Goal: Answer question/provide support: Share knowledge or assist other users

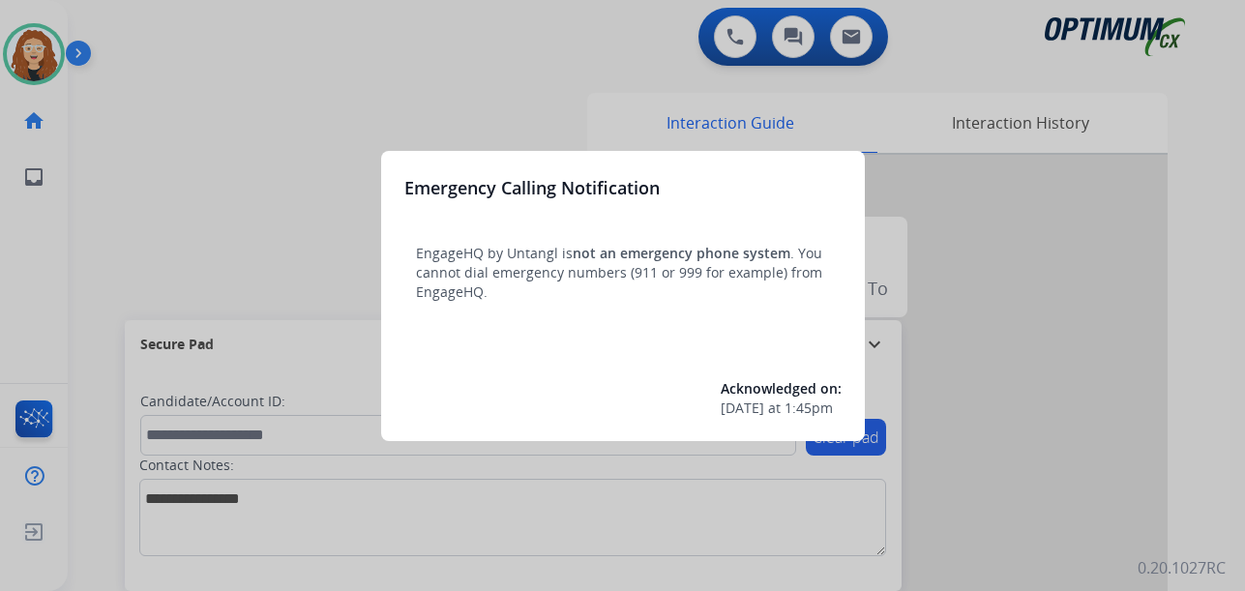
click at [237, 119] on div at bounding box center [622, 295] width 1245 height 591
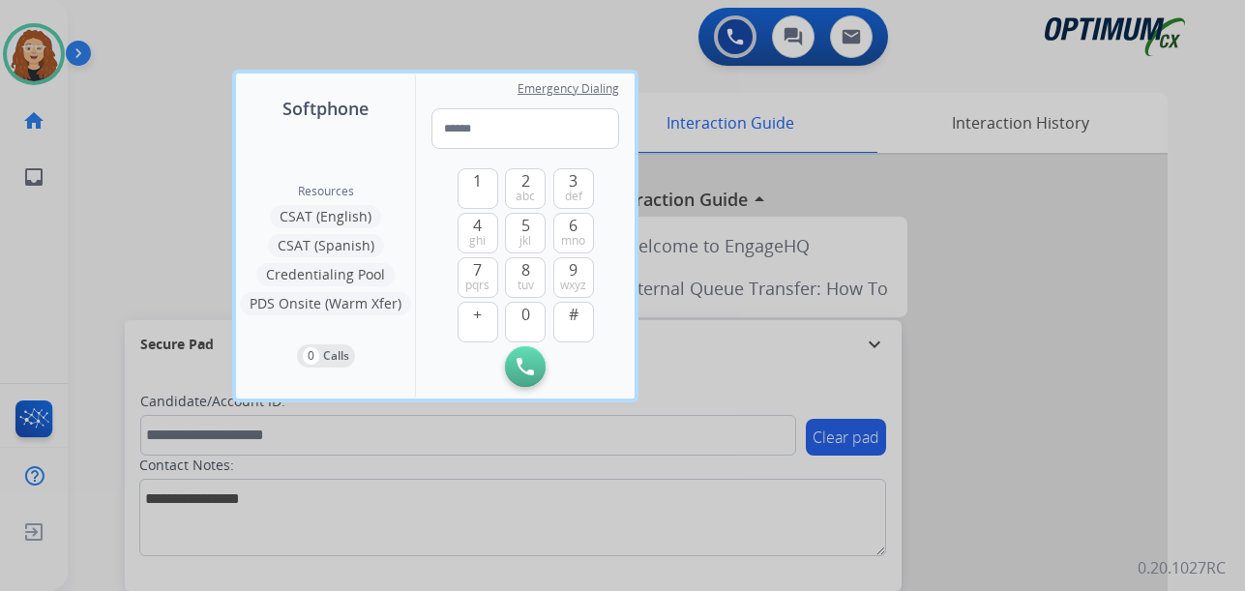
click at [158, 94] on div at bounding box center [622, 295] width 1245 height 591
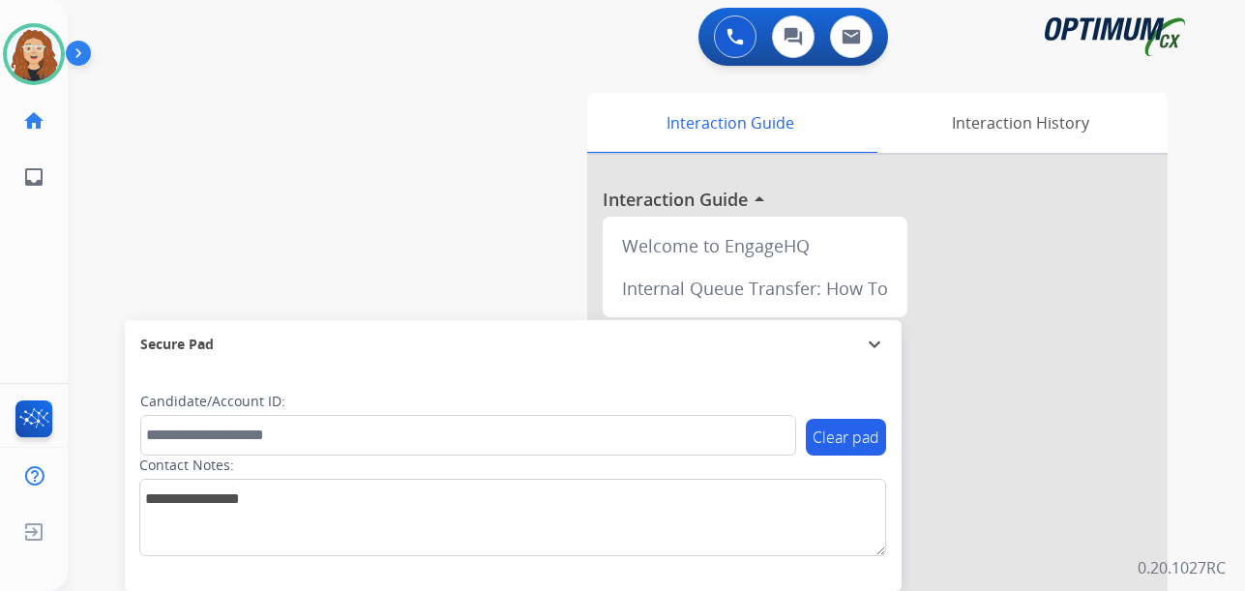
click at [91, 312] on div "swap_horiz Break voice bridge close_fullscreen Connect 3-Way Call merge_type Se…" at bounding box center [633, 473] width 1131 height 807
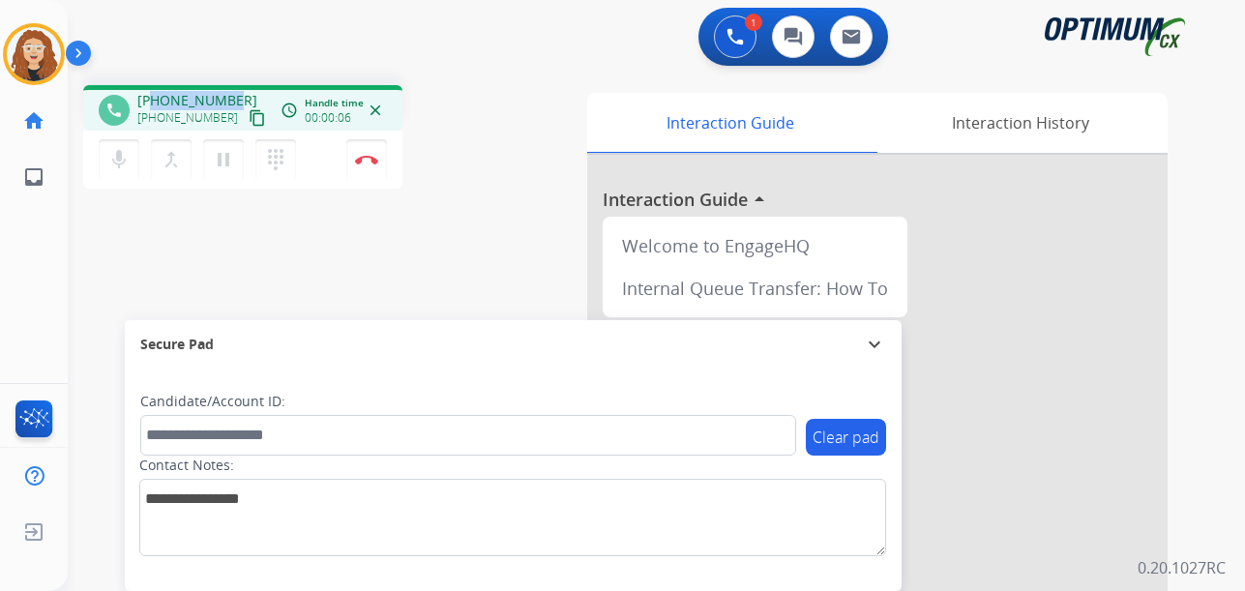
drag, startPoint x: 154, startPoint y: 99, endPoint x: 228, endPoint y: 91, distance: 74.9
click at [235, 94] on div "+17274816910 +17274816910 content_copy" at bounding box center [203, 110] width 132 height 39
copy span "7274816910"
click at [370, 160] on img at bounding box center [366, 160] width 23 height 10
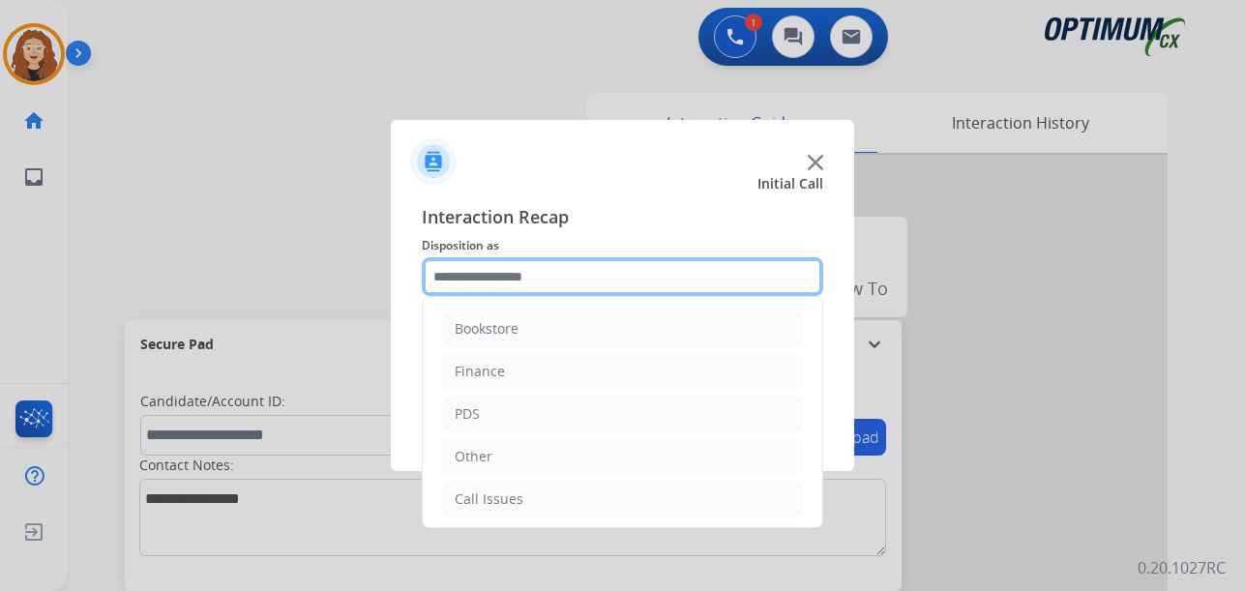
click at [506, 277] on input "text" at bounding box center [622, 276] width 401 height 39
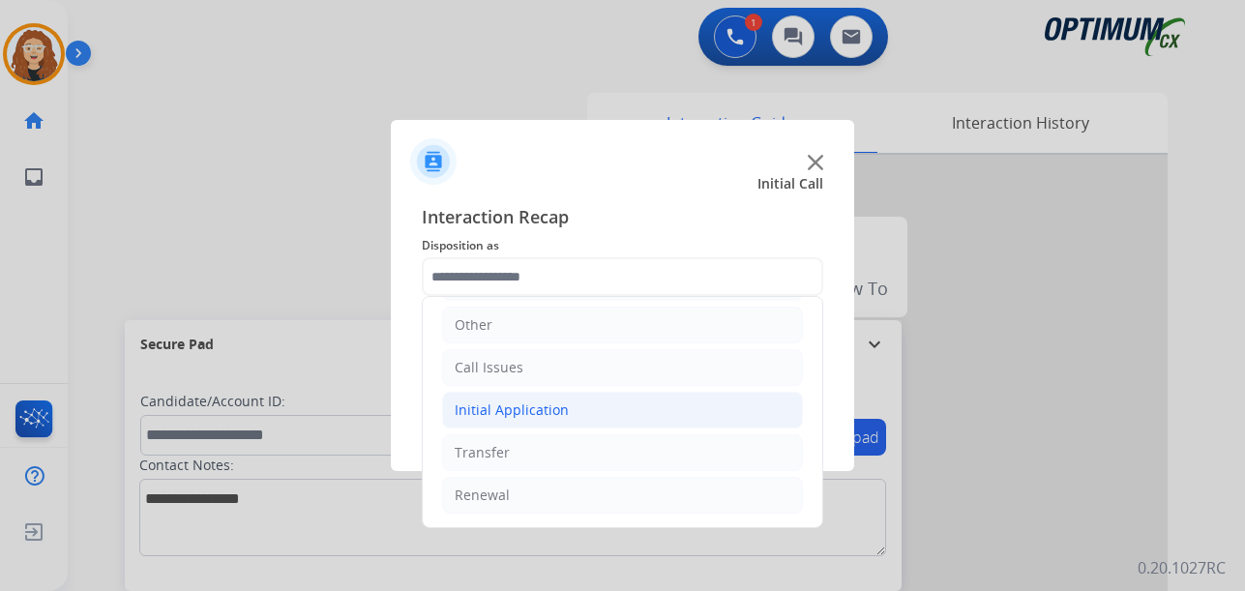
click at [537, 403] on div "Initial Application" at bounding box center [512, 409] width 114 height 19
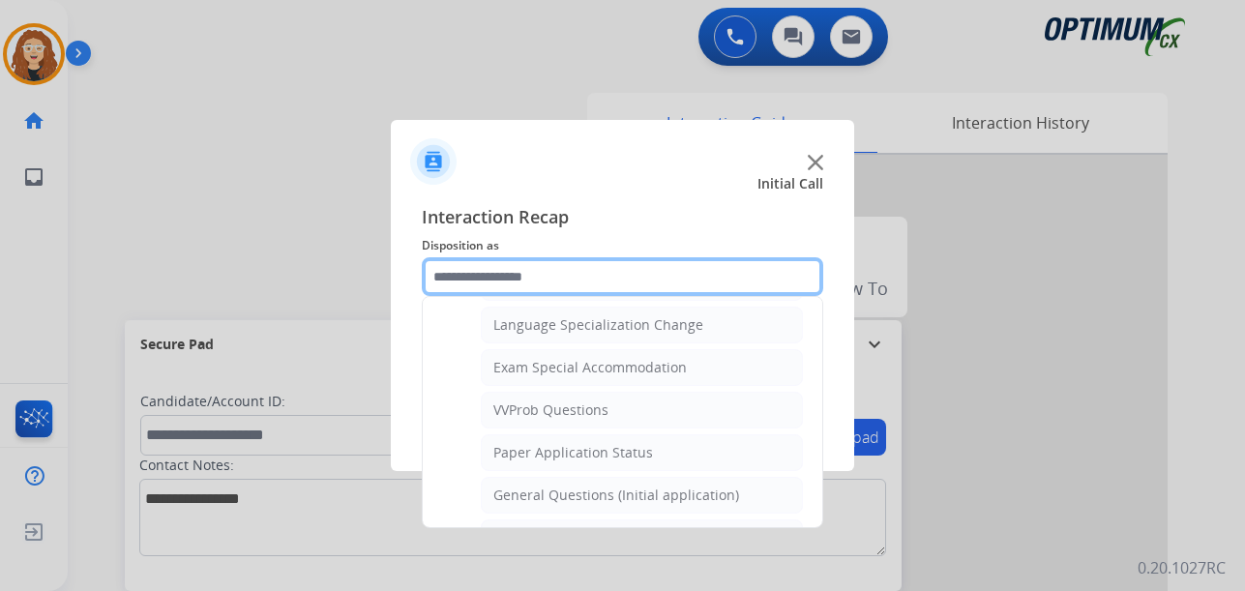
scroll to position [1054, 0]
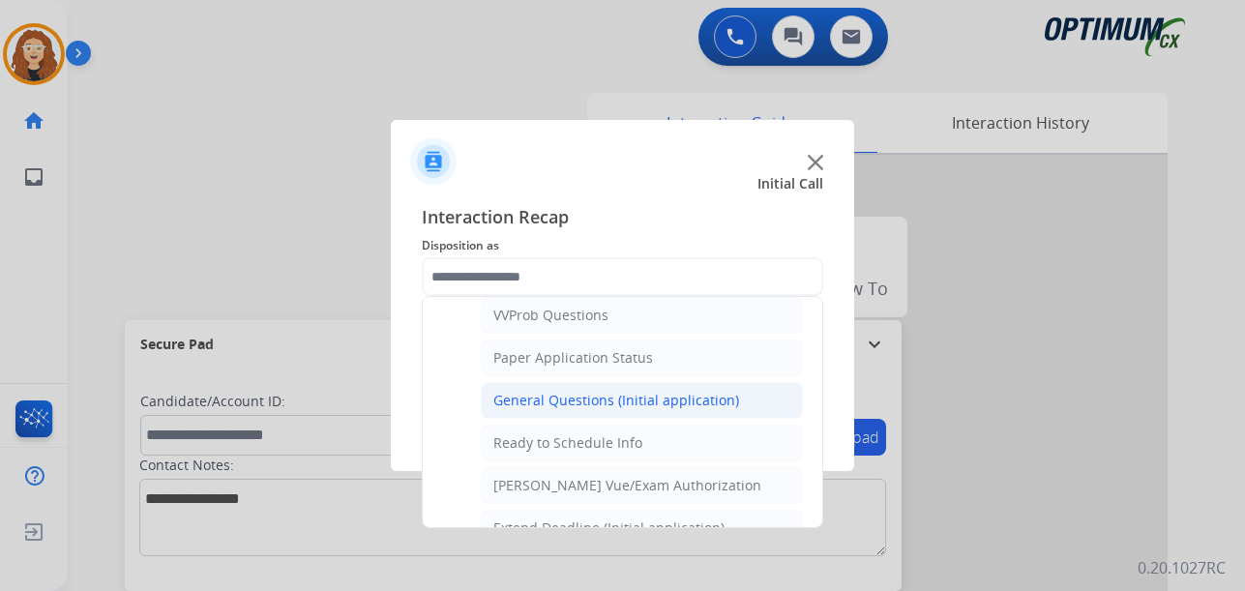
click at [588, 398] on div "General Questions (Initial application)" at bounding box center [616, 400] width 246 height 19
type input "**********"
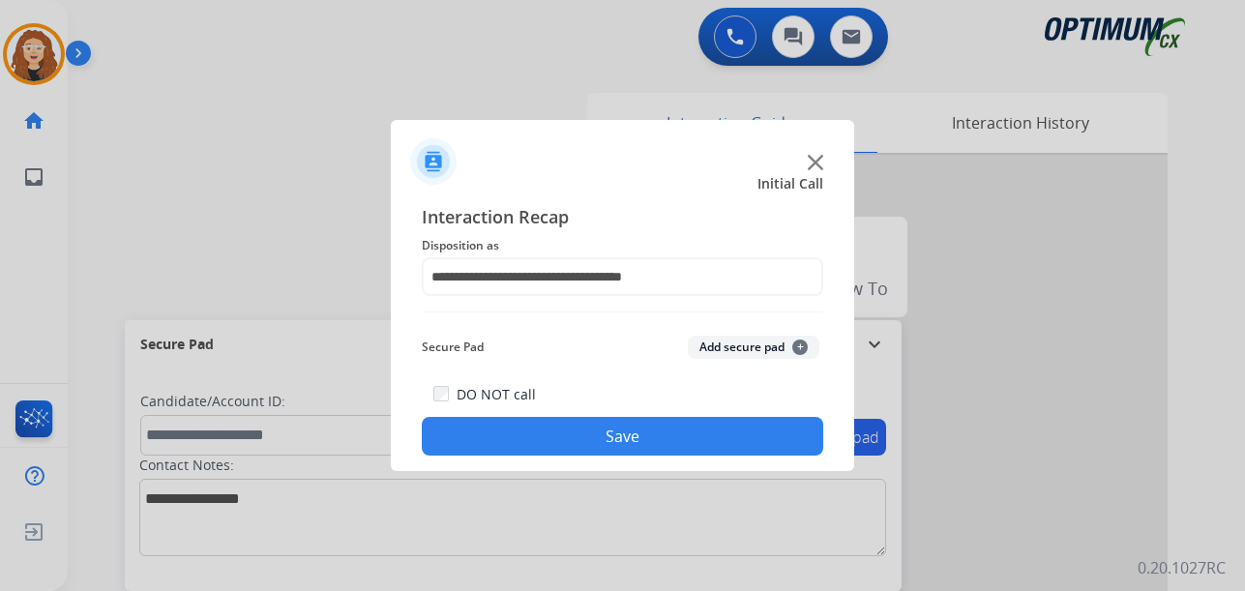
click at [589, 423] on div "DO NOT call Save" at bounding box center [622, 419] width 401 height 74
drag, startPoint x: 586, startPoint y: 430, endPoint x: 496, endPoint y: 189, distance: 258.0
click at [582, 426] on button "Save" at bounding box center [622, 436] width 401 height 39
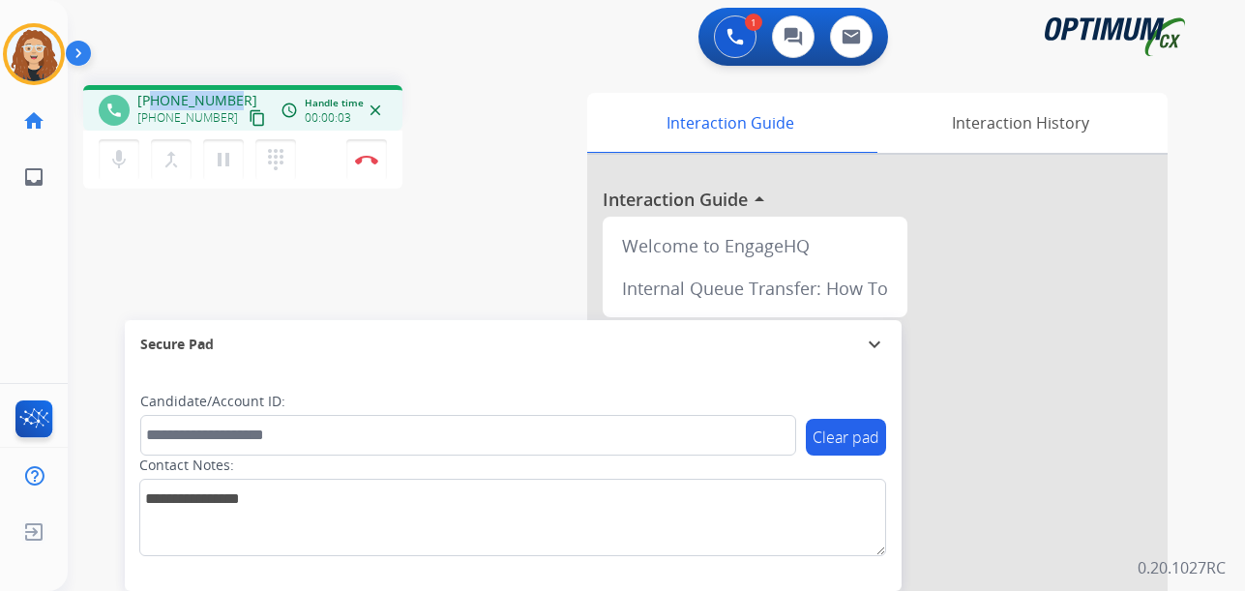
drag, startPoint x: 164, startPoint y: 97, endPoint x: 242, endPoint y: 94, distance: 77.4
click at [242, 94] on div "+13132691656 +13132691656 content_copy" at bounding box center [203, 110] width 132 height 39
copy span "3132691656"
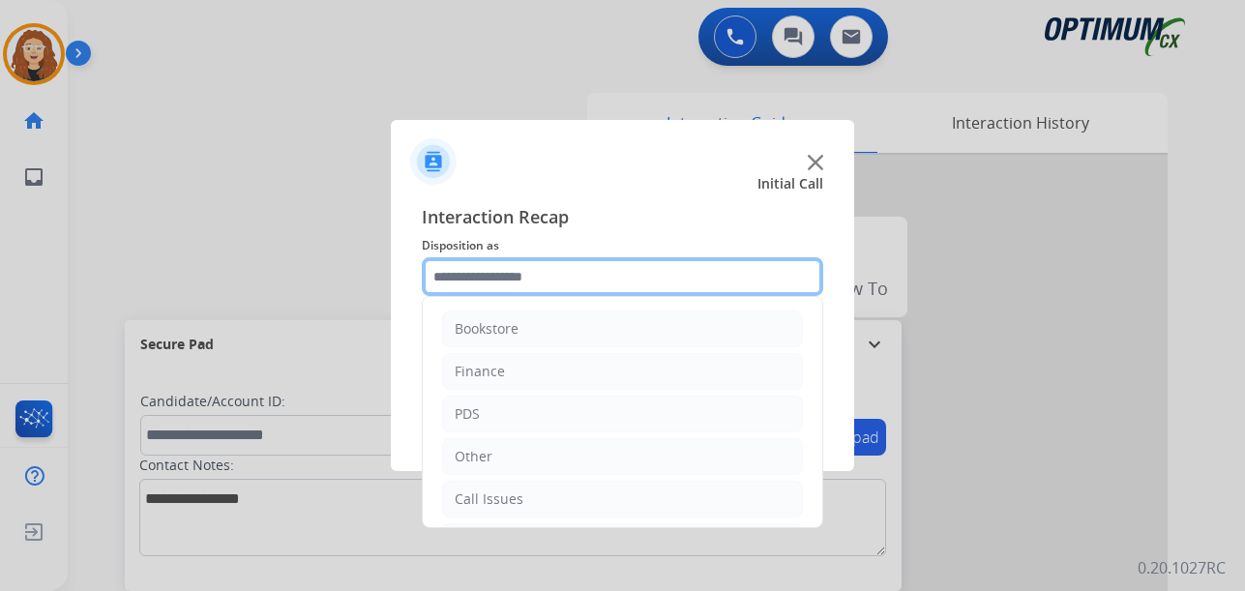
click at [490, 277] on input "text" at bounding box center [622, 276] width 401 height 39
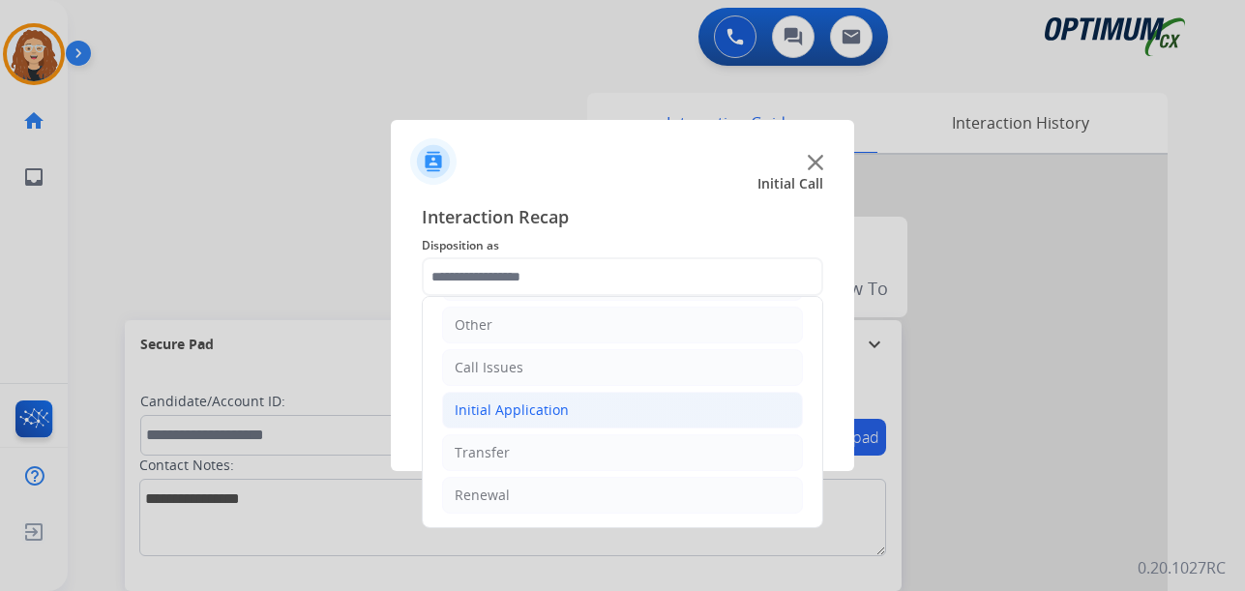
click at [514, 411] on div "Initial Application" at bounding box center [512, 409] width 114 height 19
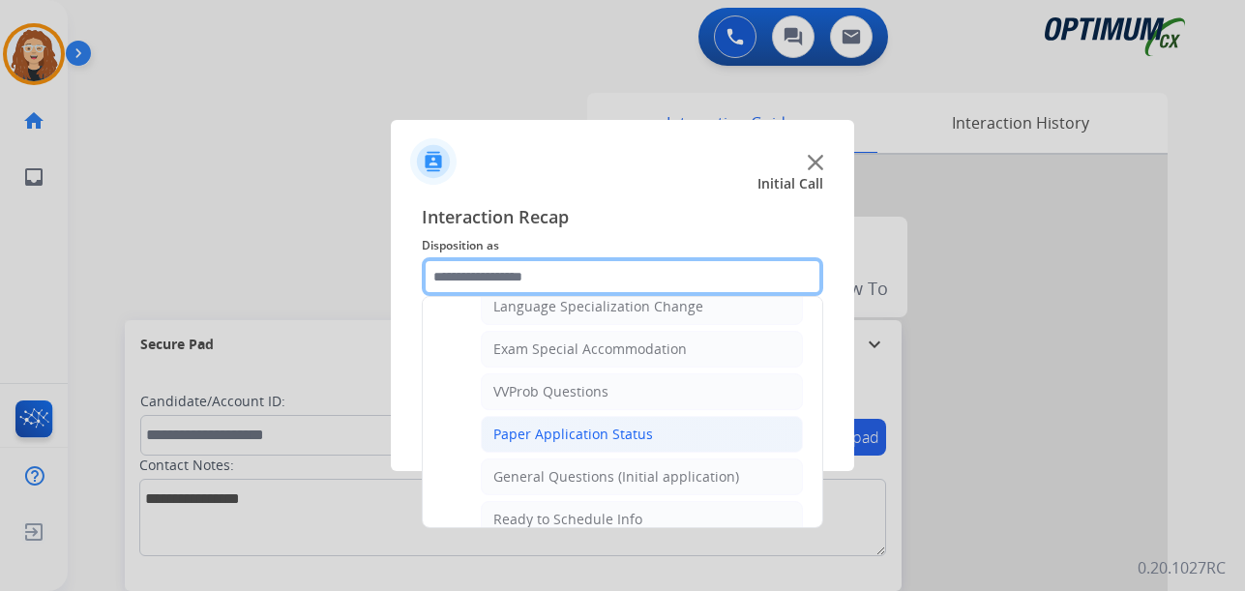
scroll to position [955, 0]
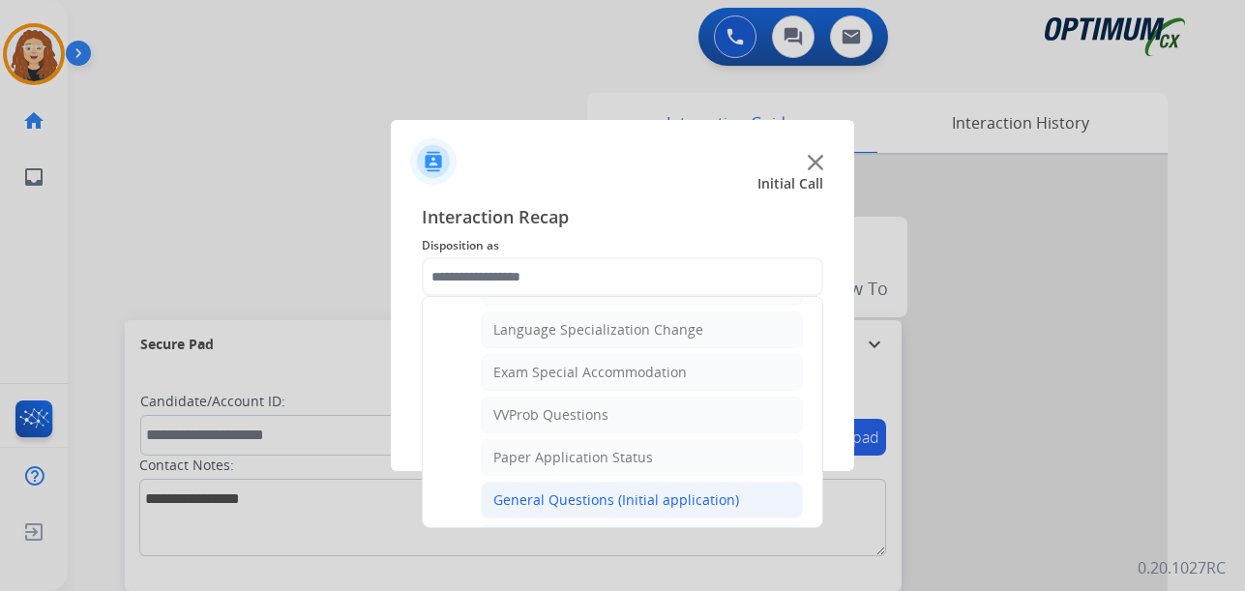
click at [675, 497] on div "General Questions (Initial application)" at bounding box center [616, 499] width 246 height 19
type input "**********"
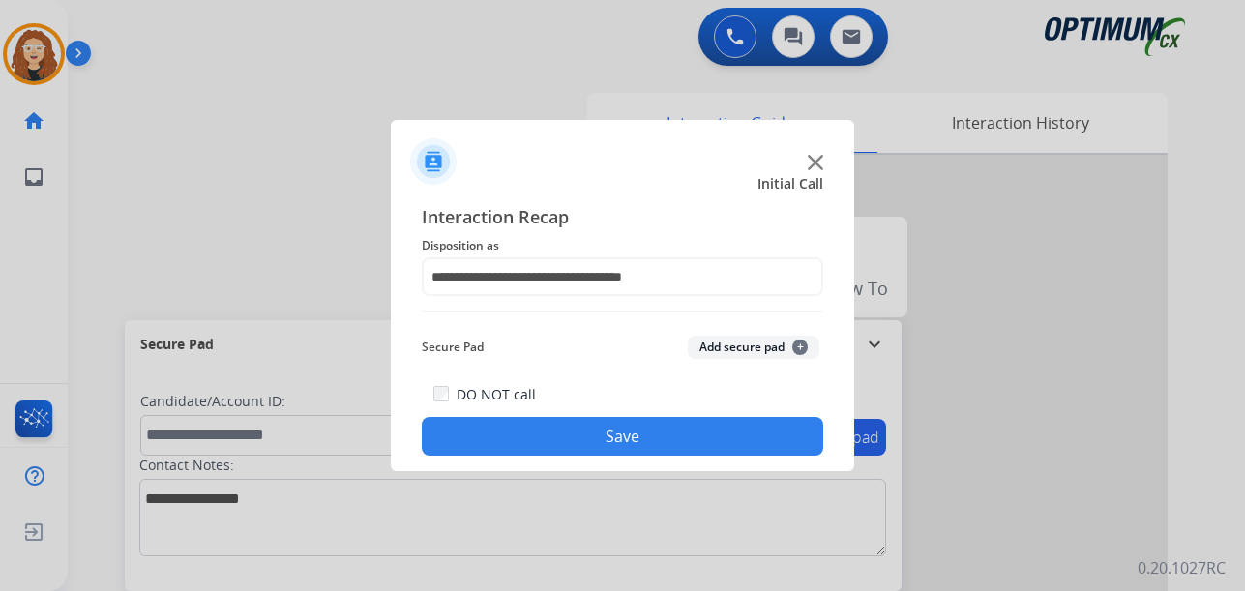
click at [596, 442] on button "Save" at bounding box center [622, 436] width 401 height 39
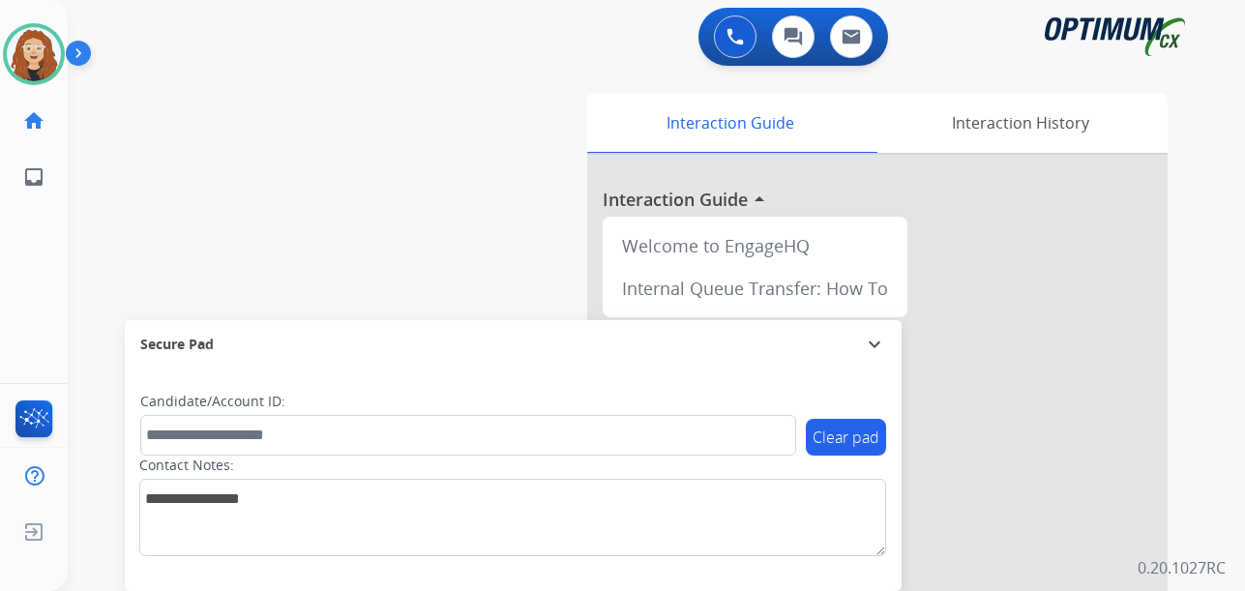
click at [101, 297] on div "swap_horiz Break voice bridge close_fullscreen Connect 3-Way Call merge_type Se…" at bounding box center [633, 473] width 1131 height 807
click at [80, 272] on div "swap_horiz Break voice bridge close_fullscreen Connect 3-Way Call merge_type Se…" at bounding box center [633, 473] width 1131 height 807
click at [86, 256] on div "swap_horiz Break voice bridge close_fullscreen Connect 3-Way Call merge_type Se…" at bounding box center [633, 473] width 1131 height 807
click at [85, 272] on div "swap_horiz Break voice bridge close_fullscreen Connect 3-Way Call merge_type Se…" at bounding box center [633, 473] width 1131 height 807
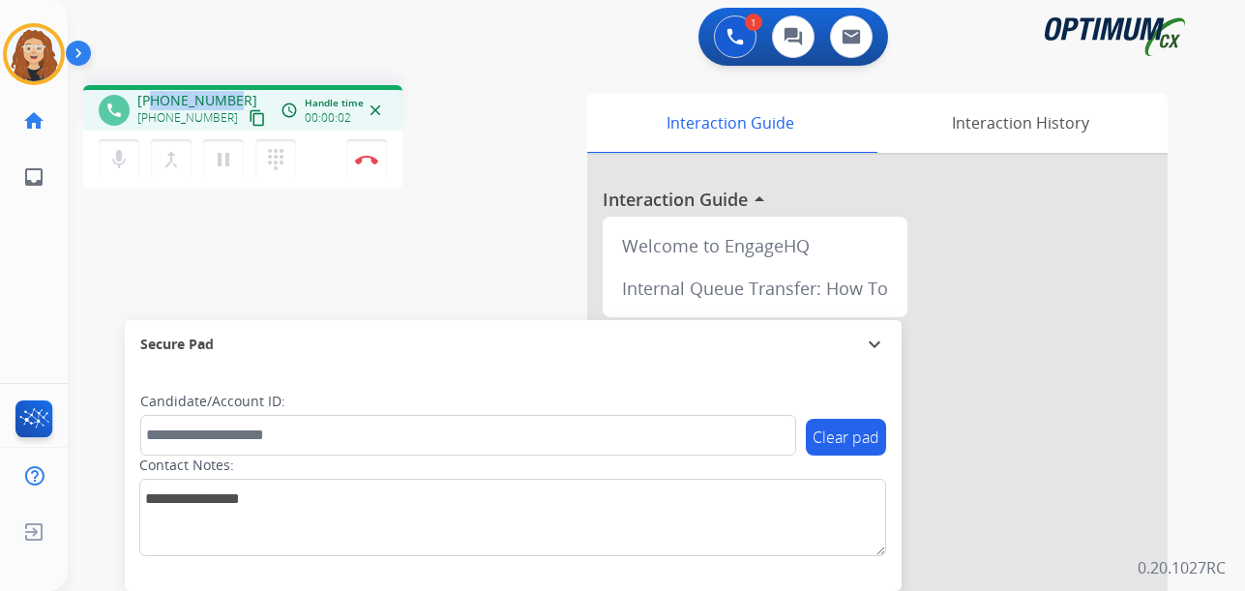
drag, startPoint x: 154, startPoint y: 101, endPoint x: 230, endPoint y: 95, distance: 76.6
click at [230, 95] on span "+19392906494" at bounding box center [197, 100] width 120 height 19
copy span "9392906494"
click at [369, 163] on img at bounding box center [366, 160] width 23 height 10
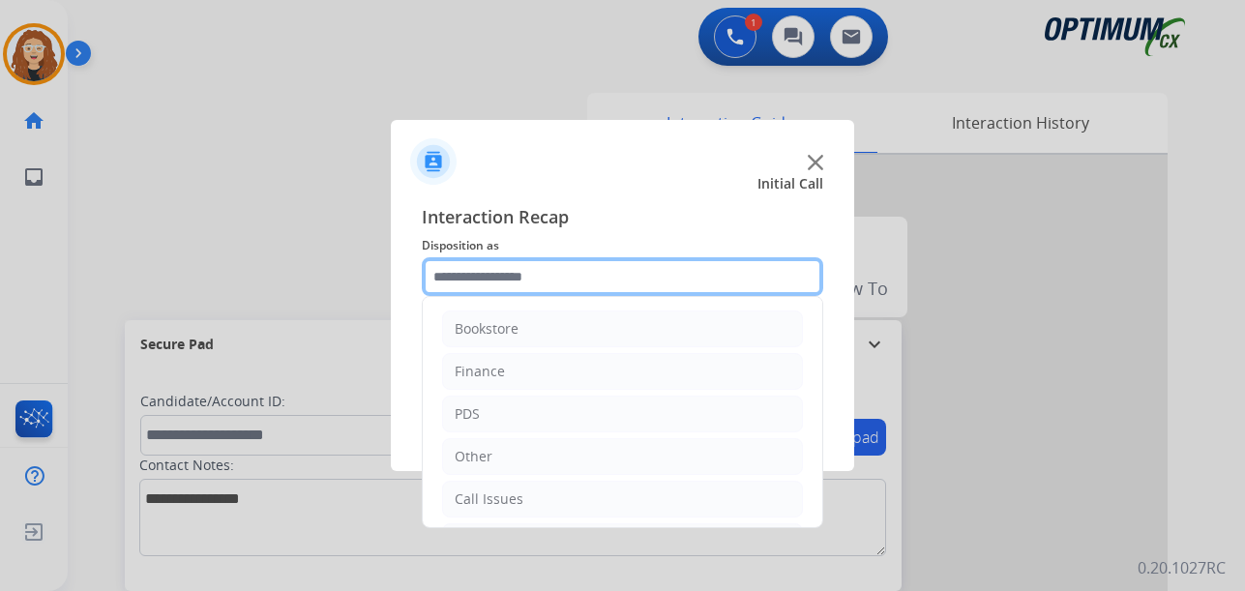
click at [527, 281] on input "text" at bounding box center [622, 276] width 401 height 39
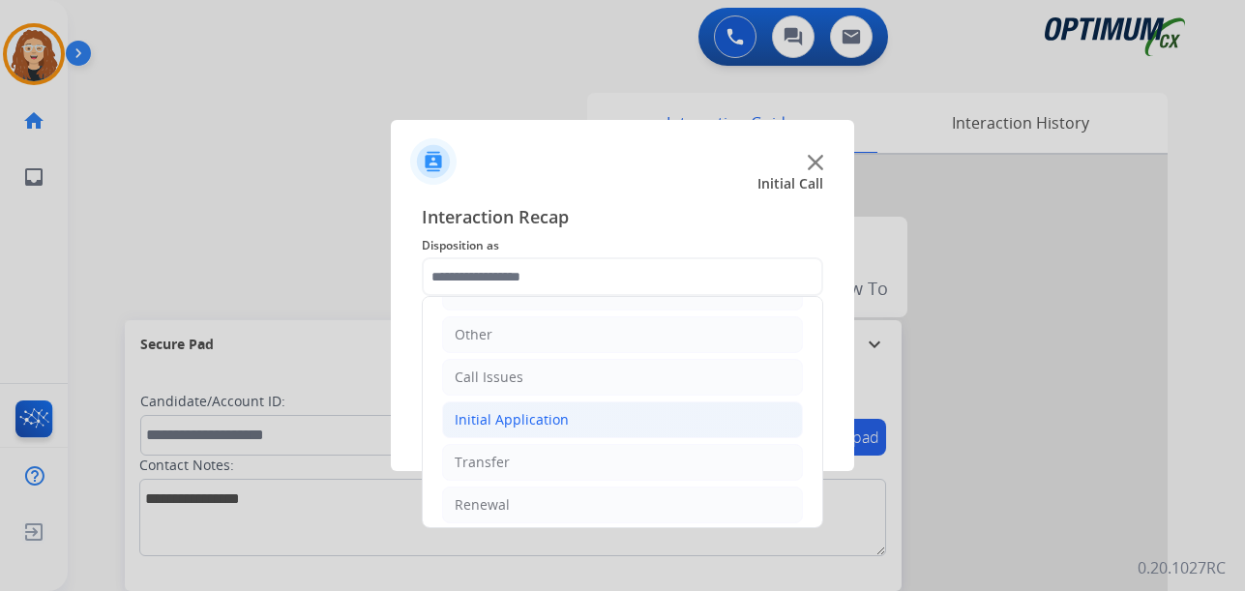
click at [585, 421] on li "Initial Application" at bounding box center [622, 419] width 361 height 37
drag, startPoint x: 594, startPoint y: 505, endPoint x: 629, endPoint y: 495, distance: 36.1
click at [596, 505] on li "Appeals" at bounding box center [642, 505] width 322 height 37
type input "*******"
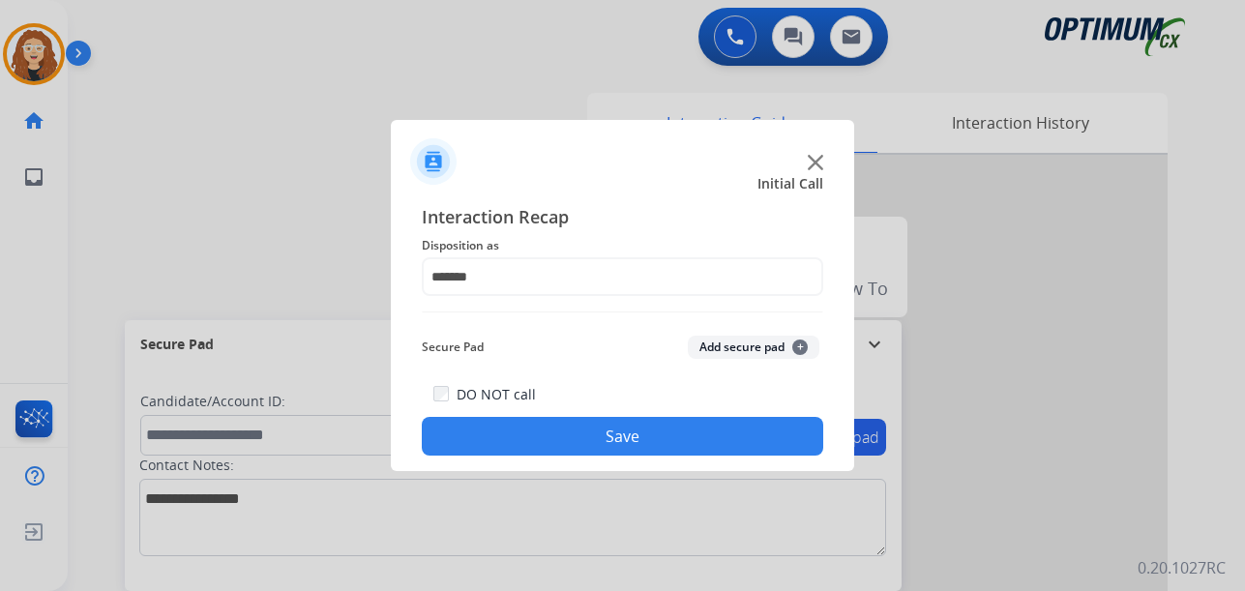
click at [619, 438] on button "Save" at bounding box center [622, 436] width 401 height 39
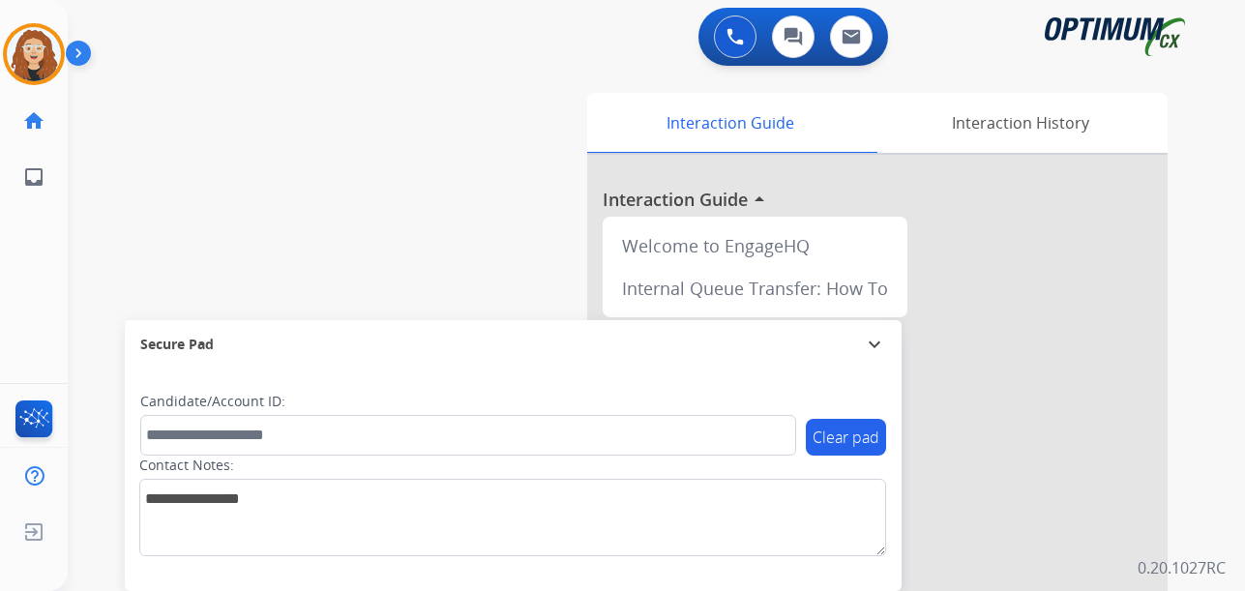
click at [87, 228] on div "swap_horiz Break voice bridge close_fullscreen Connect 3-Way Call merge_type Se…" at bounding box center [633, 473] width 1131 height 807
click at [93, 242] on div "swap_horiz Break voice bridge close_fullscreen Connect 3-Way Call merge_type Se…" at bounding box center [633, 473] width 1131 height 807
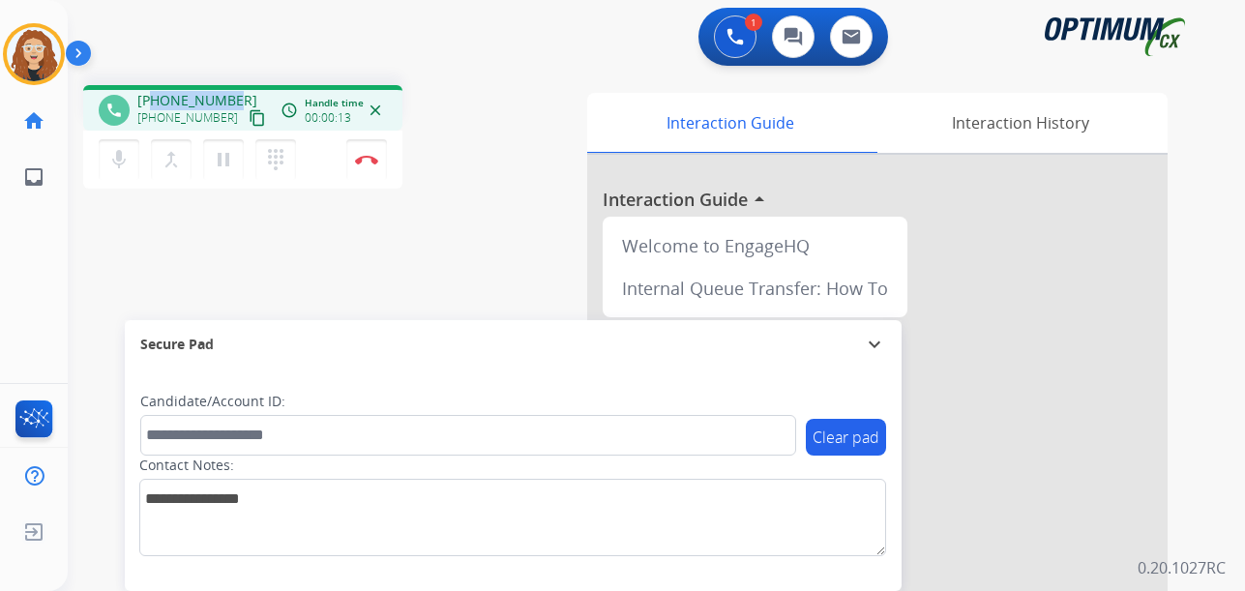
drag, startPoint x: 154, startPoint y: 100, endPoint x: 238, endPoint y: 94, distance: 84.4
click at [238, 94] on div "+18597979432 +18597979432 content_copy" at bounding box center [203, 110] width 132 height 39
copy span "8597979432"
click at [370, 157] on img at bounding box center [366, 160] width 23 height 10
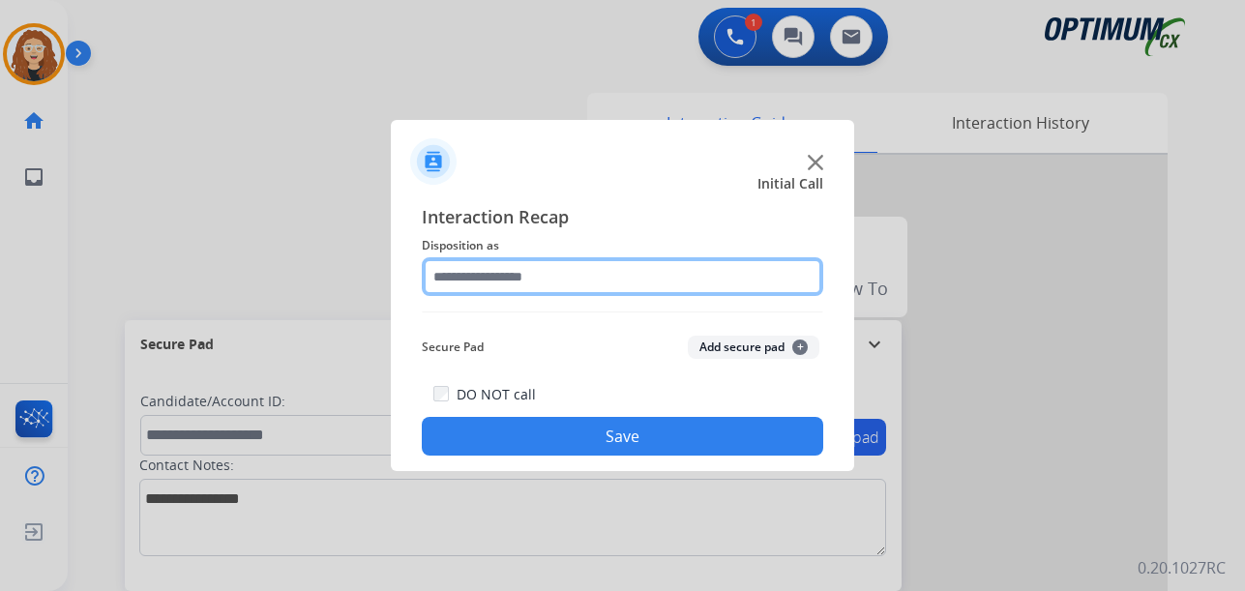
click at [482, 276] on input "text" at bounding box center [622, 276] width 401 height 39
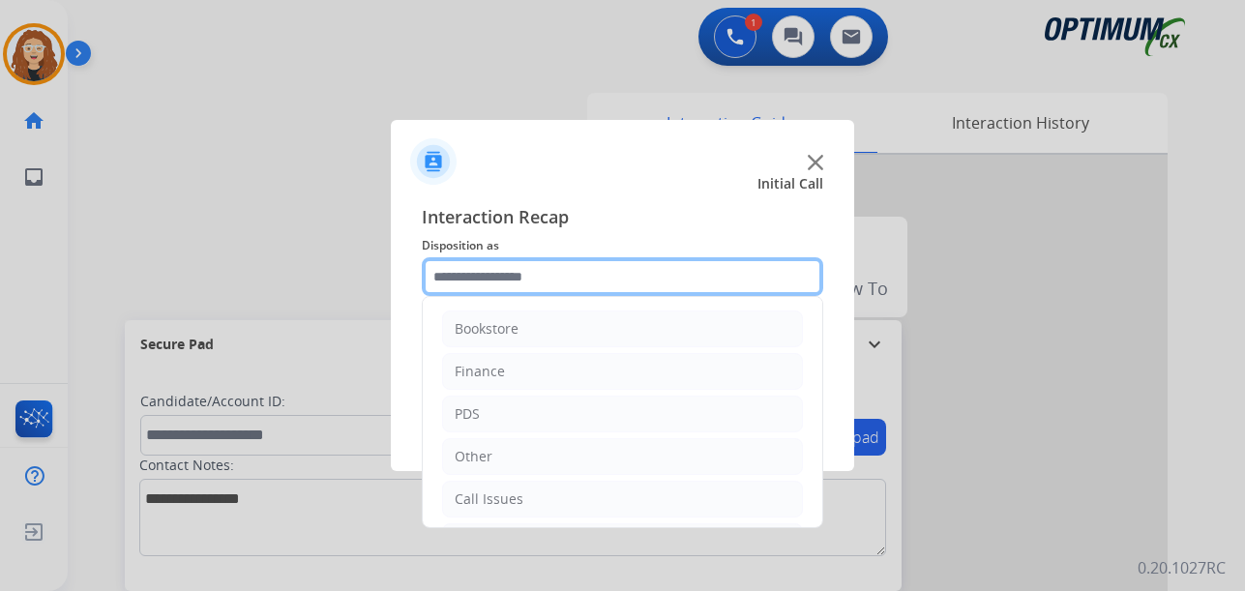
scroll to position [132, 0]
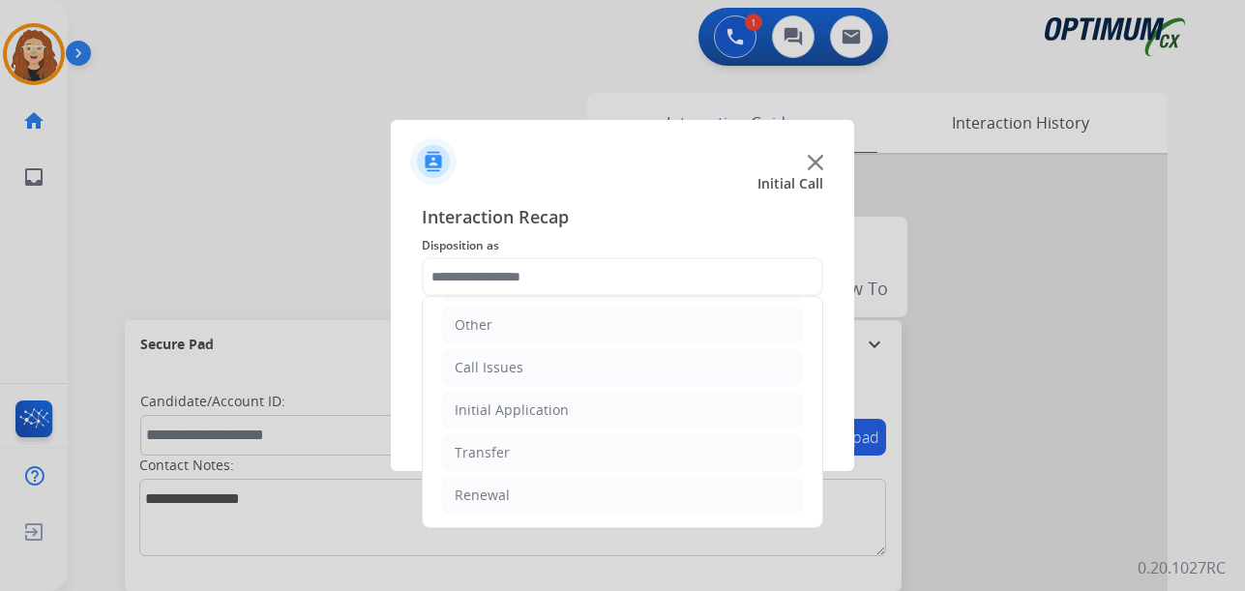
drag, startPoint x: 515, startPoint y: 492, endPoint x: 818, endPoint y: 456, distance: 305.9
click at [525, 492] on li "Renewal" at bounding box center [622, 495] width 361 height 37
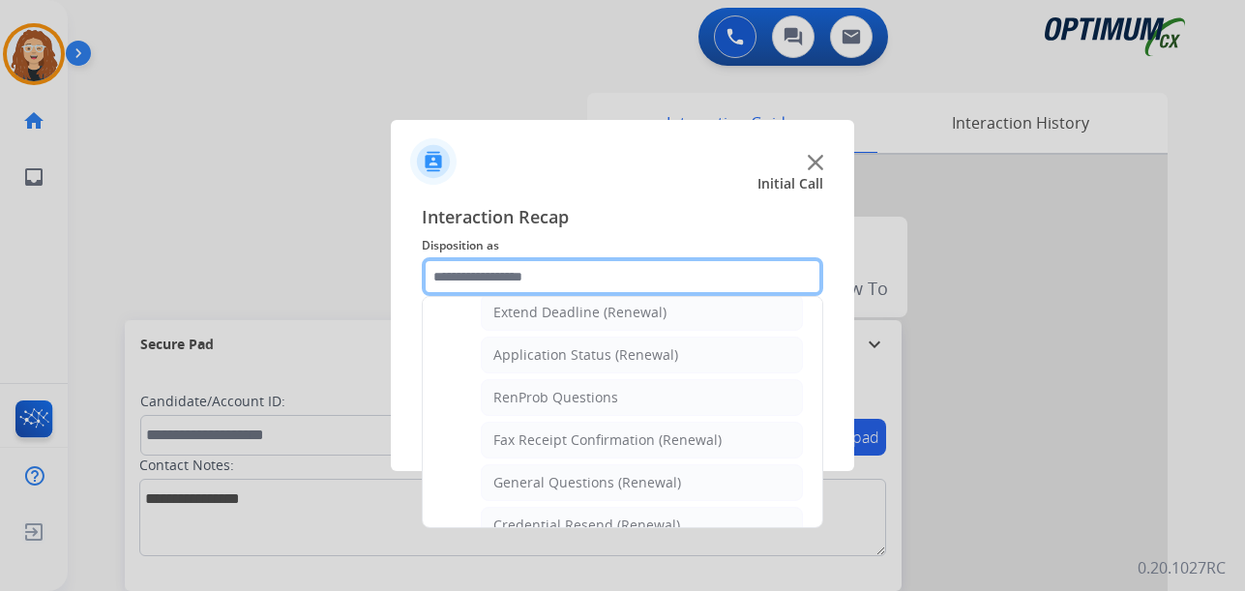
scroll to position [488, 0]
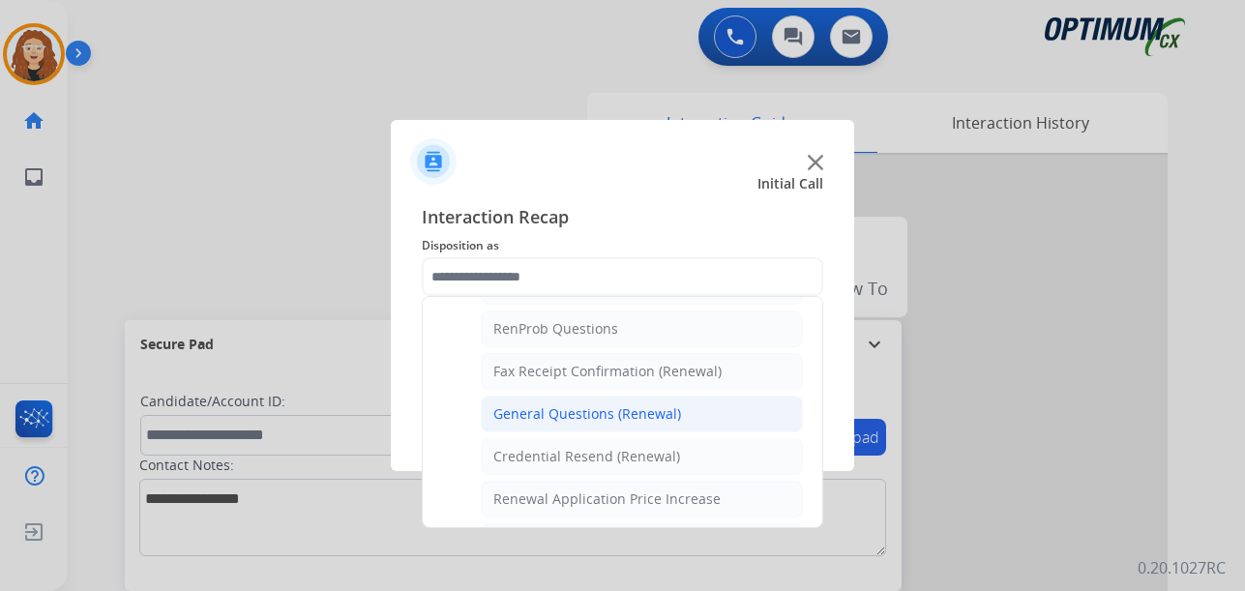
click at [656, 410] on div "General Questions (Renewal)" at bounding box center [587, 413] width 188 height 19
type input "**********"
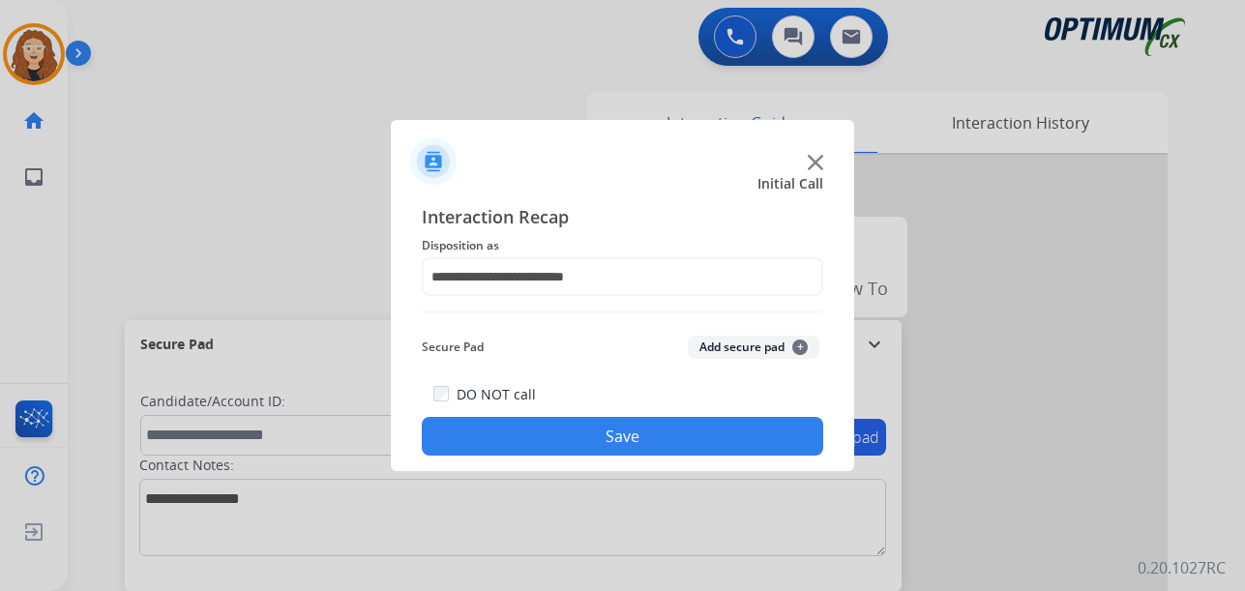
drag, startPoint x: 628, startPoint y: 429, endPoint x: 463, endPoint y: 188, distance: 292.4
click at [622, 427] on button "Save" at bounding box center [622, 436] width 401 height 39
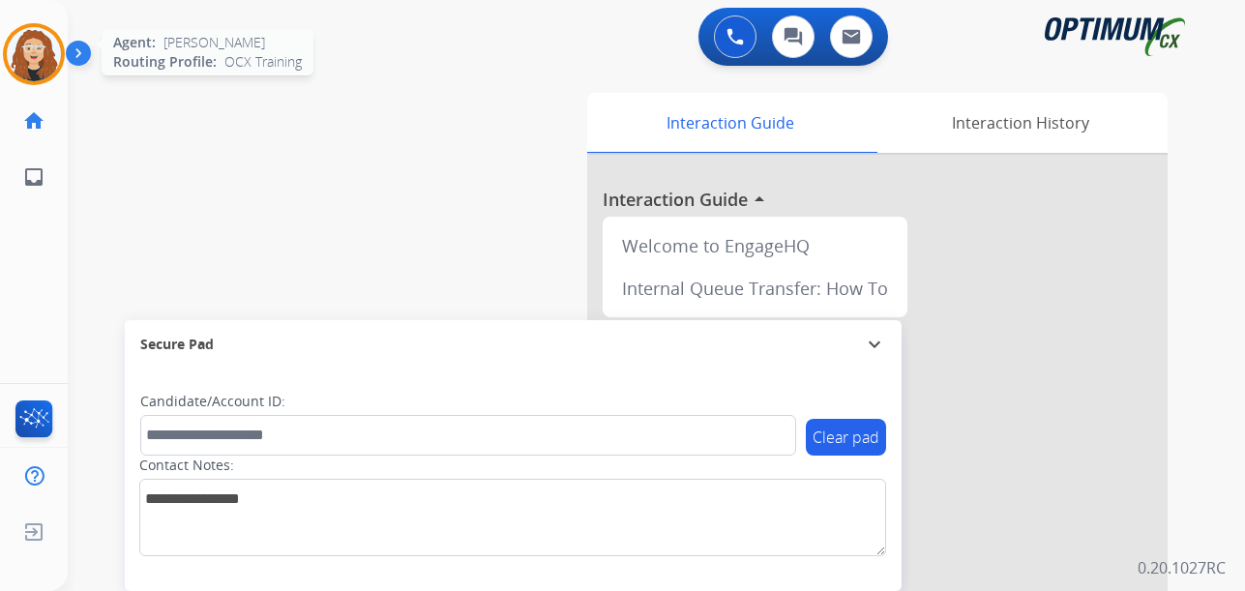
click at [48, 44] on img at bounding box center [34, 54] width 54 height 54
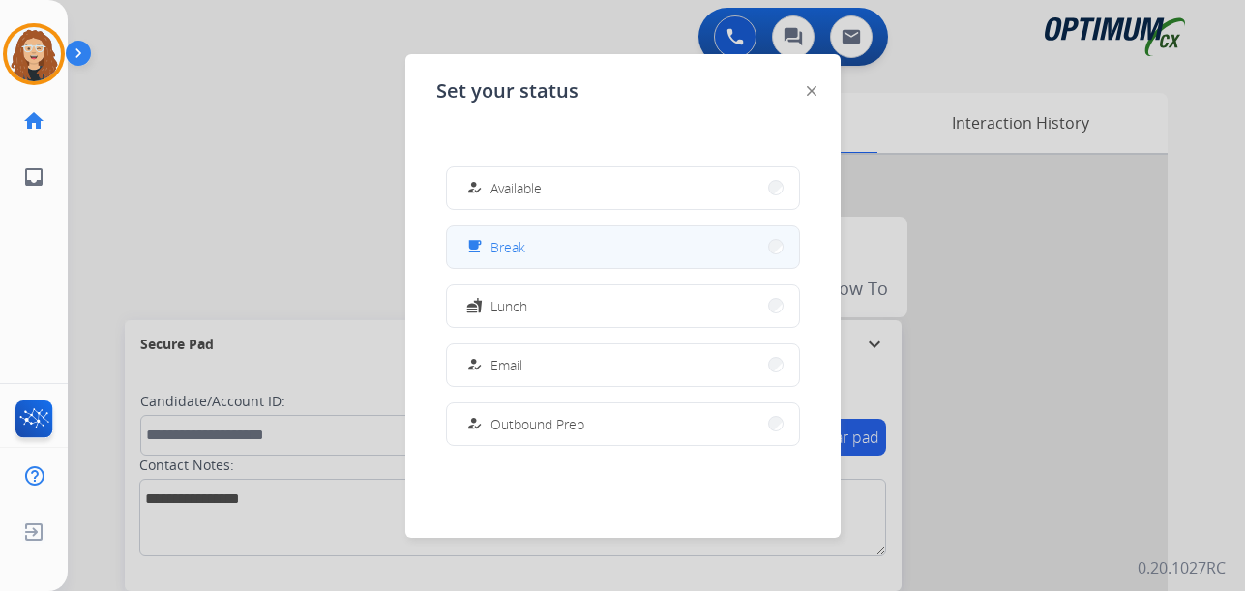
click at [554, 234] on button "free_breakfast Break" at bounding box center [623, 247] width 352 height 42
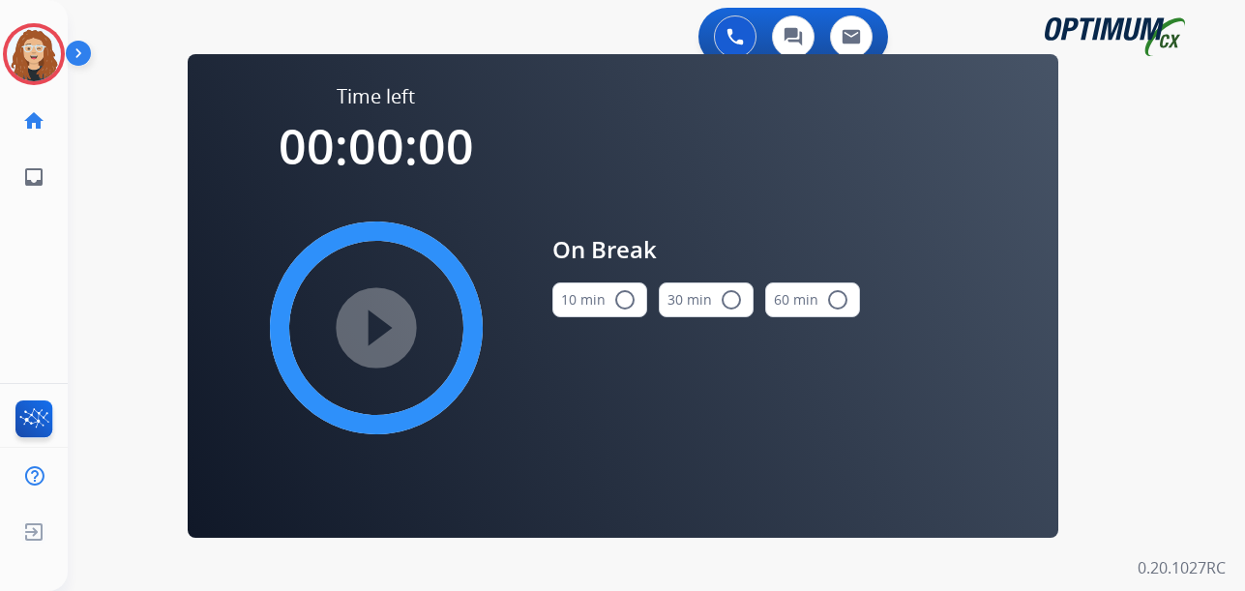
drag, startPoint x: 622, startPoint y: 294, endPoint x: 529, endPoint y: 328, distance: 98.8
click at [614, 299] on mat-icon "radio_button_unchecked" at bounding box center [624, 299] width 23 height 23
click at [385, 337] on mat-icon "play_circle_filled" at bounding box center [376, 327] width 23 height 23
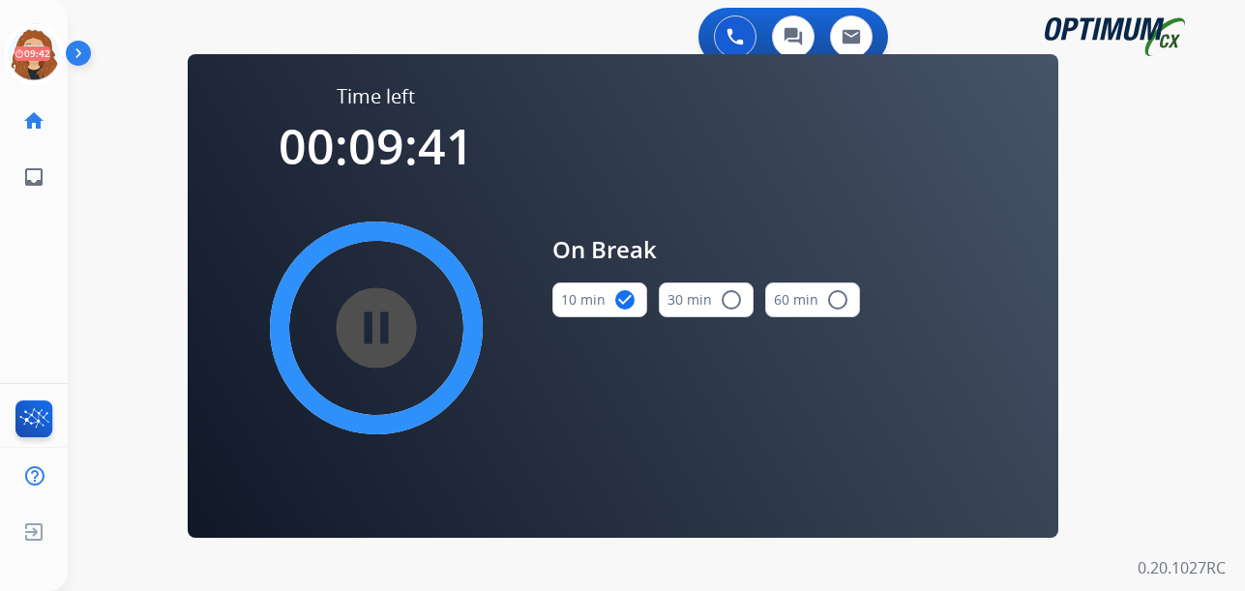
click at [98, 278] on div "0 Voice Interactions 0 Chat Interactions 0 Email Interactions swap_horiz Break …" at bounding box center [656, 295] width 1177 height 591
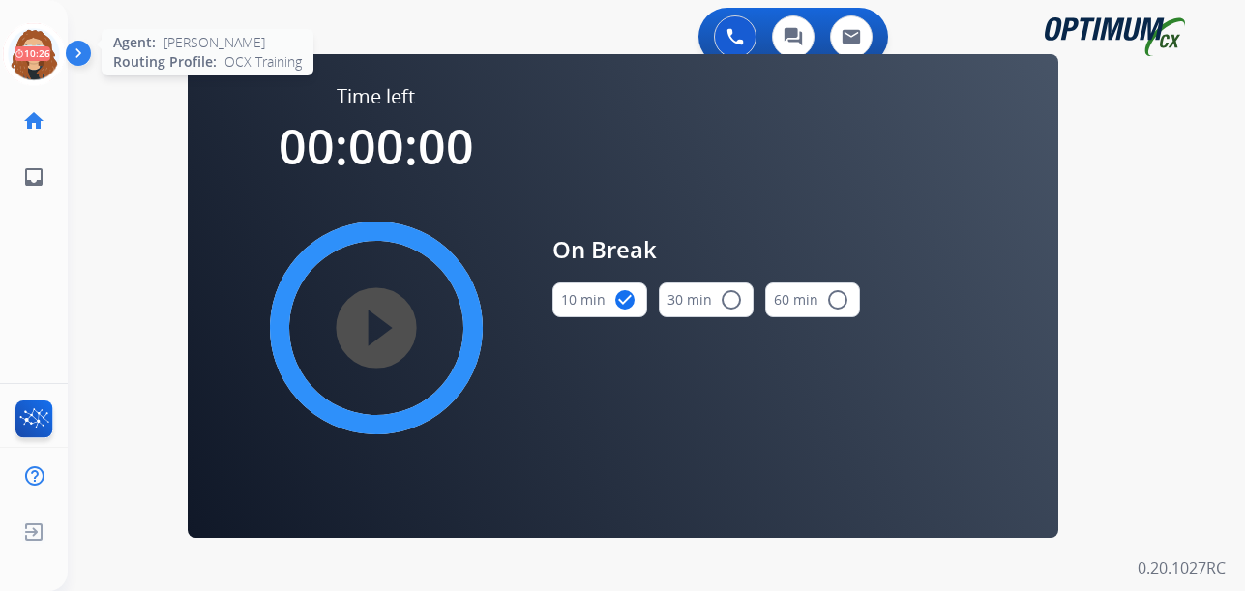
drag, startPoint x: 34, startPoint y: 58, endPoint x: 46, endPoint y: 54, distance: 13.2
click at [36, 57] on icon at bounding box center [34, 54] width 63 height 63
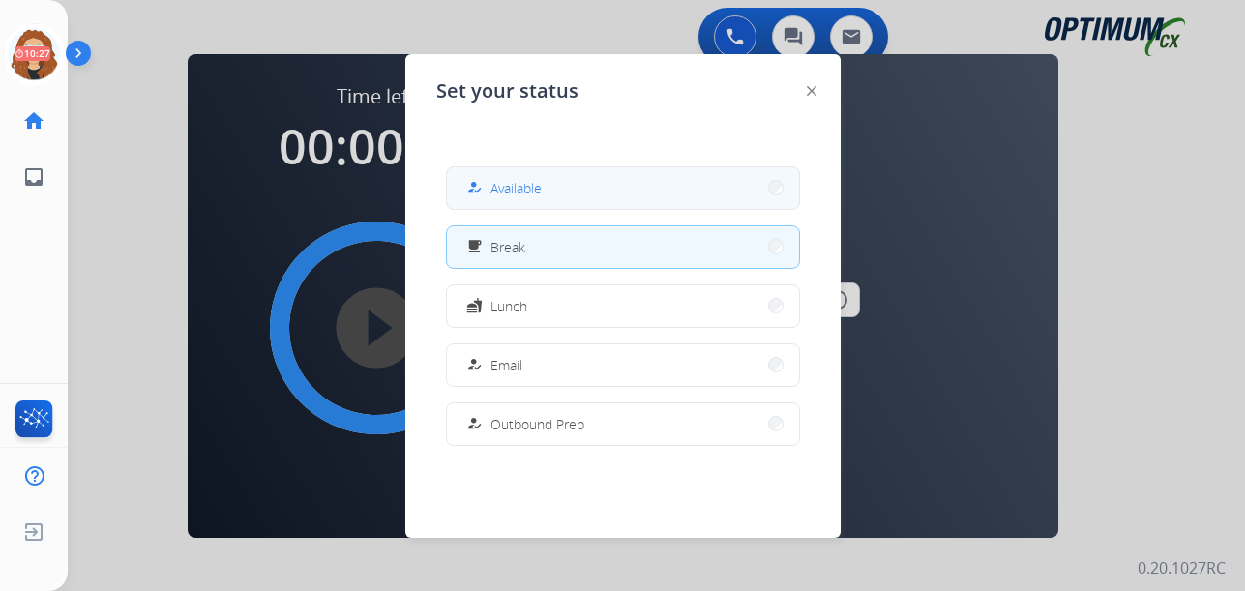
click at [493, 196] on div "how_to_reg Available" at bounding box center [501, 187] width 79 height 23
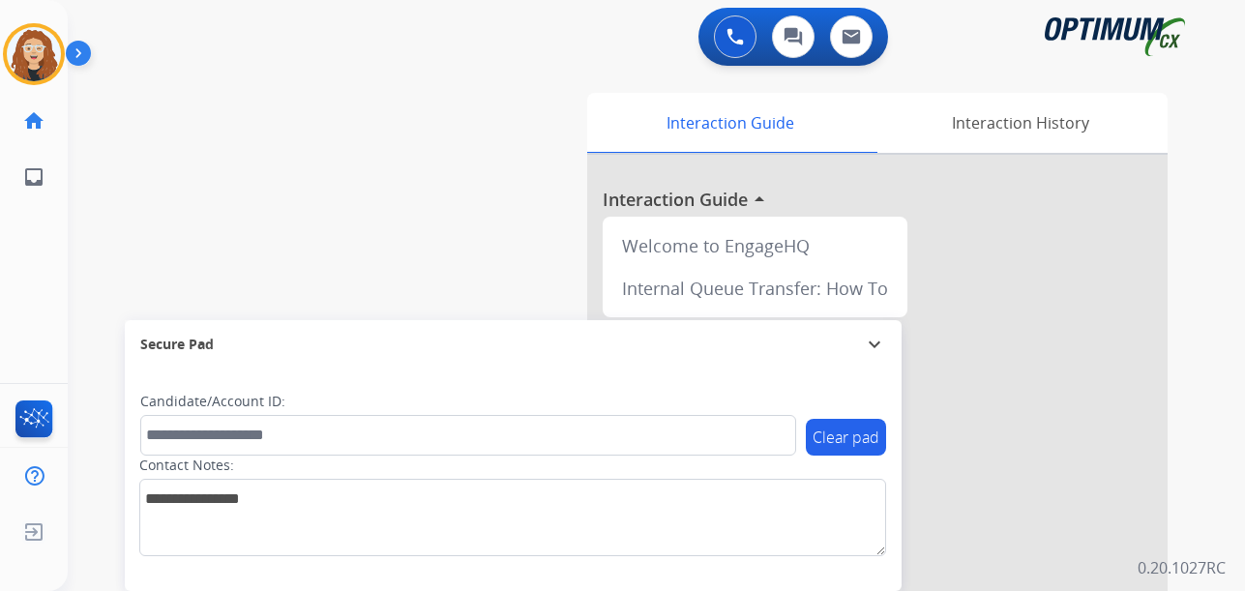
click at [97, 279] on div "swap_horiz Break voice bridge close_fullscreen Connect 3-Way Call merge_type Se…" at bounding box center [633, 473] width 1131 height 807
click at [98, 250] on div "swap_horiz Break voice bridge close_fullscreen Connect 3-Way Call merge_type Se…" at bounding box center [633, 473] width 1131 height 807
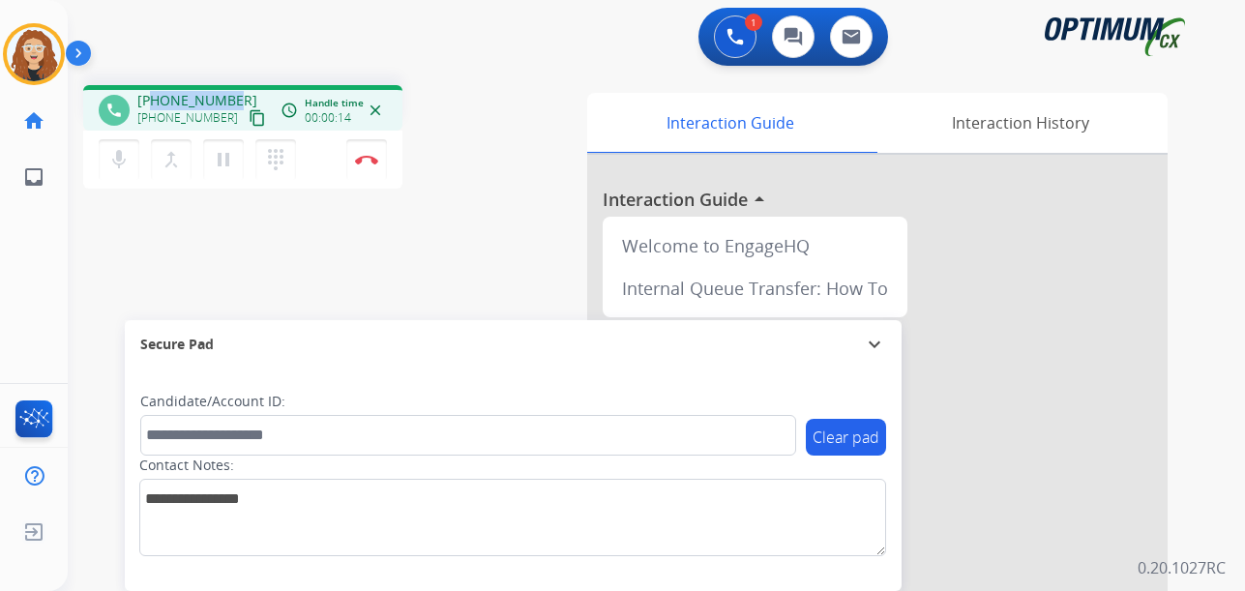
drag, startPoint x: 162, startPoint y: 99, endPoint x: 234, endPoint y: 92, distance: 72.9
click at [234, 92] on div "+17154212066 +17154212066 content_copy" at bounding box center [203, 110] width 132 height 39
copy span "7154212066"
click at [90, 336] on div "phone +17154212066 +17154212066 content_copy access_time Call metrics Queue 00:…" at bounding box center [633, 473] width 1131 height 807
click at [95, 353] on div "phone +17154212066 +17154212066 content_copy access_time Call metrics Queue 00:…" at bounding box center [633, 473] width 1131 height 807
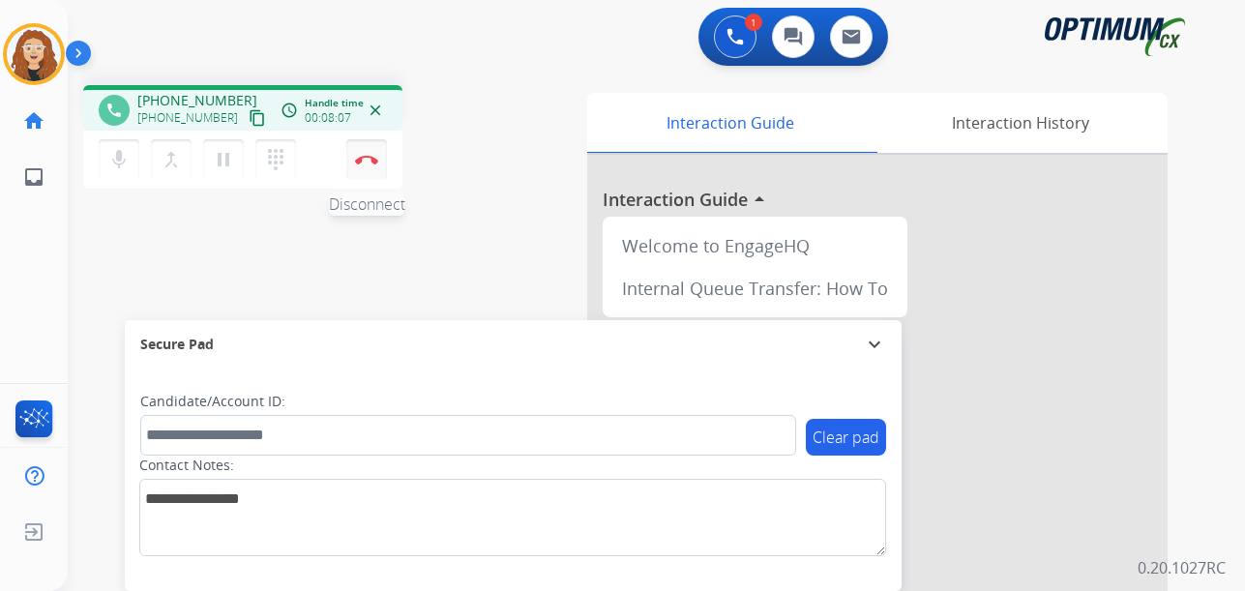
click at [372, 160] on img at bounding box center [366, 160] width 23 height 10
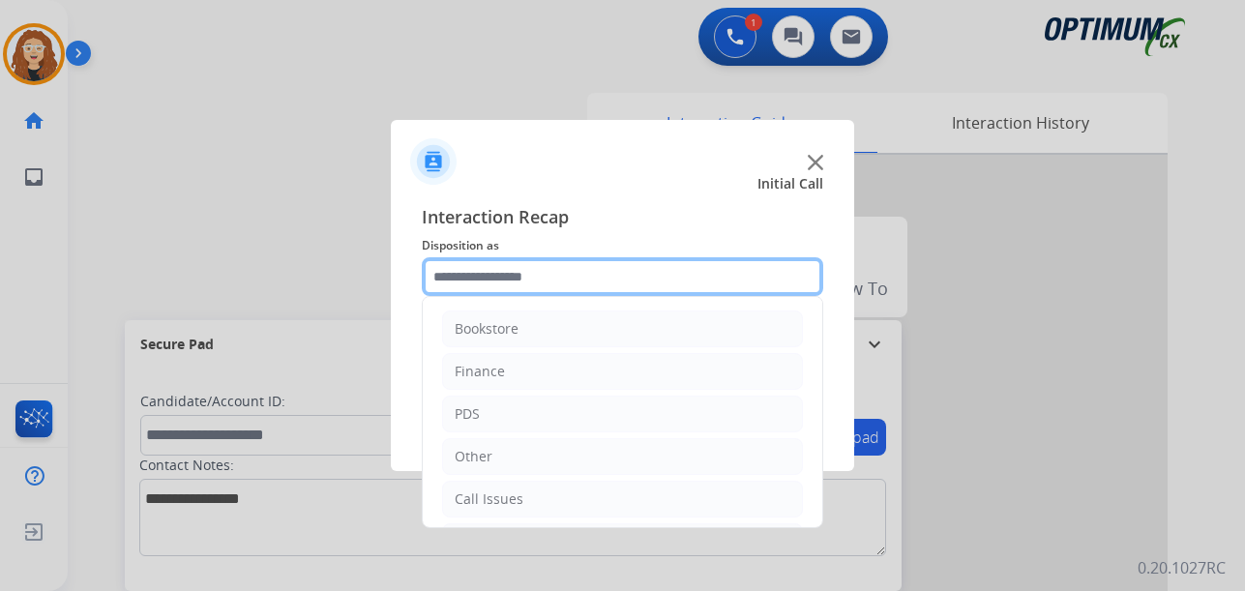
click at [517, 273] on input "text" at bounding box center [622, 276] width 401 height 39
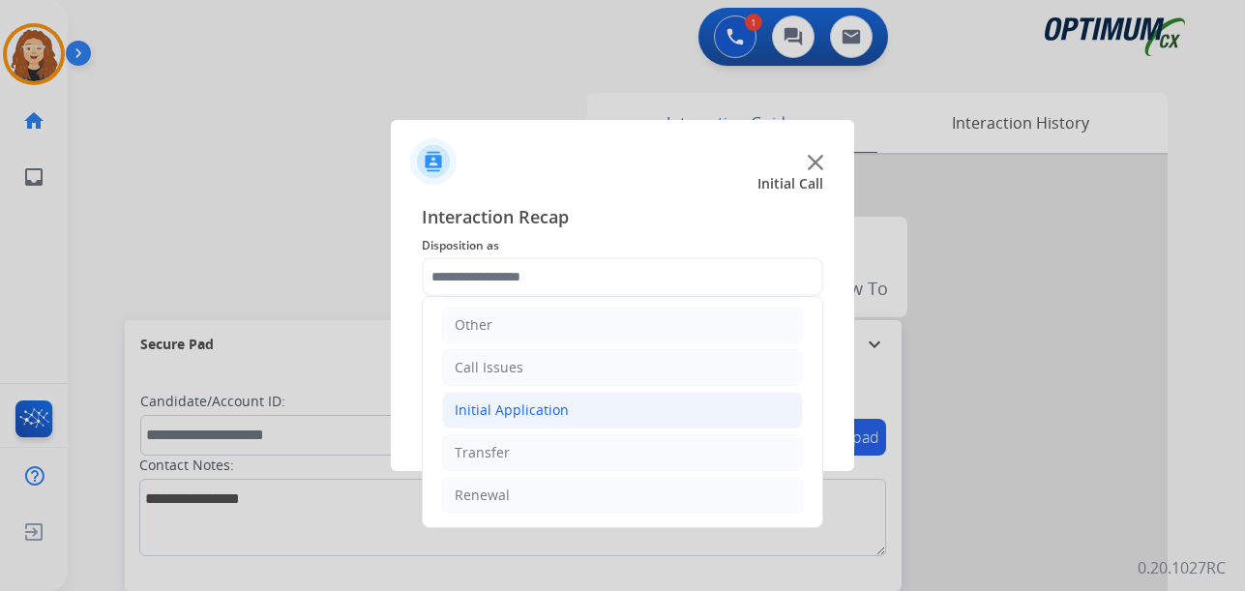
click at [511, 412] on div "Initial Application" at bounding box center [512, 409] width 114 height 19
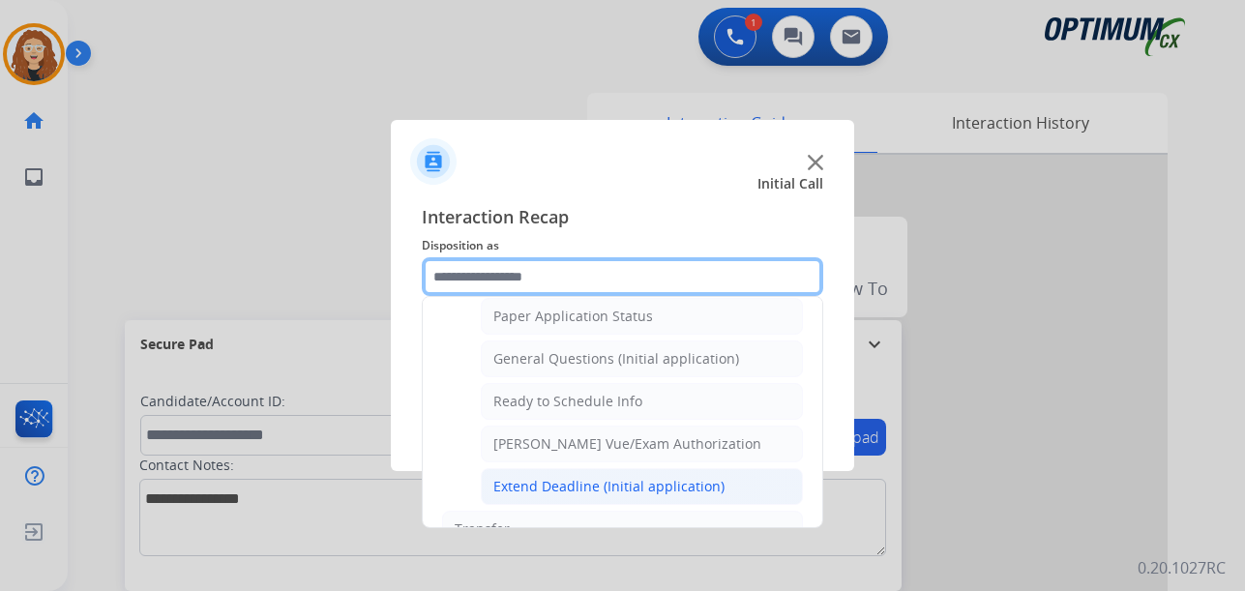
scroll to position [1078, 0]
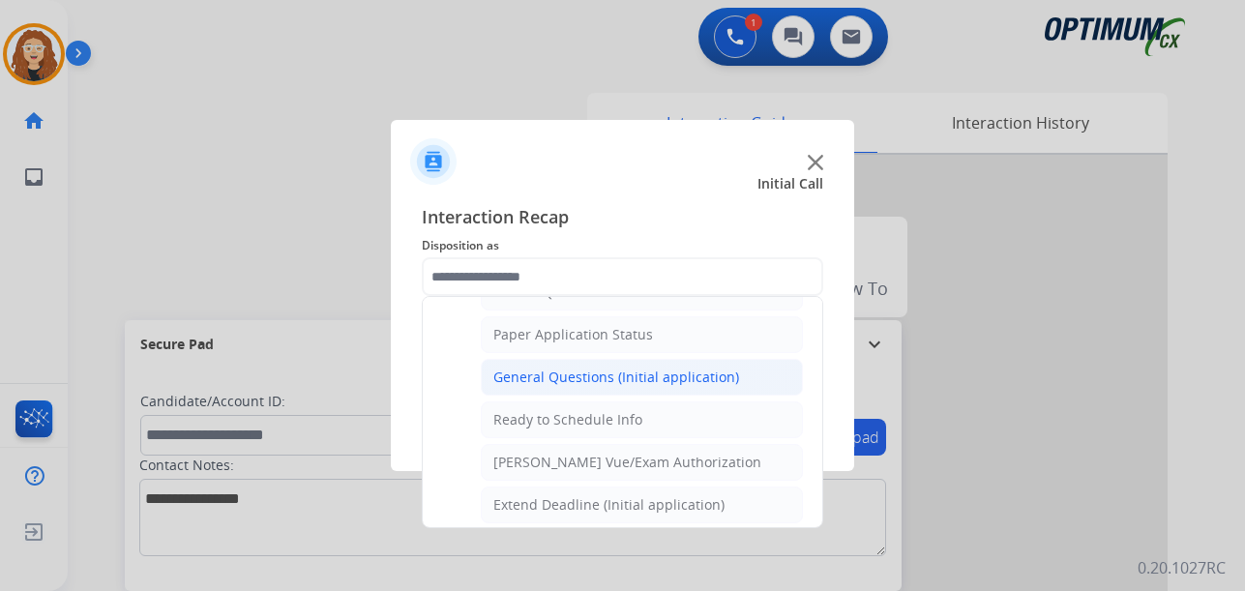
click at [624, 375] on div "General Questions (Initial application)" at bounding box center [616, 377] width 246 height 19
type input "**********"
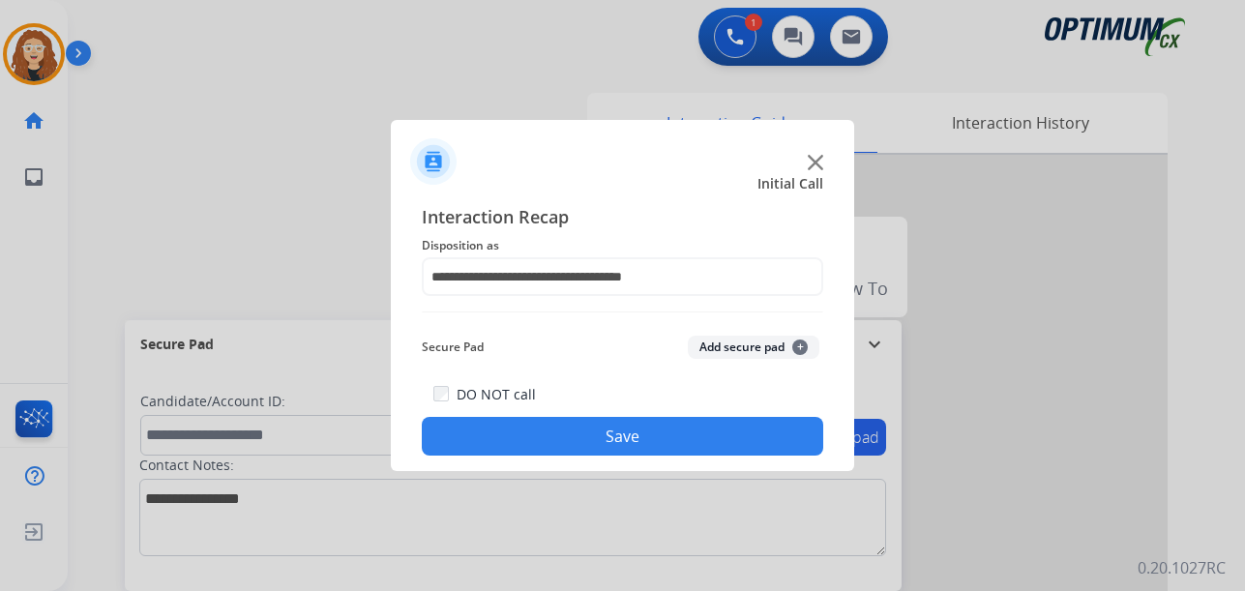
drag, startPoint x: 606, startPoint y: 443, endPoint x: 605, endPoint y: 414, distance: 29.1
click at [605, 423] on button "Save" at bounding box center [622, 436] width 401 height 39
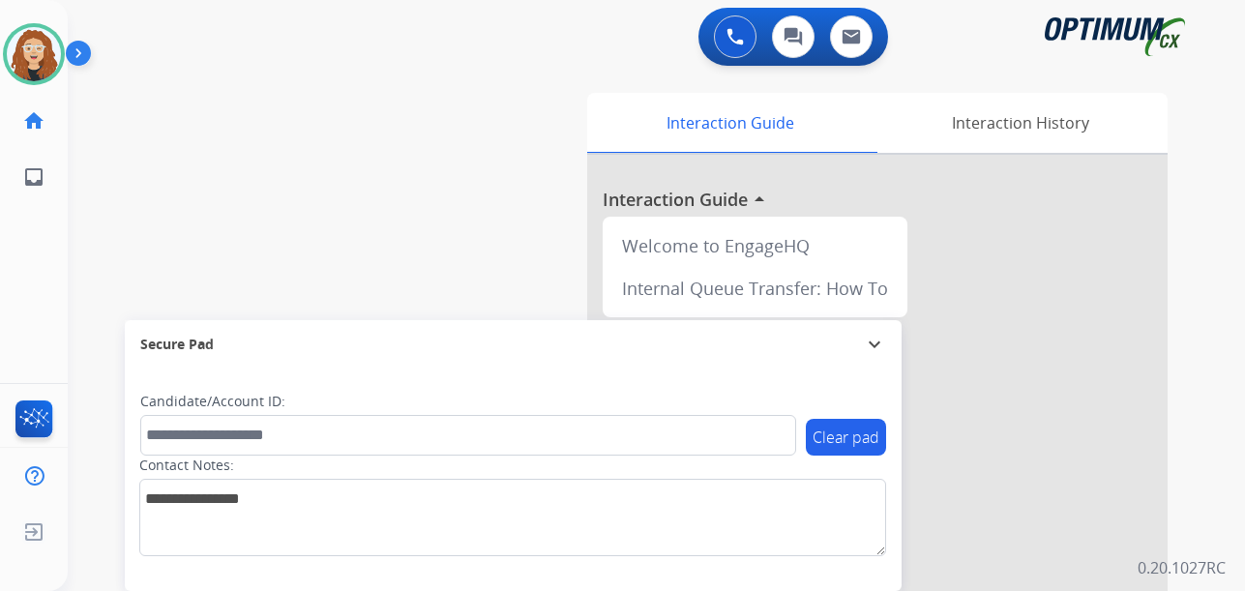
click at [94, 306] on div "swap_horiz Break voice bridge close_fullscreen Connect 3-Way Call merge_type Se…" at bounding box center [633, 473] width 1131 height 807
click at [89, 198] on div "swap_horiz Break voice bridge close_fullscreen Connect 3-Way Call merge_type Se…" at bounding box center [633, 473] width 1131 height 807
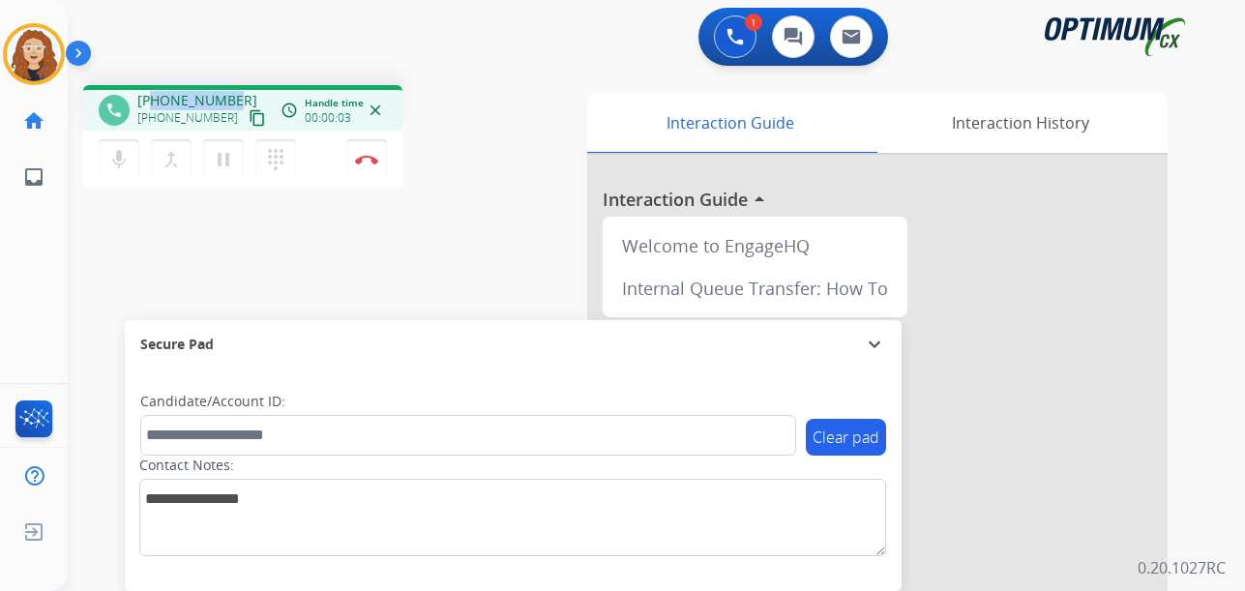
drag, startPoint x: 155, startPoint y: 101, endPoint x: 238, endPoint y: 92, distance: 83.6
click at [238, 92] on div "+15404293902 +15404293902 content_copy" at bounding box center [203, 110] width 132 height 39
copy span "5404293902"
click at [367, 165] on button "Disconnect" at bounding box center [366, 159] width 41 height 41
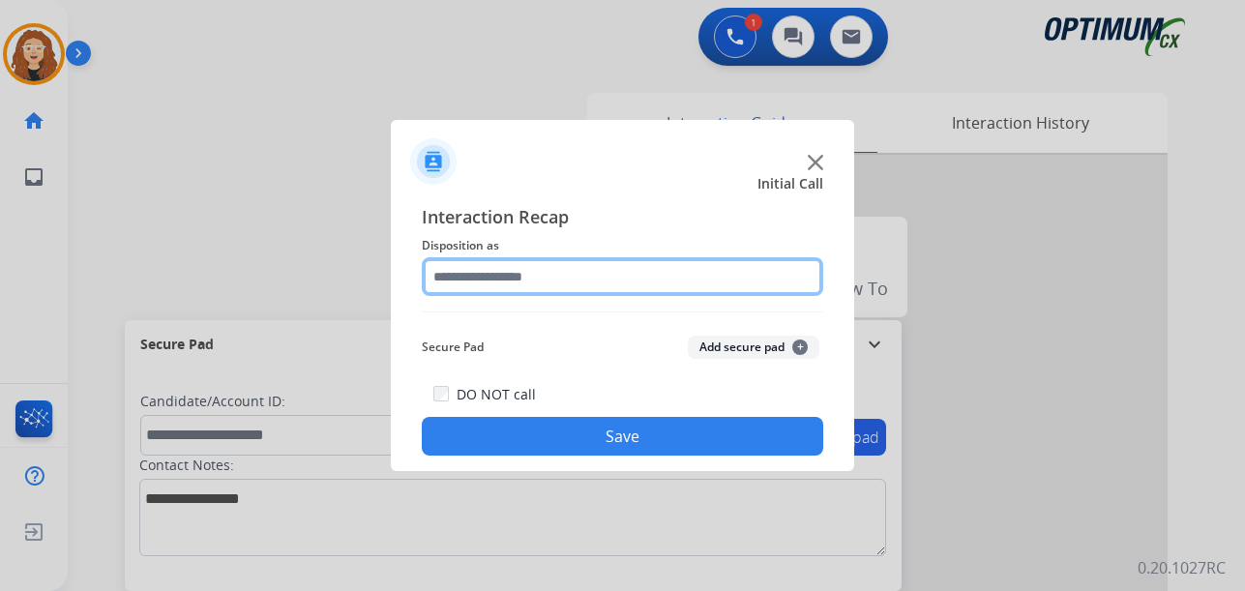
click at [484, 271] on input "text" at bounding box center [622, 276] width 401 height 39
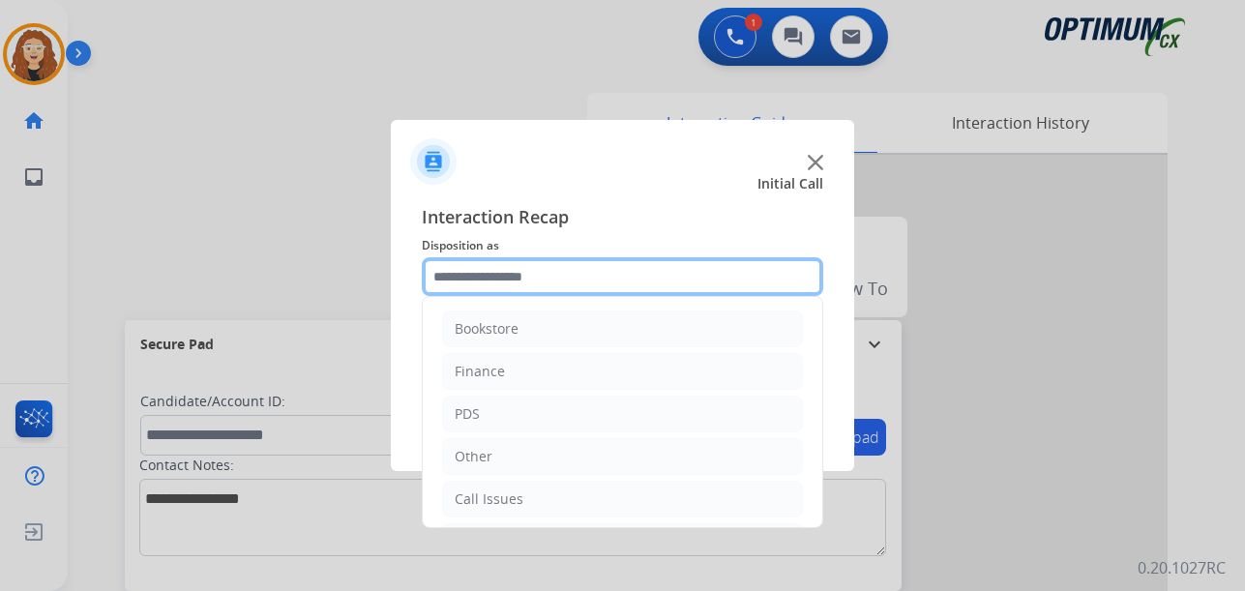
scroll to position [132, 0]
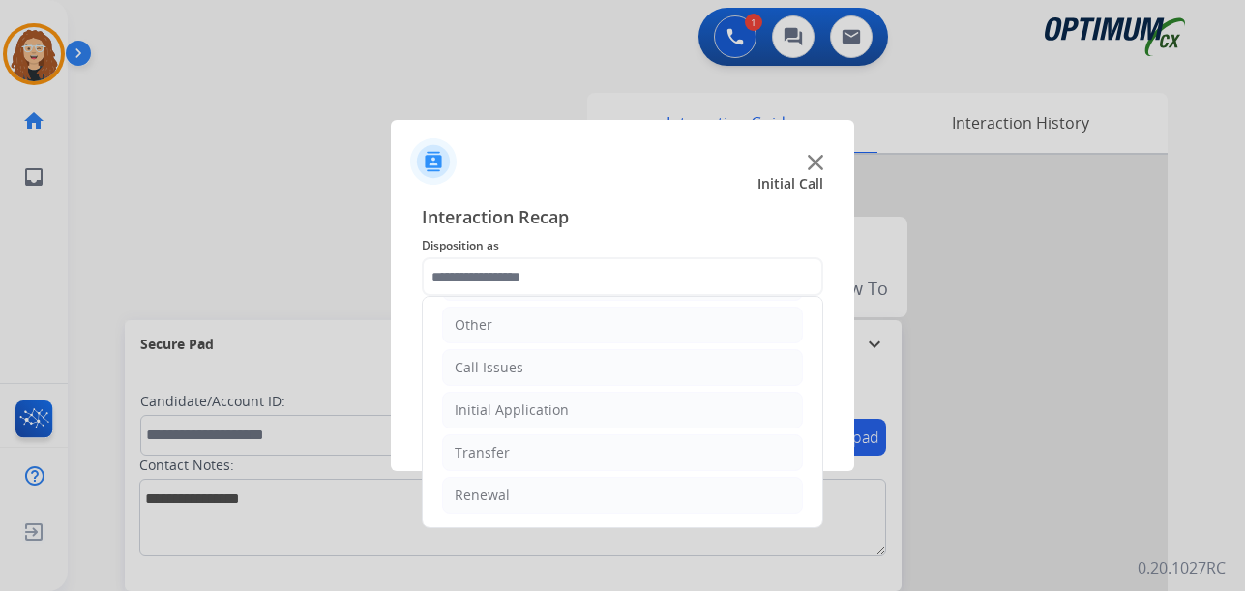
drag, startPoint x: 665, startPoint y: 495, endPoint x: 789, endPoint y: 422, distance: 144.8
click at [666, 495] on li "Renewal" at bounding box center [622, 495] width 361 height 37
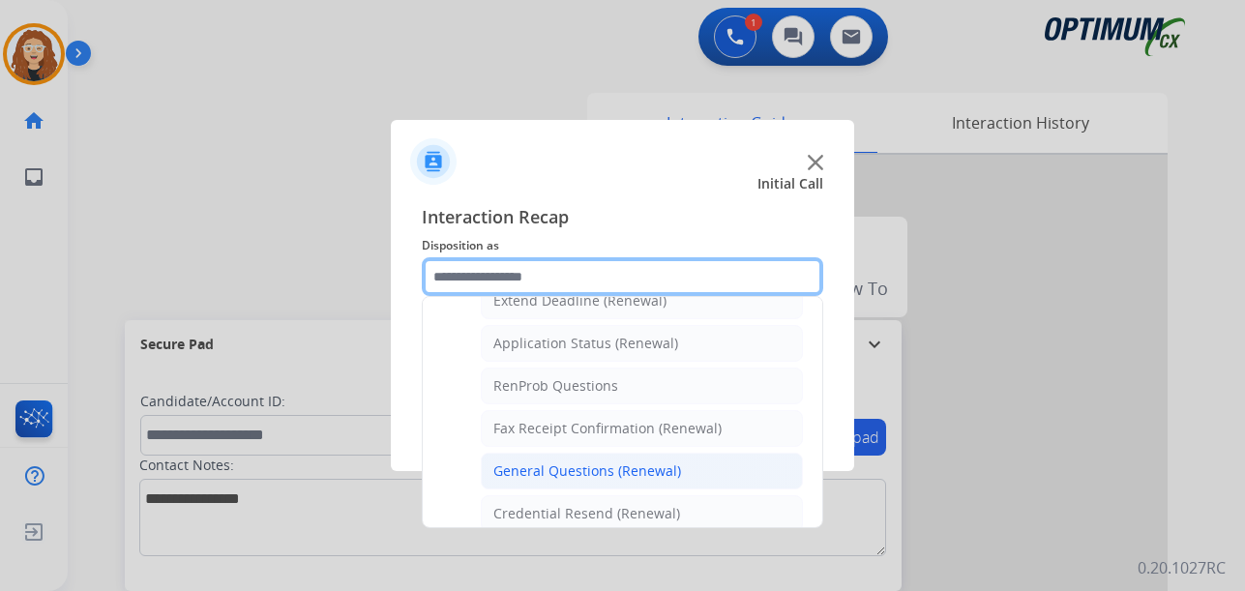
scroll to position [435, 0]
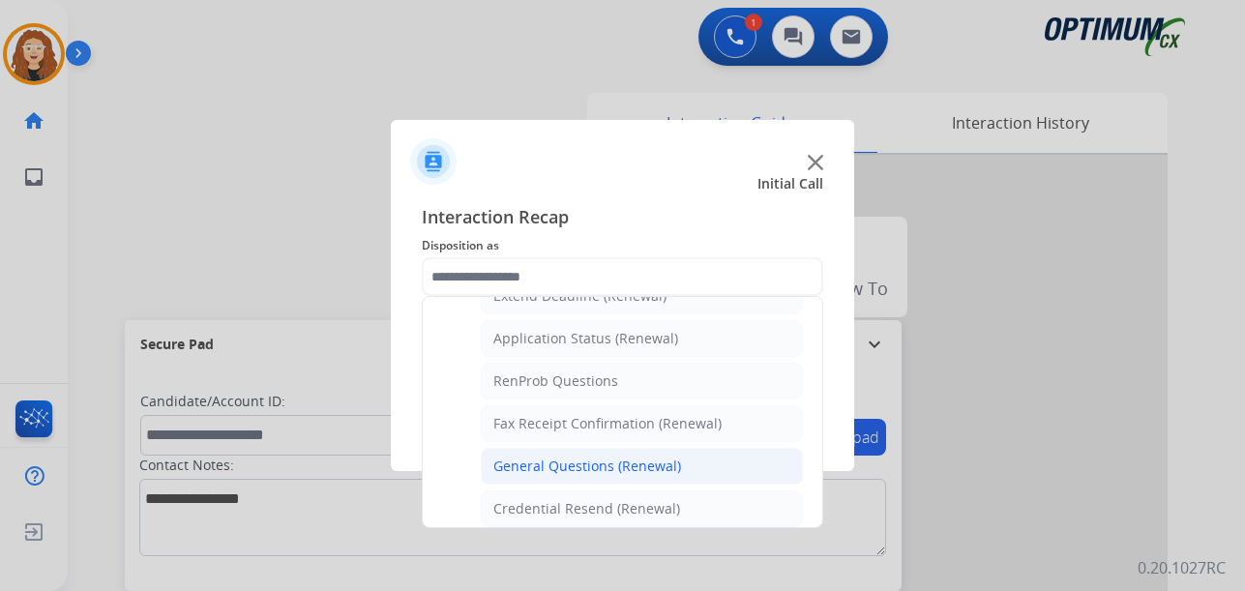
click at [722, 465] on li "General Questions (Renewal)" at bounding box center [642, 466] width 322 height 37
type input "**********"
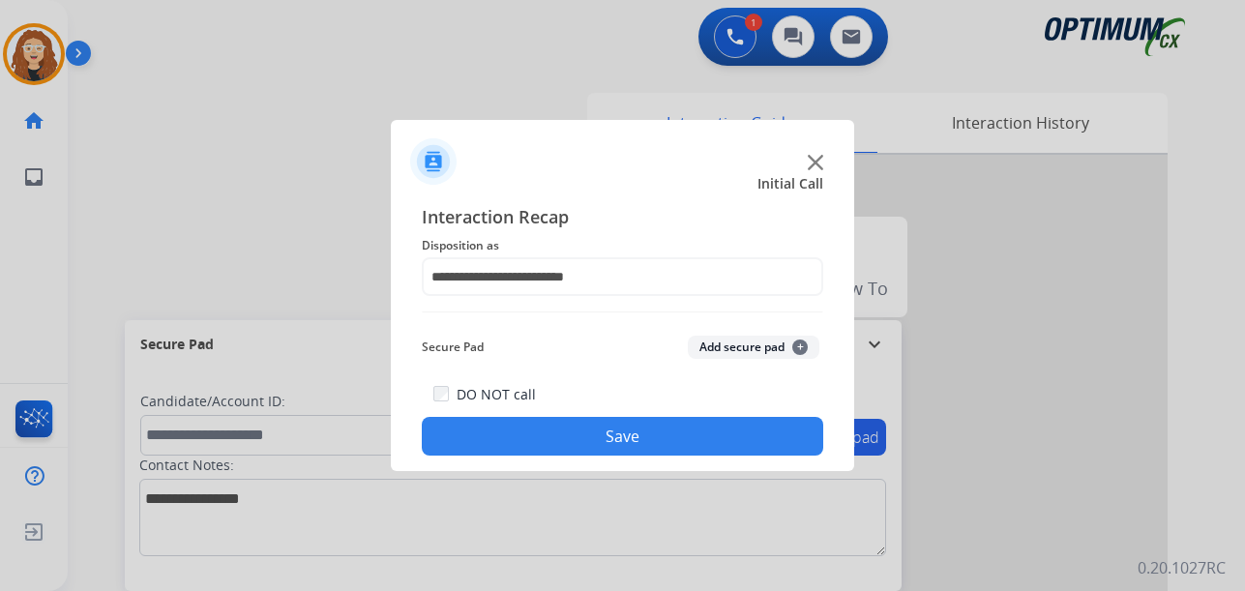
click at [603, 440] on button "Save" at bounding box center [622, 436] width 401 height 39
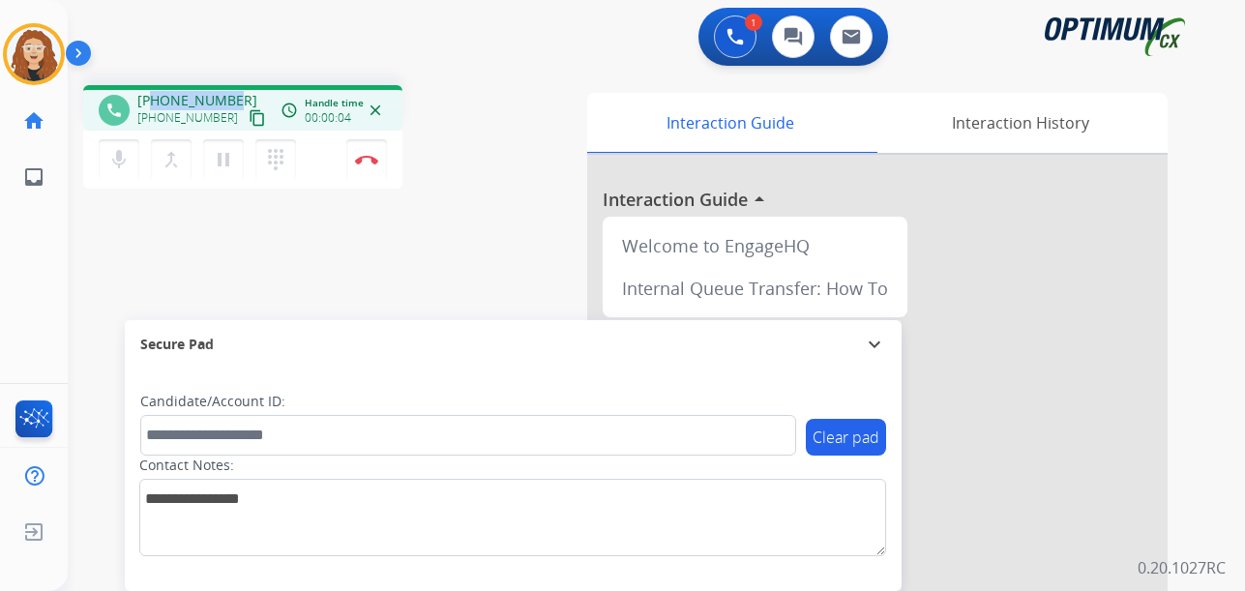
drag, startPoint x: 151, startPoint y: 98, endPoint x: 232, endPoint y: 87, distance: 81.9
click at [232, 87] on div "phone +16024237169 +16024237169 content_copy access_time Call metrics Queue 00:…" at bounding box center [242, 107] width 319 height 45
copy span "6024237169"
click at [372, 163] on img at bounding box center [366, 160] width 23 height 10
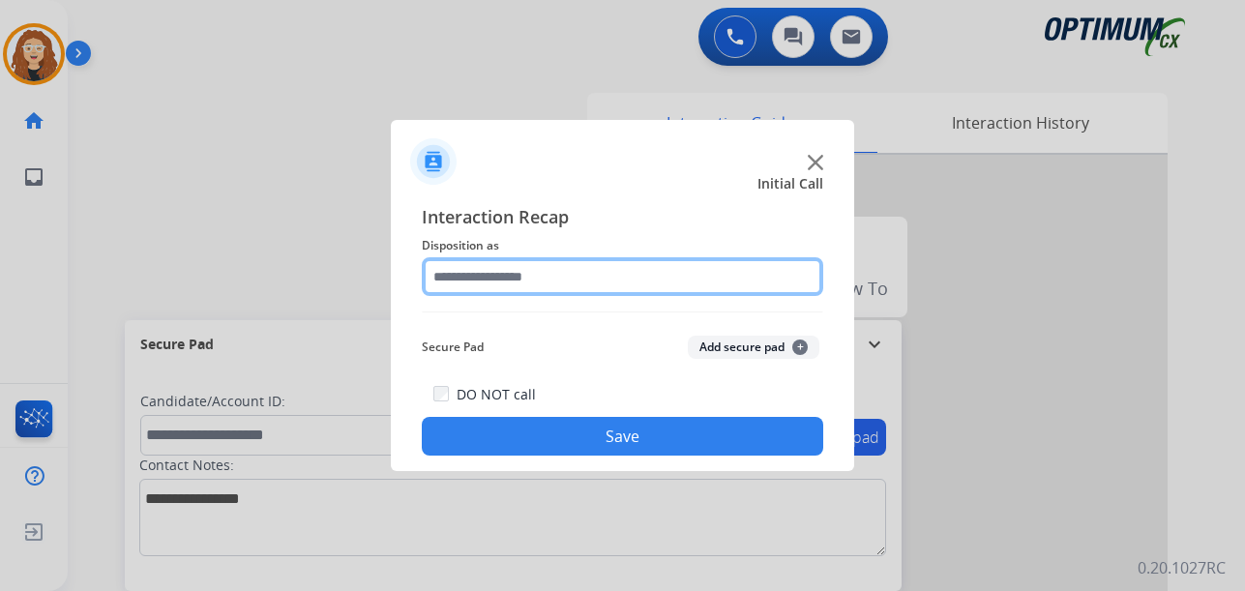
click at [509, 273] on input "text" at bounding box center [622, 276] width 401 height 39
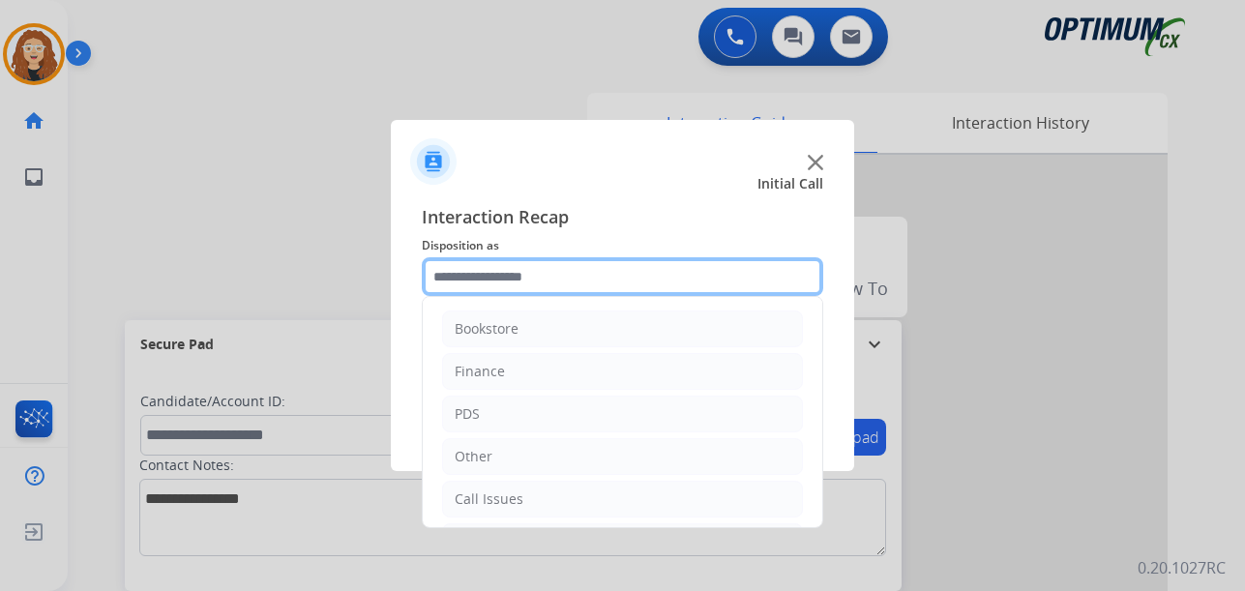
scroll to position [132, 0]
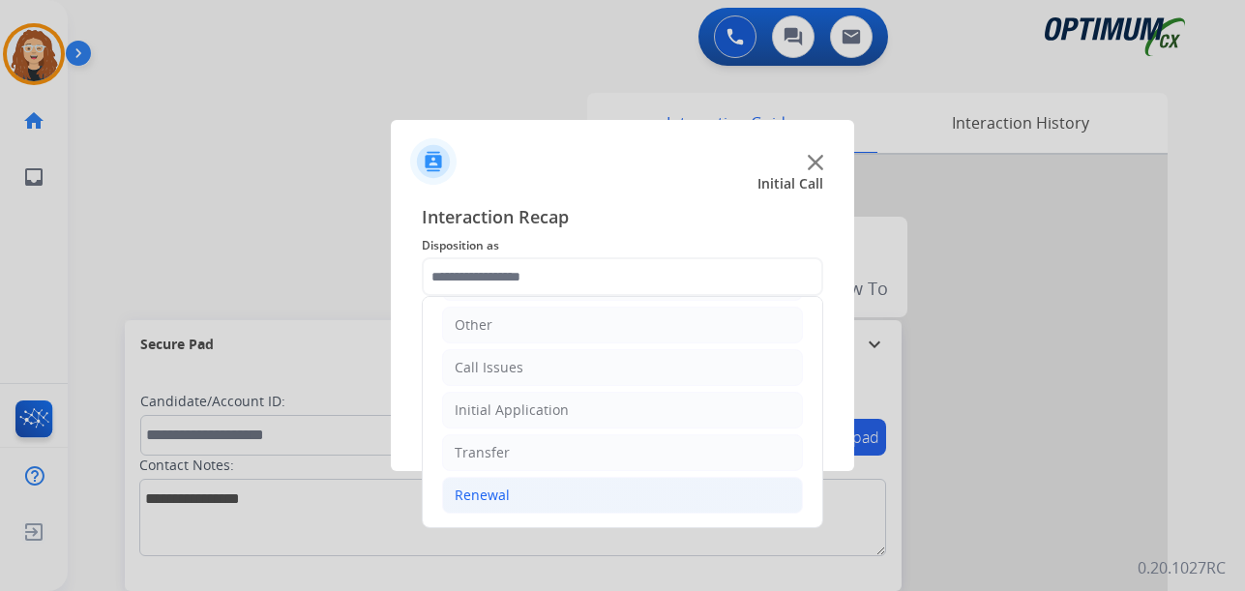
drag, startPoint x: 634, startPoint y: 498, endPoint x: 680, endPoint y: 492, distance: 46.8
click at [636, 498] on li "Renewal" at bounding box center [622, 495] width 361 height 37
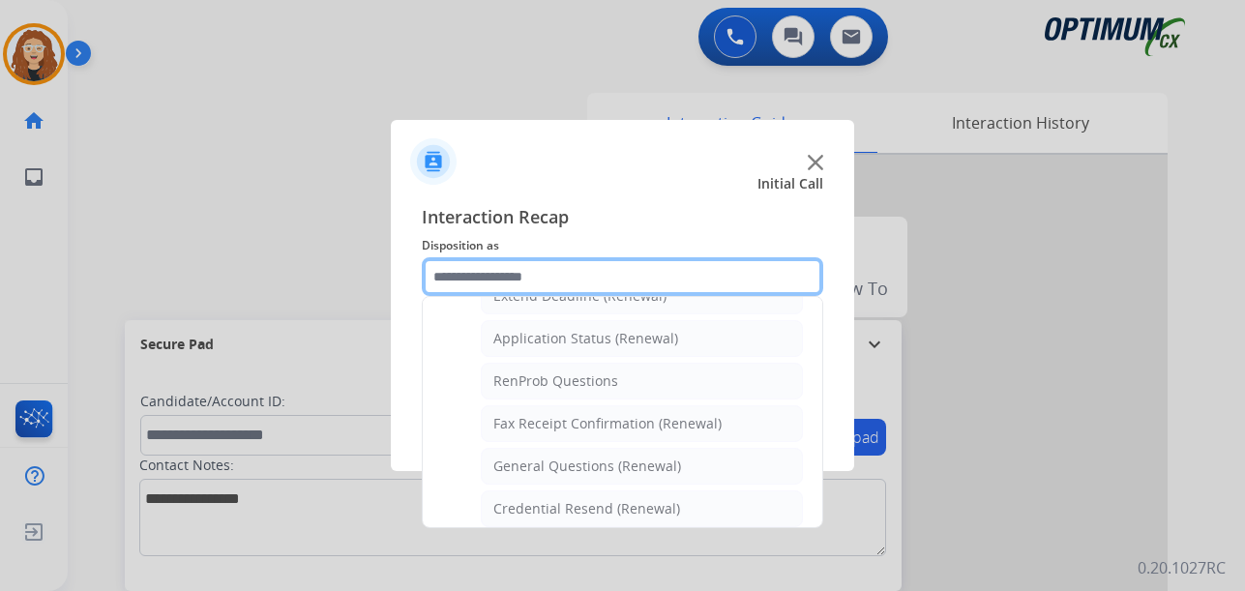
scroll to position [471, 0]
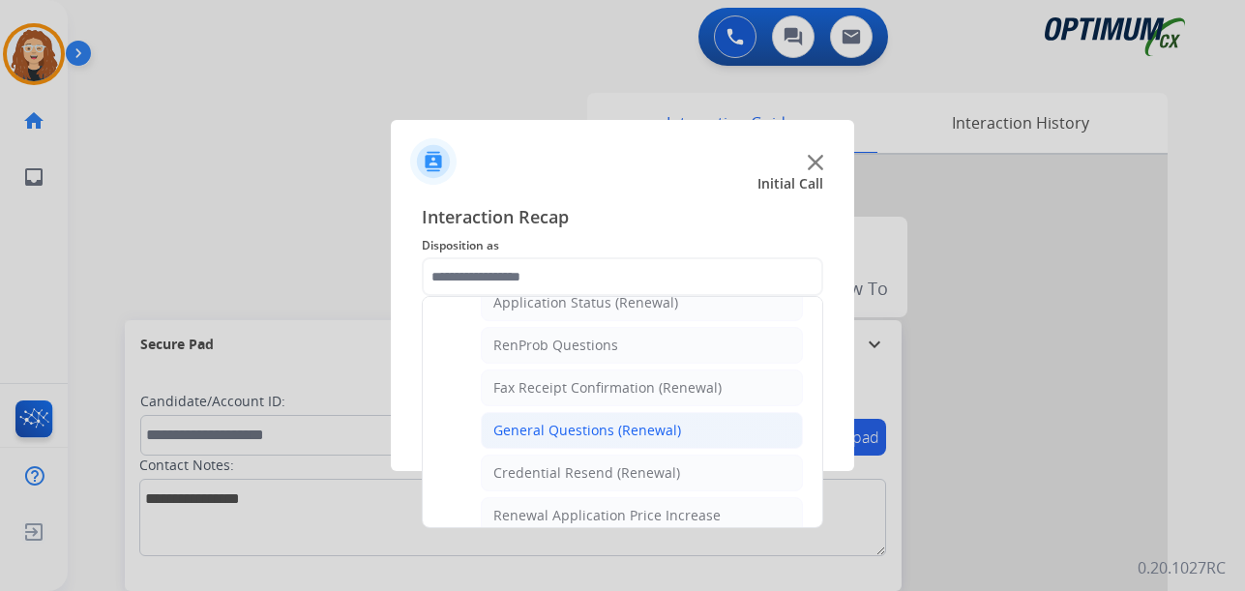
click at [676, 435] on li "General Questions (Renewal)" at bounding box center [642, 430] width 322 height 37
type input "**********"
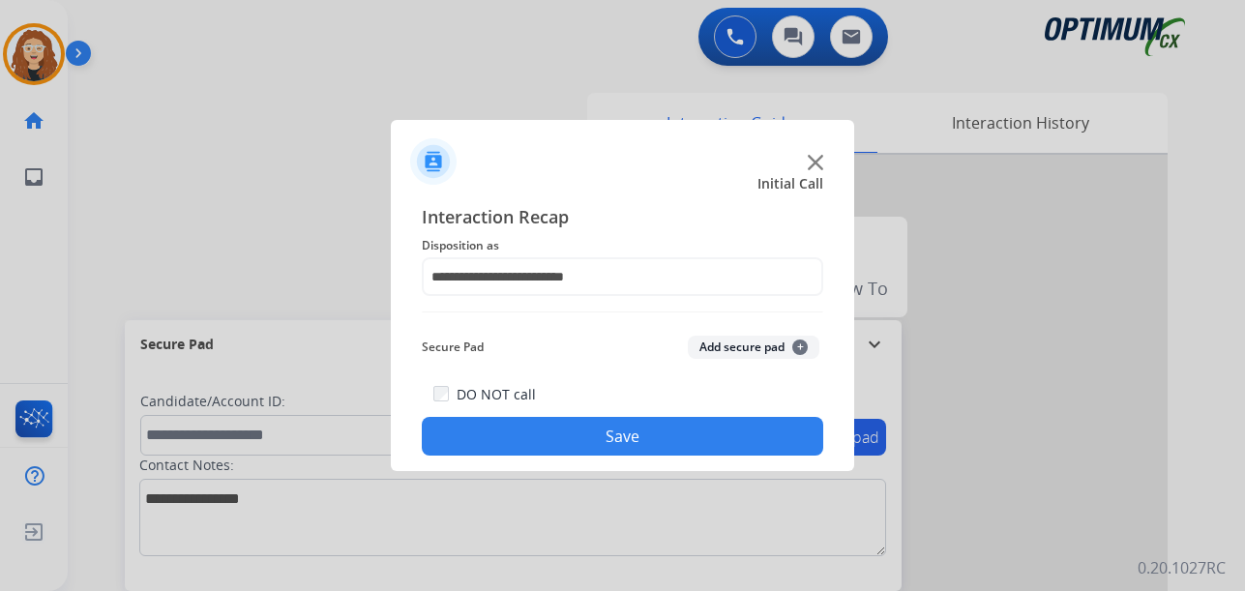
click at [659, 437] on button "Save" at bounding box center [622, 436] width 401 height 39
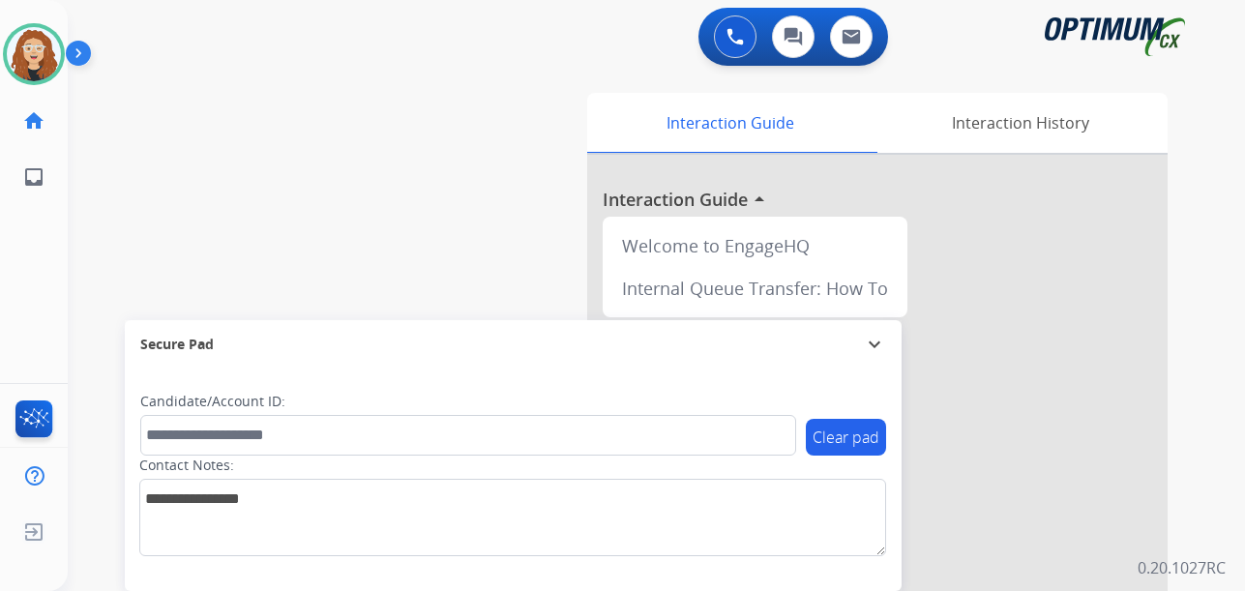
click at [460, 98] on div "swap_horiz Break voice bridge close_fullscreen Connect 3-Way Call merge_type Se…" at bounding box center [633, 473] width 1131 height 807
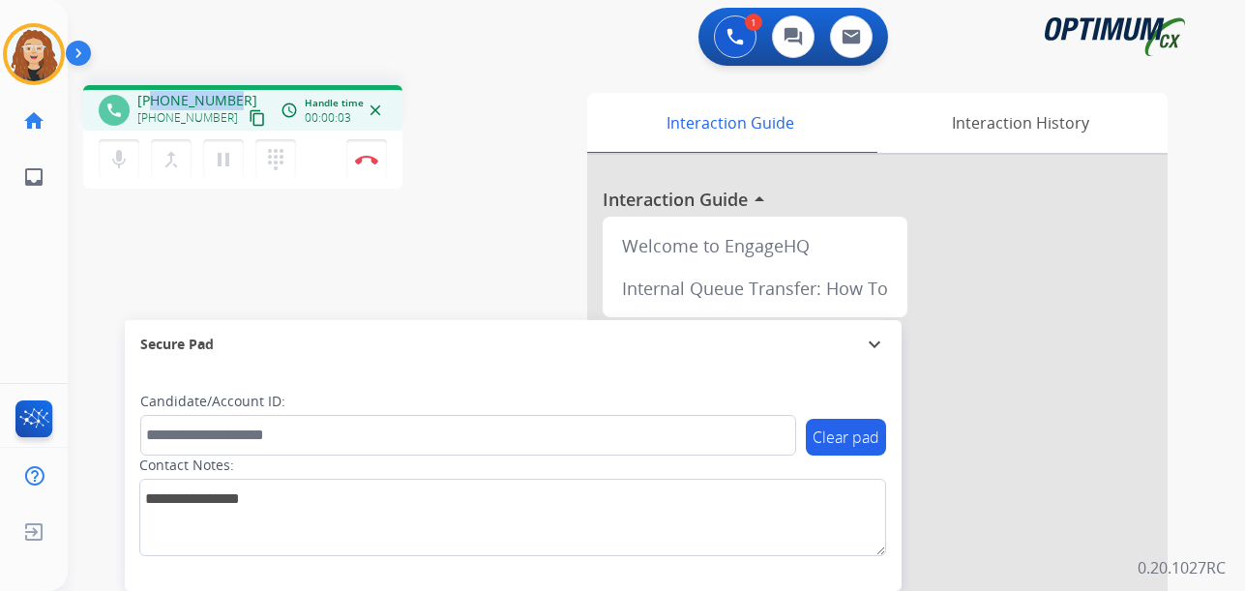
drag, startPoint x: 153, startPoint y: 102, endPoint x: 231, endPoint y: 95, distance: 78.6
click at [231, 96] on div "+12317197921 +12317197921 content_copy" at bounding box center [203, 110] width 132 height 39
copy span "2317197921"
click at [371, 154] on button "Disconnect" at bounding box center [366, 159] width 41 height 41
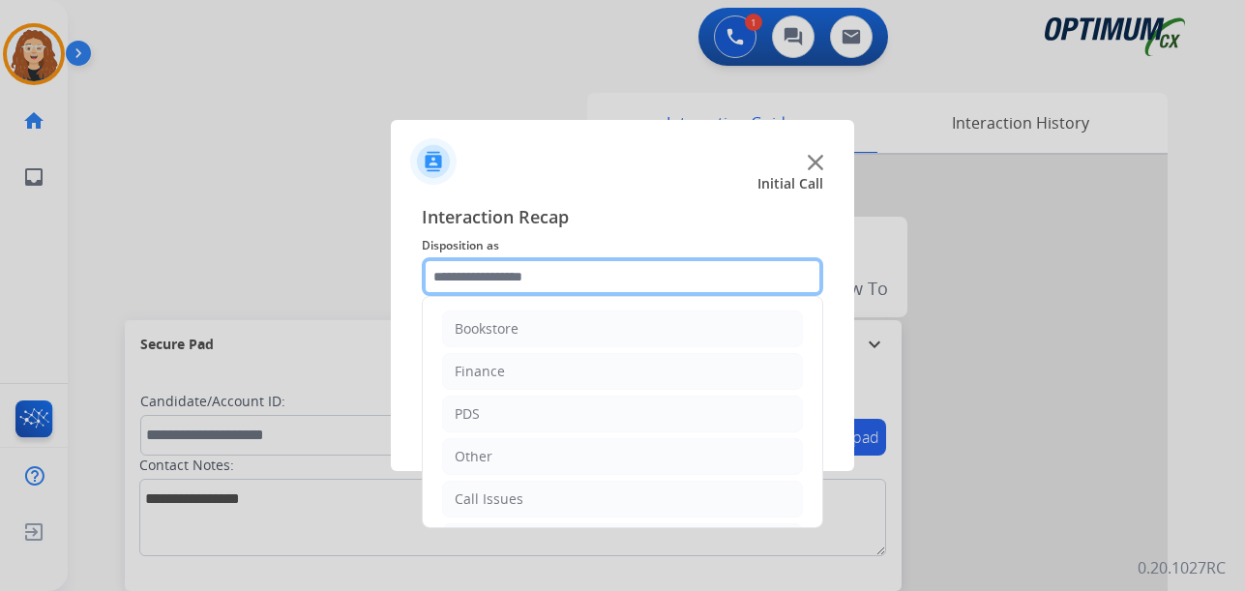
click at [489, 273] on input "text" at bounding box center [622, 276] width 401 height 39
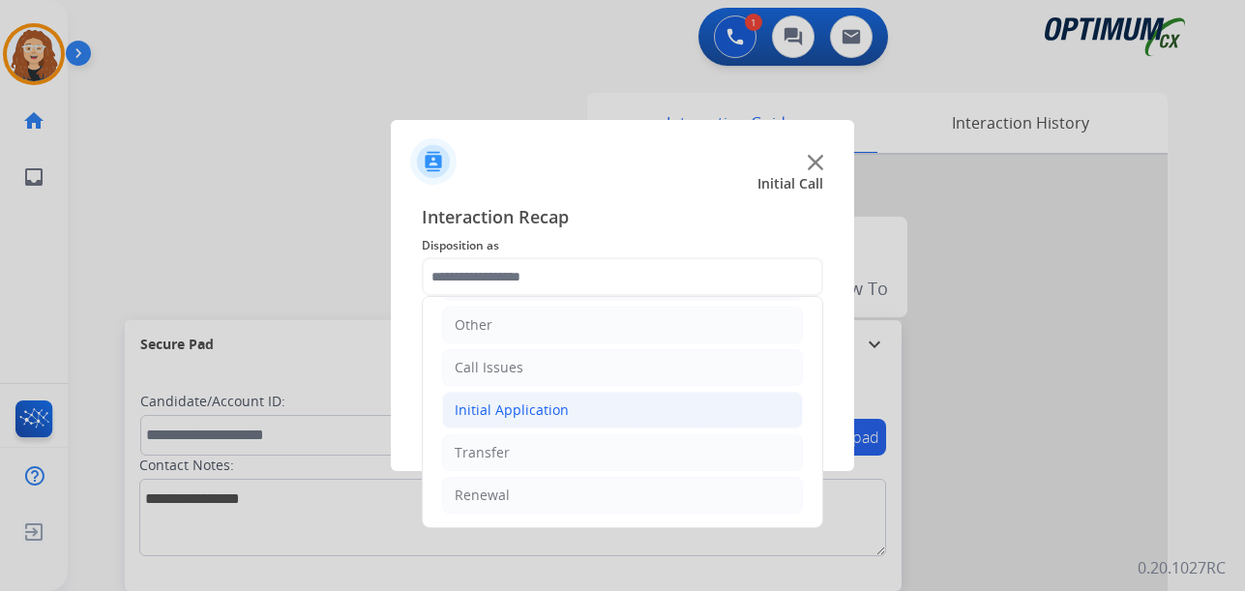
click at [583, 413] on li "Initial Application" at bounding box center [622, 410] width 361 height 37
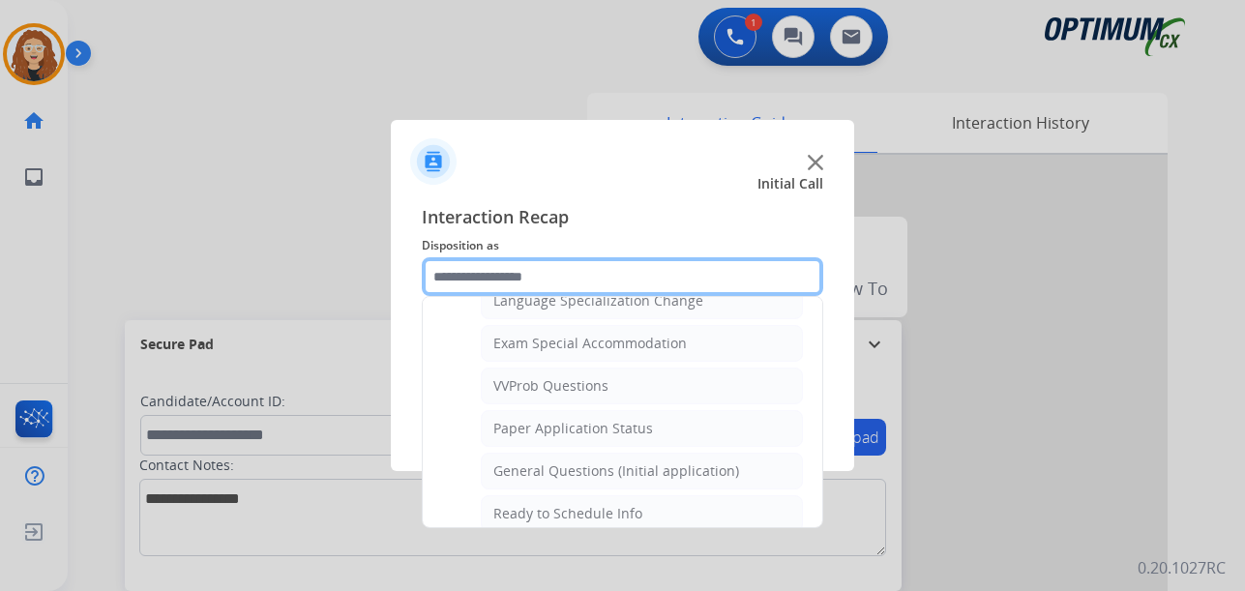
scroll to position [995, 0]
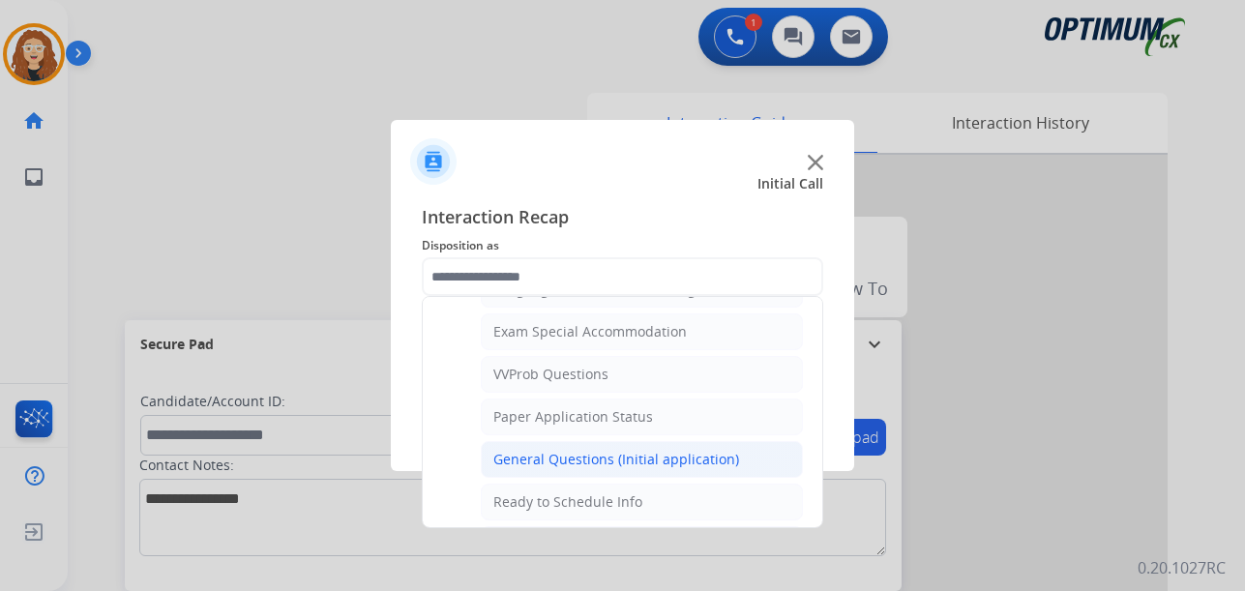
click at [727, 455] on div "General Questions (Initial application)" at bounding box center [616, 459] width 246 height 19
type input "**********"
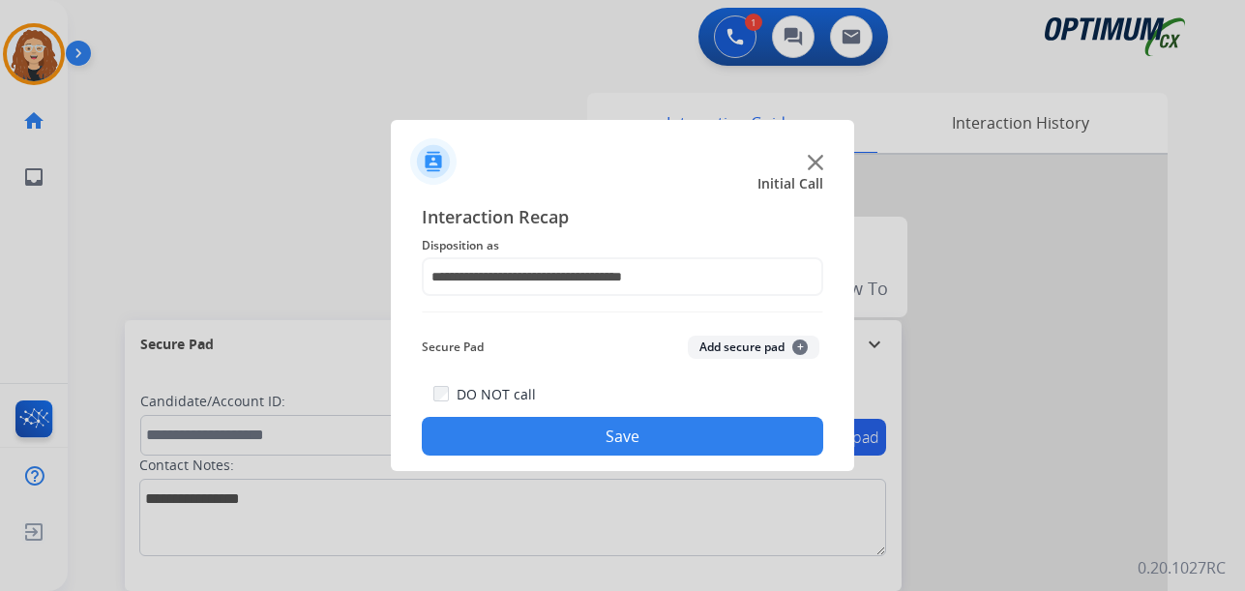
click at [712, 439] on button "Save" at bounding box center [622, 436] width 401 height 39
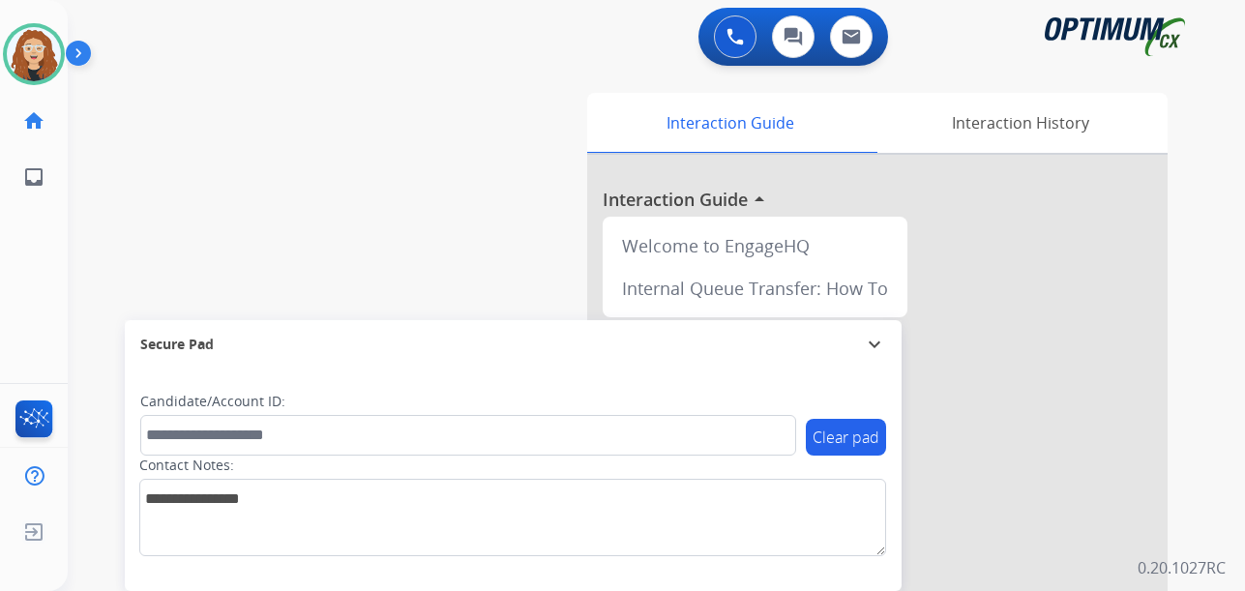
click at [103, 241] on div "swap_horiz Break voice bridge close_fullscreen Connect 3-Way Call merge_type Se…" at bounding box center [633, 473] width 1131 height 807
click at [103, 372] on div "swap_horiz Break voice bridge close_fullscreen Connect 3-Way Call merge_type Se…" at bounding box center [633, 473] width 1131 height 807
click at [32, 62] on img at bounding box center [34, 54] width 54 height 54
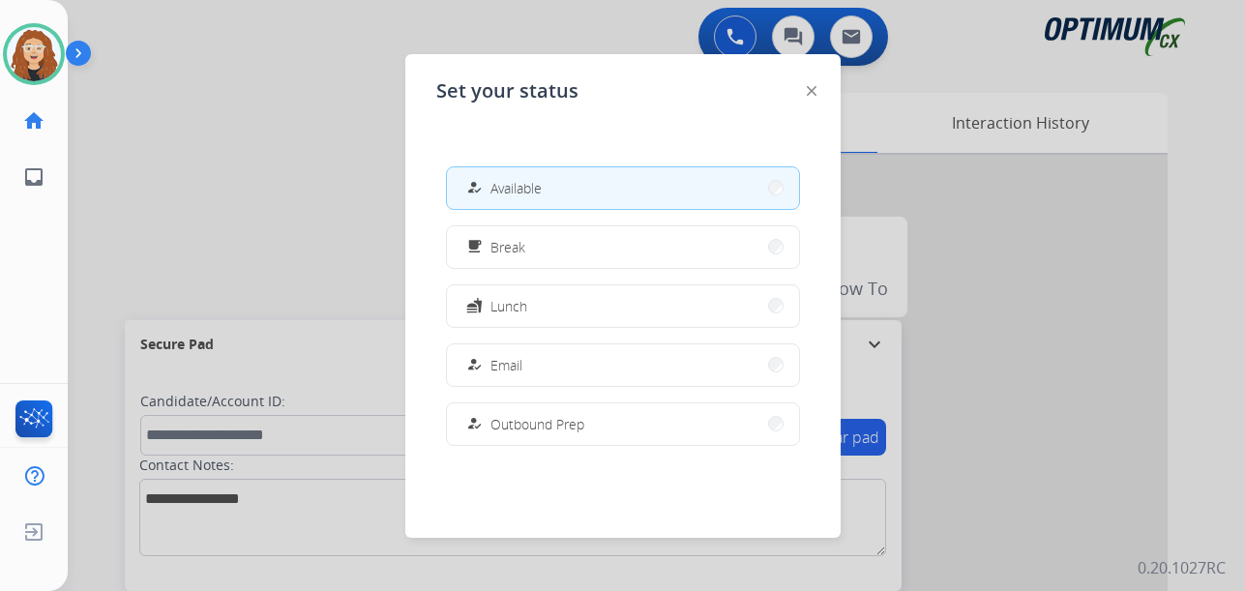
click at [93, 198] on div at bounding box center [622, 295] width 1245 height 591
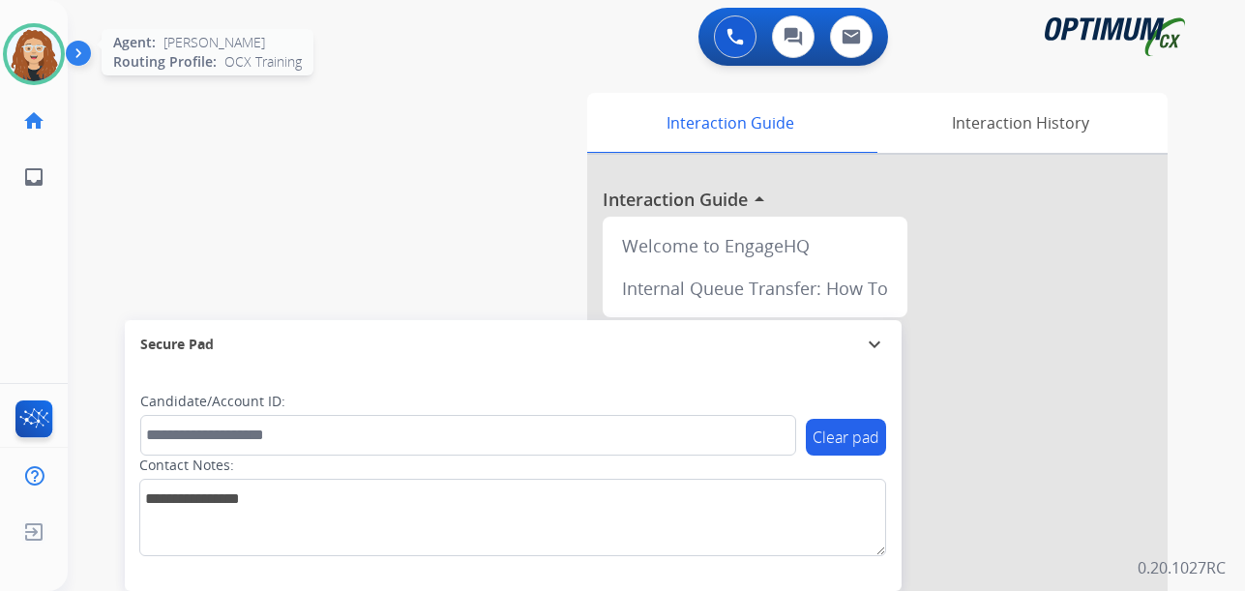
click at [29, 53] on img at bounding box center [34, 54] width 54 height 54
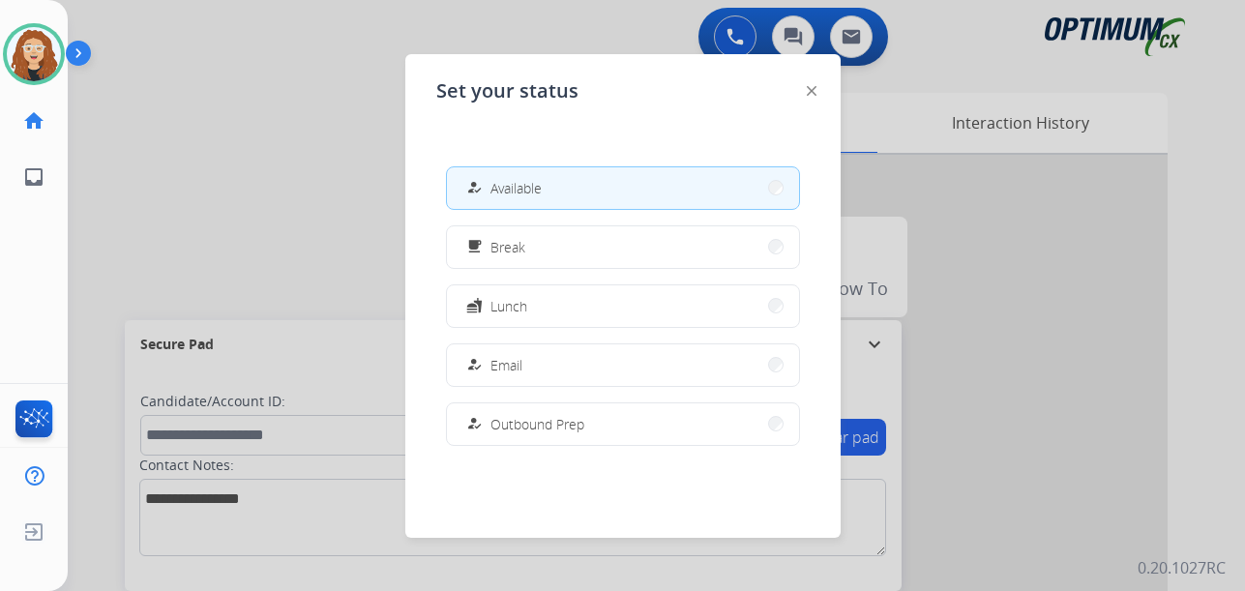
click at [601, 302] on button "fastfood Lunch" at bounding box center [623, 306] width 352 height 42
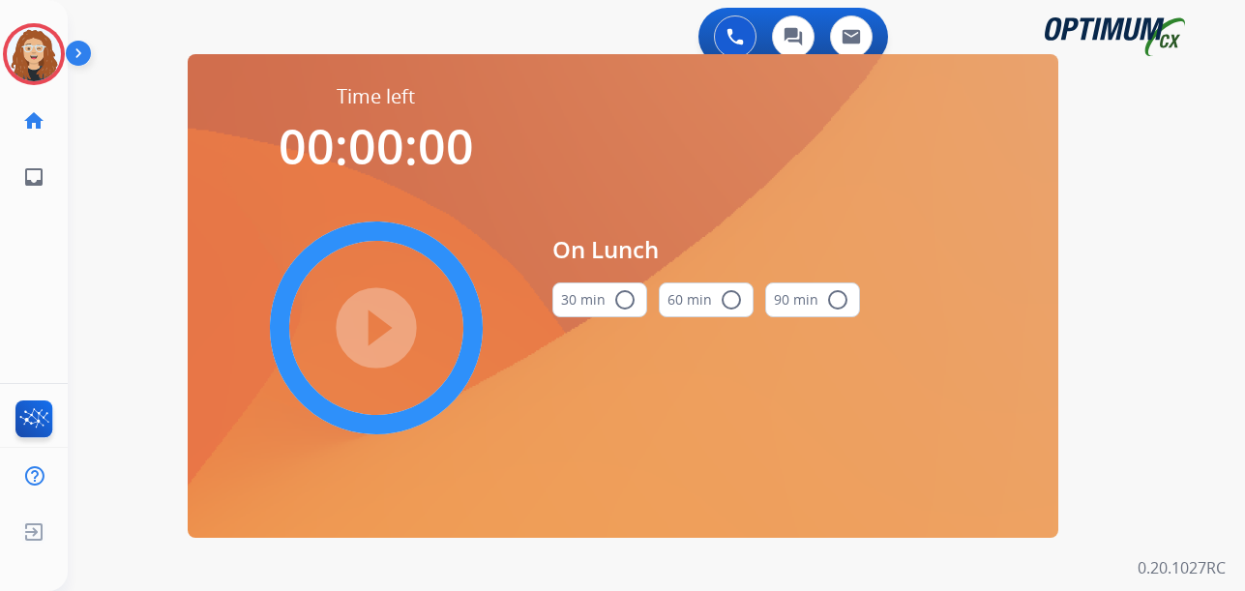
click at [615, 297] on mat-icon "radio_button_unchecked" at bounding box center [624, 299] width 23 height 23
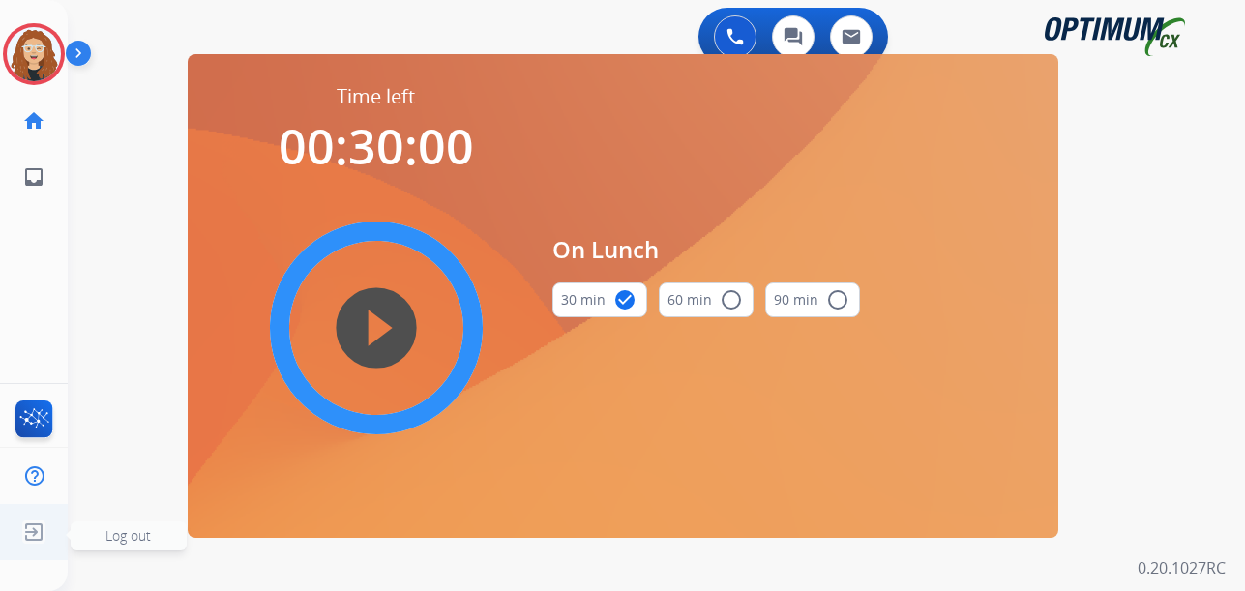
click at [31, 536] on img at bounding box center [33, 532] width 35 height 37
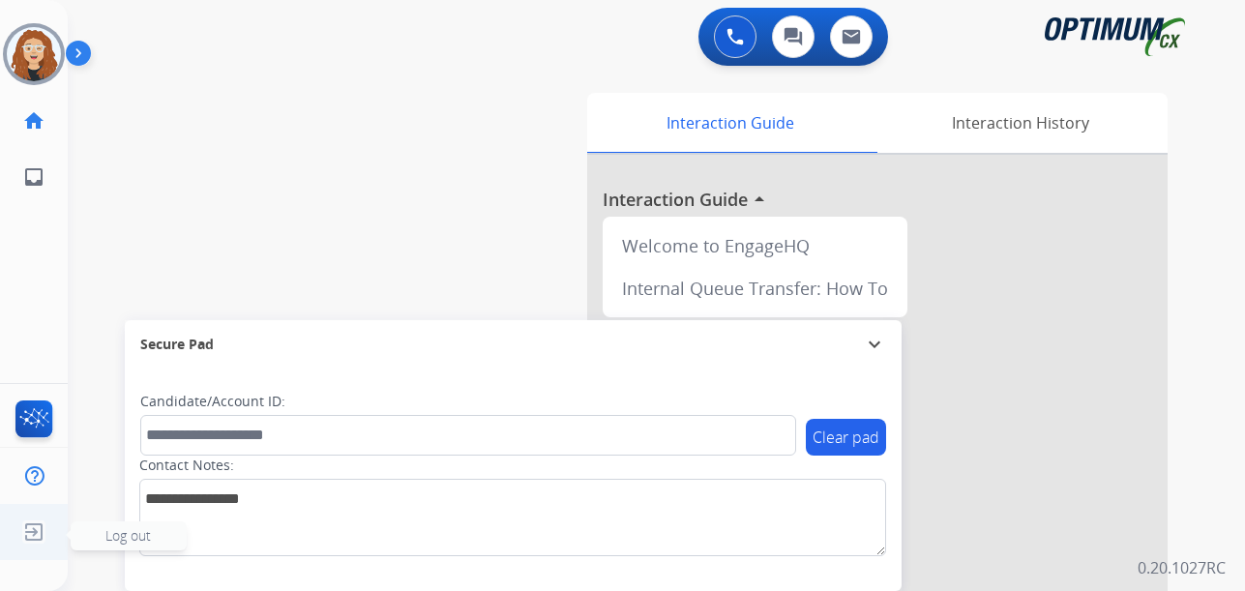
click at [91, 546] on span "Log out" at bounding box center [129, 535] width 116 height 29
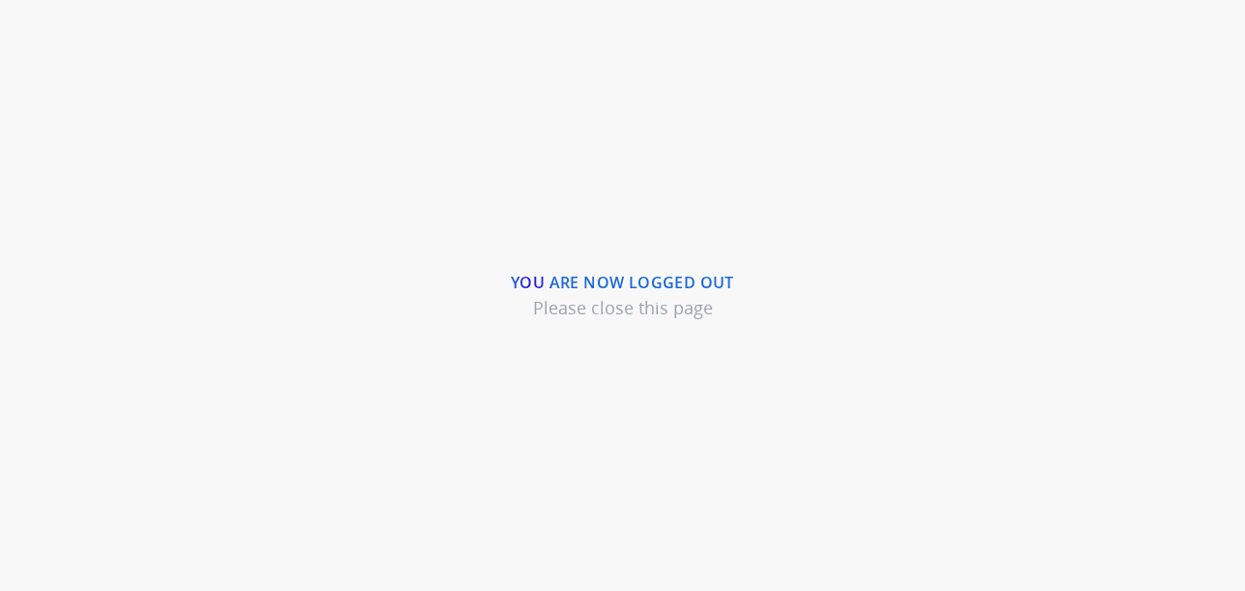
click at [25, 561] on div "You are now logged out Please close this page" at bounding box center [622, 295] width 1245 height 591
click at [434, 144] on div "You are now logged out Please close this page" at bounding box center [622, 295] width 1245 height 591
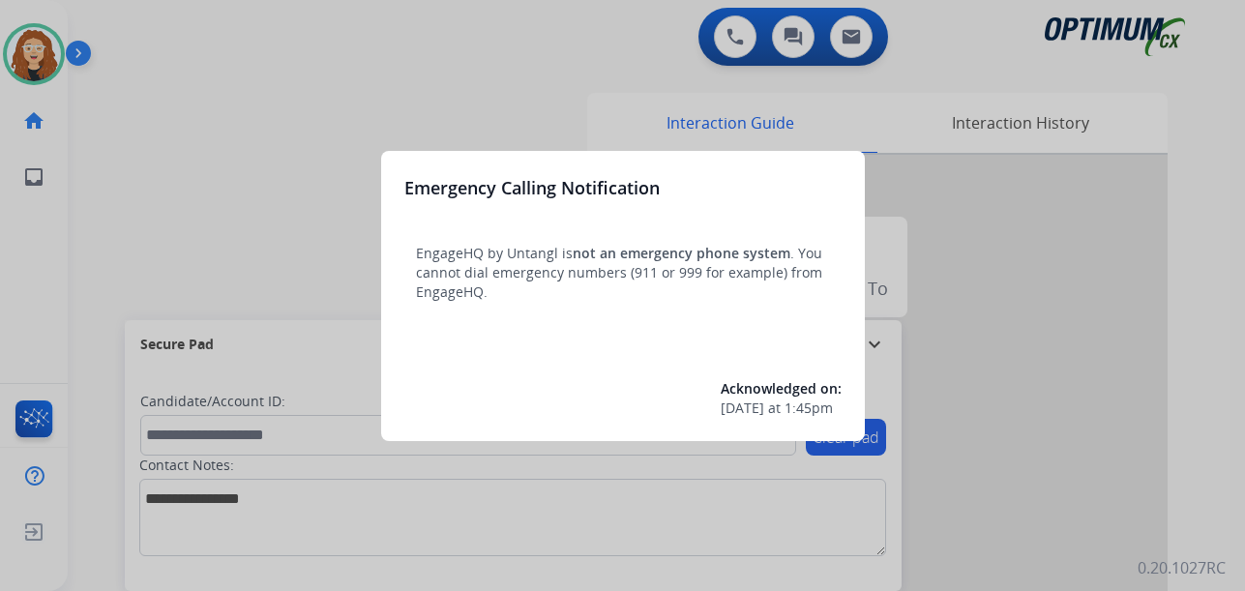
click at [42, 50] on div at bounding box center [622, 295] width 1245 height 591
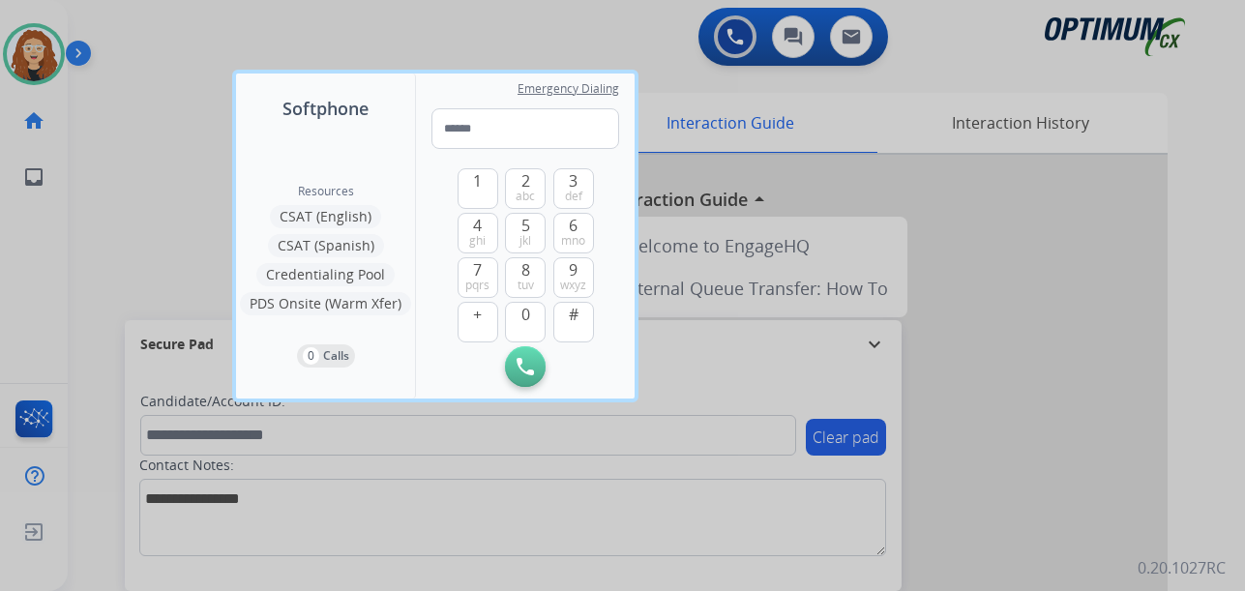
click at [148, 89] on div at bounding box center [622, 295] width 1245 height 591
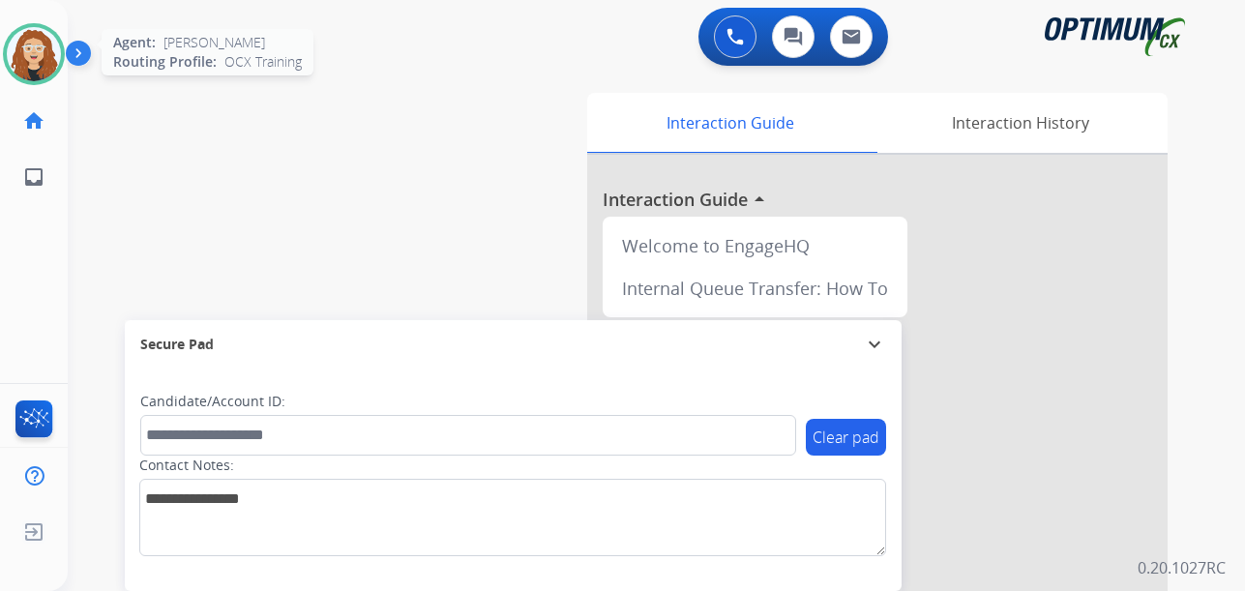
click at [50, 56] on img at bounding box center [34, 54] width 54 height 54
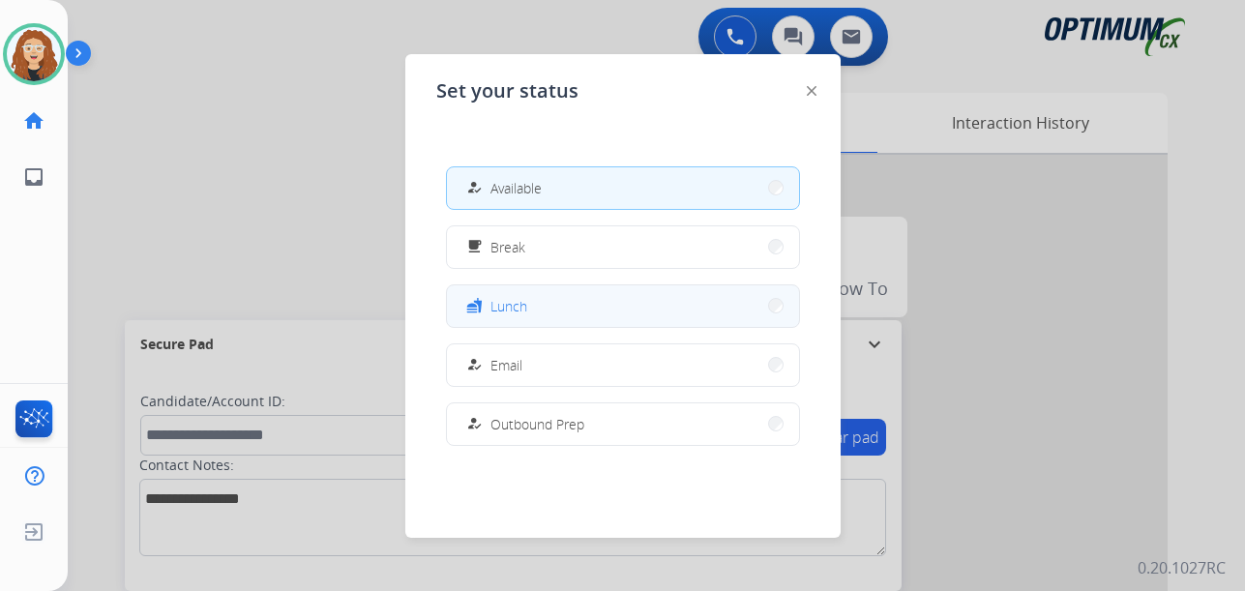
click at [552, 292] on button "fastfood Lunch" at bounding box center [623, 306] width 352 height 42
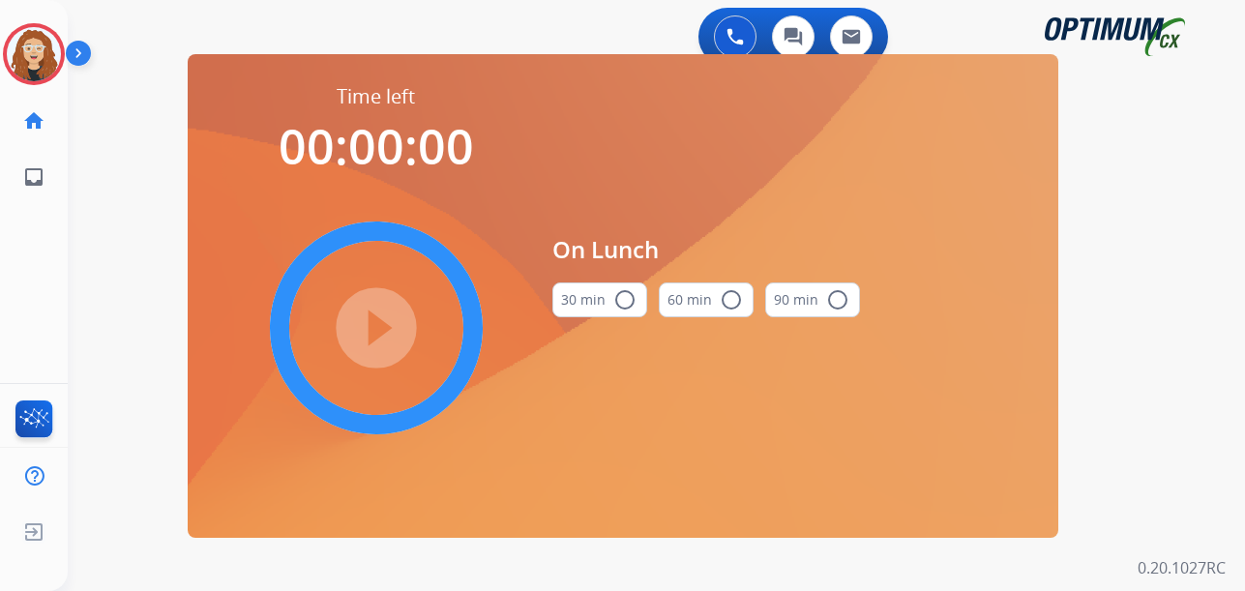
click at [627, 297] on mat-icon "radio_button_unchecked" at bounding box center [624, 299] width 23 height 23
click at [365, 334] on mat-icon "play_circle_filled" at bounding box center [376, 327] width 23 height 23
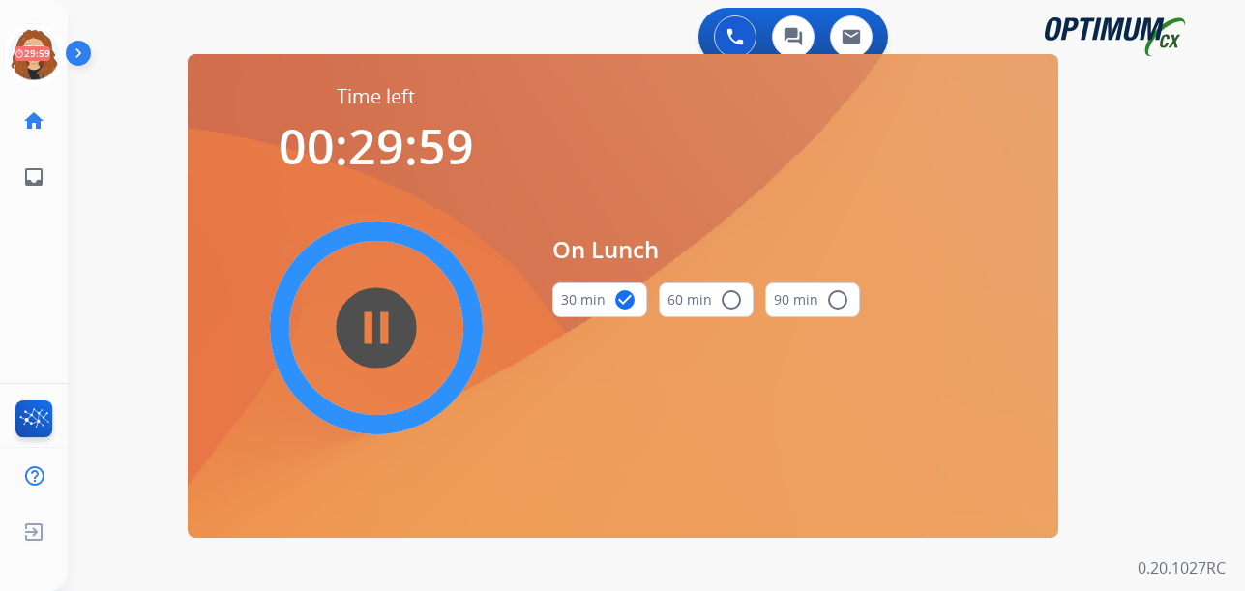
click at [103, 281] on div "0 Voice Interactions 0 Chat Interactions 0 Email Interactions swap_horiz Break …" at bounding box center [656, 295] width 1177 height 591
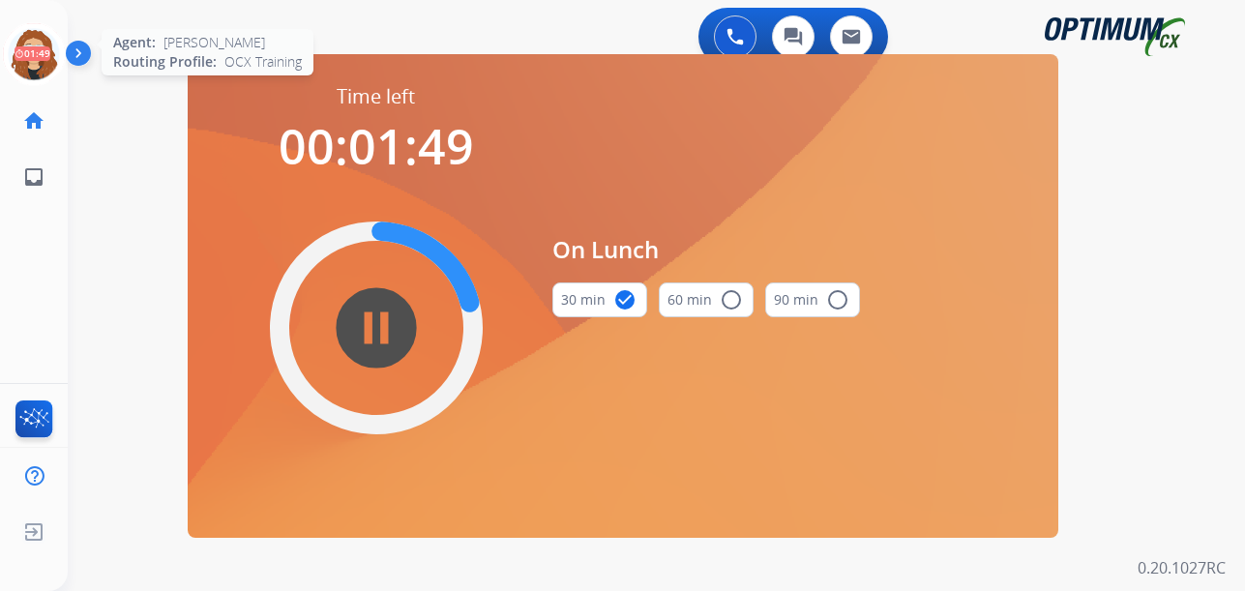
click at [41, 61] on icon at bounding box center [34, 54] width 63 height 63
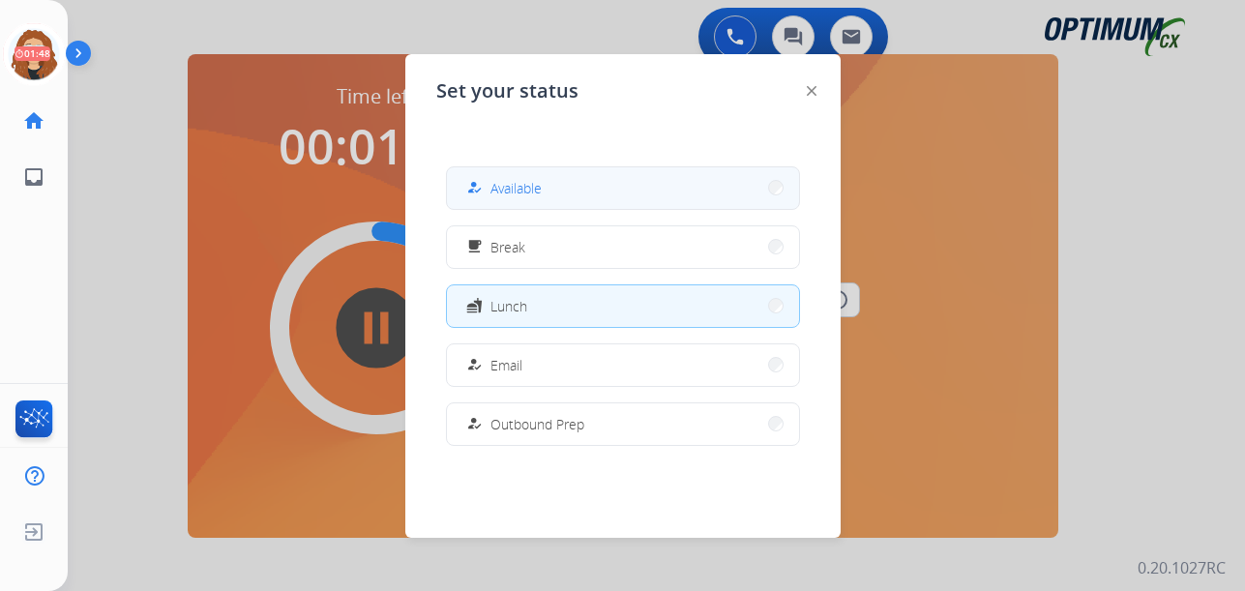
click at [560, 197] on button "how_to_reg Available" at bounding box center [623, 188] width 352 height 42
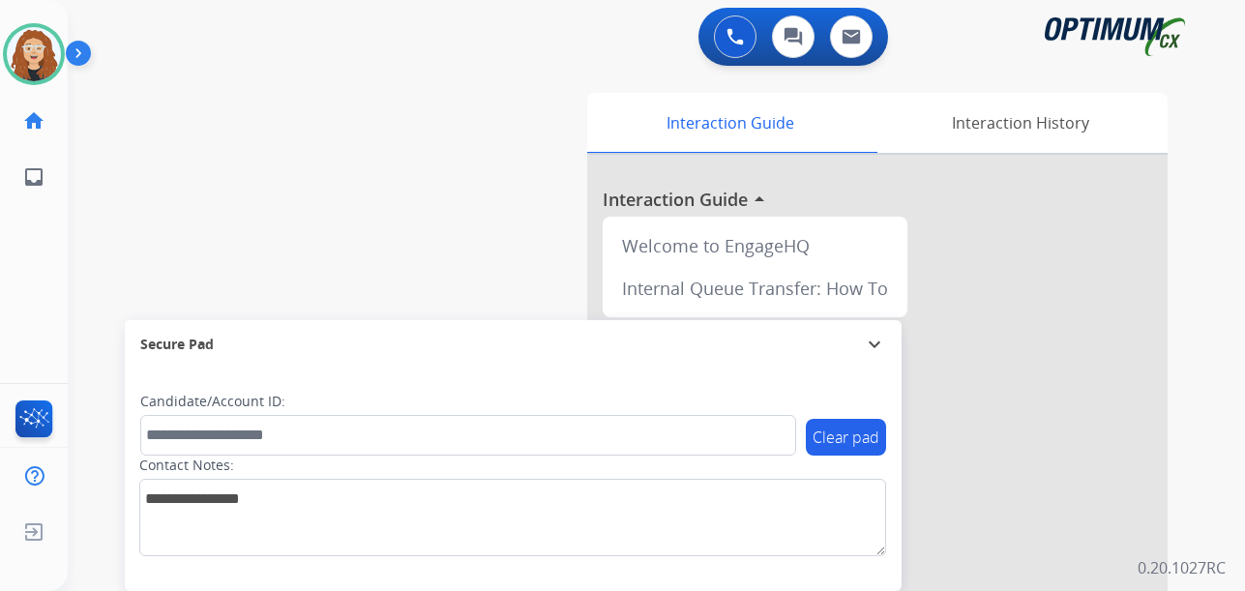
click at [85, 214] on div "swap_horiz Break voice bridge close_fullscreen Connect 3-Way Call merge_type Se…" at bounding box center [633, 473] width 1131 height 807
click at [85, 287] on div "swap_horiz Break voice bridge close_fullscreen Connect 3-Way Call merge_type Se…" at bounding box center [633, 473] width 1131 height 807
click at [92, 272] on div "swap_horiz Break voice bridge close_fullscreen Connect 3-Way Call merge_type Se…" at bounding box center [633, 473] width 1131 height 807
click at [91, 256] on div "swap_horiz Break voice bridge close_fullscreen Connect 3-Way Call merge_type Se…" at bounding box center [633, 473] width 1131 height 807
click at [104, 255] on div "swap_horiz Break voice bridge close_fullscreen Connect 3-Way Call merge_type Se…" at bounding box center [633, 473] width 1131 height 807
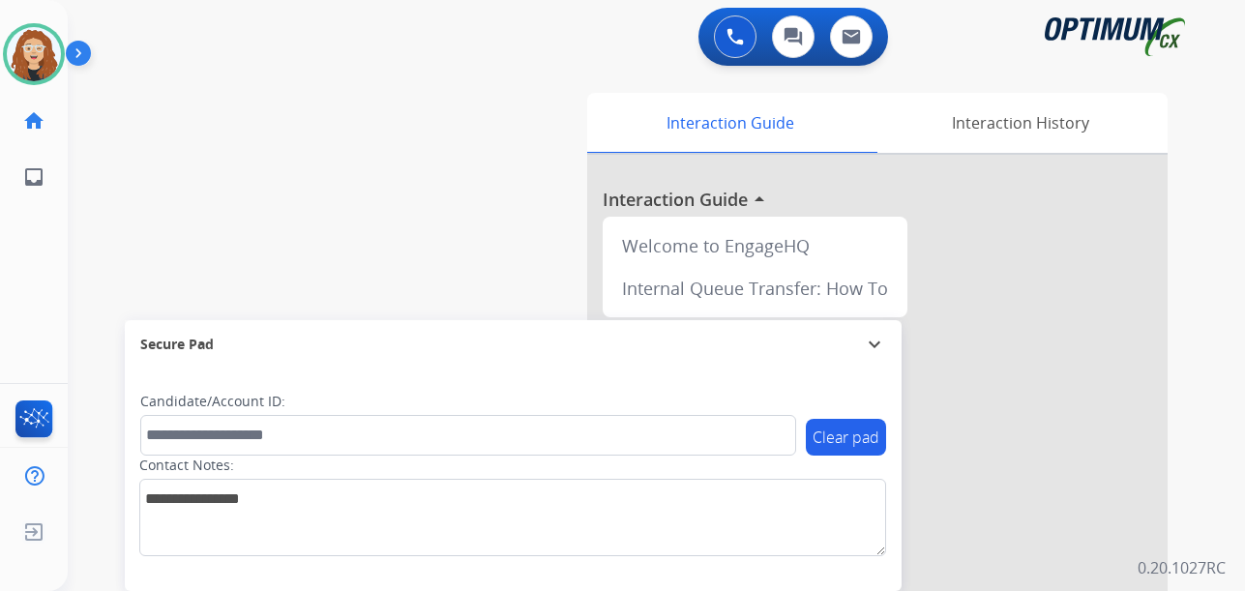
click at [85, 318] on div "swap_horiz Break voice bridge close_fullscreen Connect 3-Way Call merge_type Se…" at bounding box center [633, 473] width 1131 height 807
click at [91, 340] on div "swap_horiz Break voice bridge close_fullscreen Connect 3-Way Call merge_type Se…" at bounding box center [633, 473] width 1131 height 807
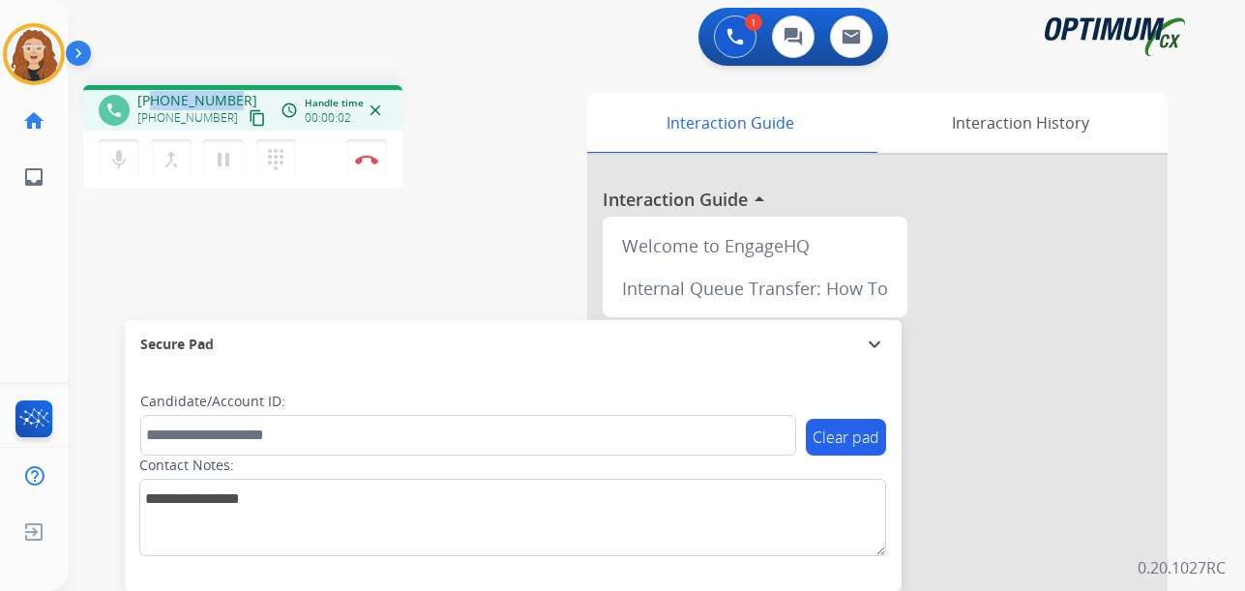
drag, startPoint x: 152, startPoint y: 100, endPoint x: 233, endPoint y: 93, distance: 81.5
click at [233, 93] on div "[PHONE_NUMBER] [PHONE_NUMBER] content_copy" at bounding box center [203, 110] width 132 height 39
copy span "6466442701"
click at [369, 161] on img at bounding box center [366, 160] width 23 height 10
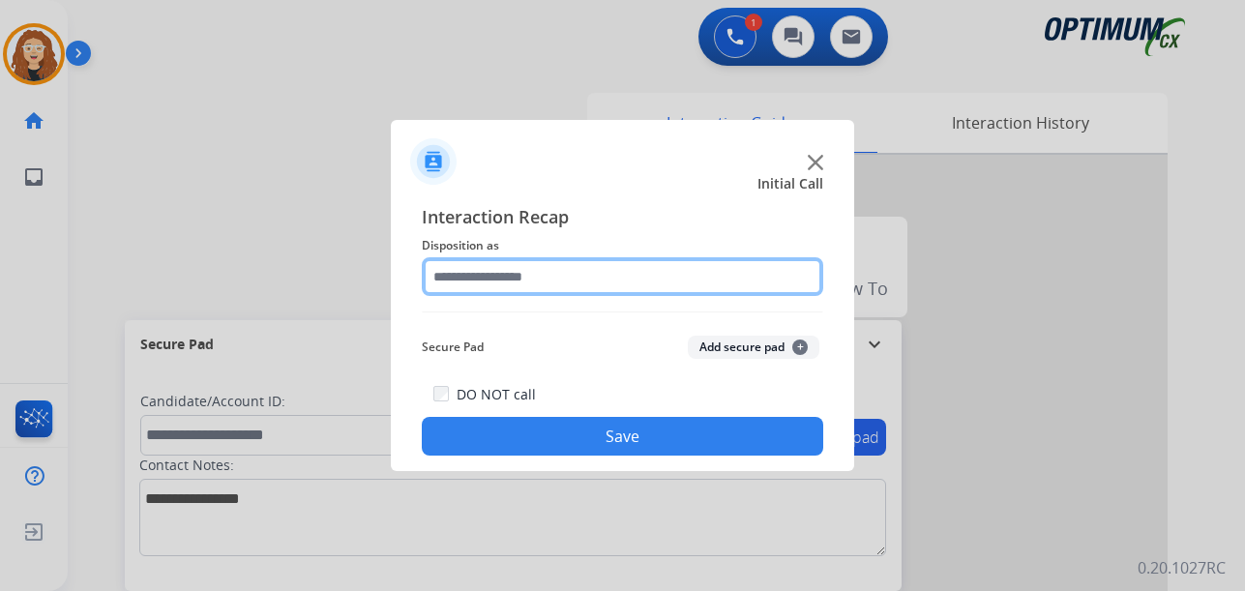
click at [504, 284] on input "text" at bounding box center [622, 276] width 401 height 39
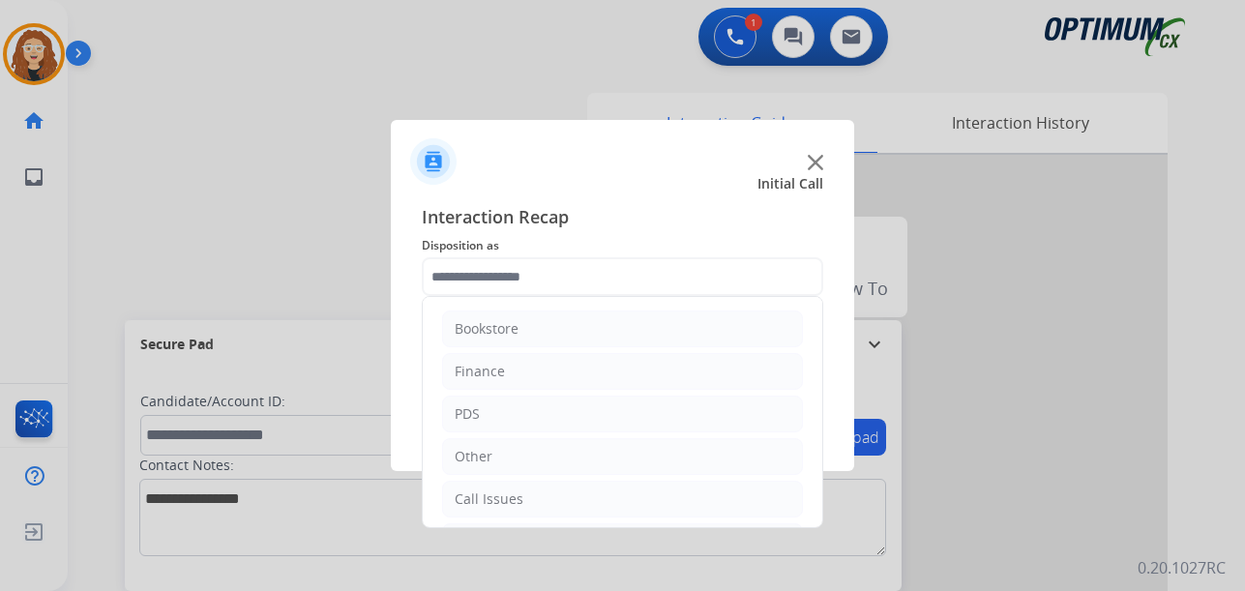
scroll to position [132, 0]
drag, startPoint x: 818, startPoint y: 444, endPoint x: 815, endPoint y: 576, distance: 131.6
click at [0, 576] on app-contact-recap-modal "Initial Call Interaction Recap Disposition as Bookstore Finance PDS Other Call …" at bounding box center [0, 295] width 0 height 591
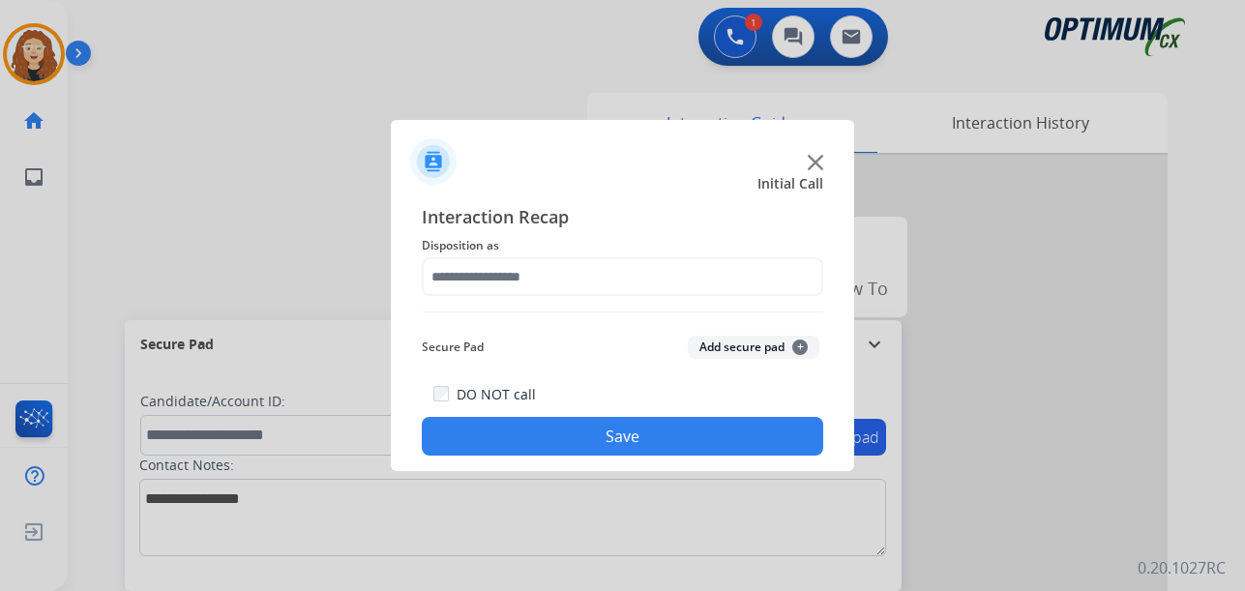
click at [566, 94] on div at bounding box center [622, 295] width 1245 height 591
click at [594, 167] on div at bounding box center [622, 154] width 463 height 68
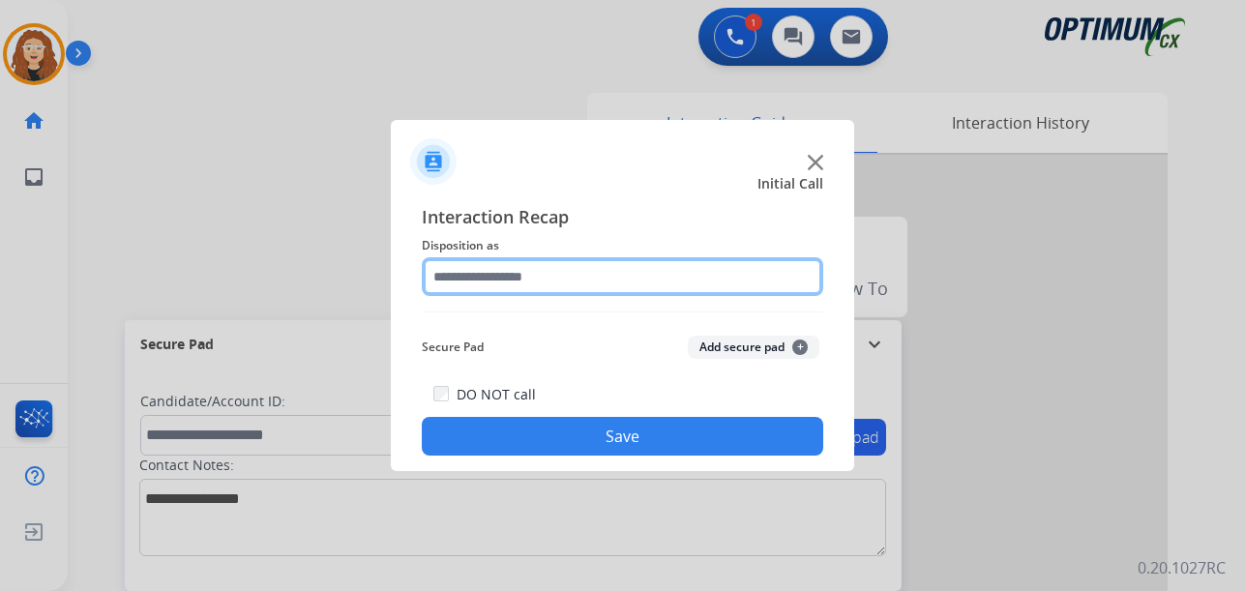
click at [486, 277] on input "text" at bounding box center [622, 276] width 401 height 39
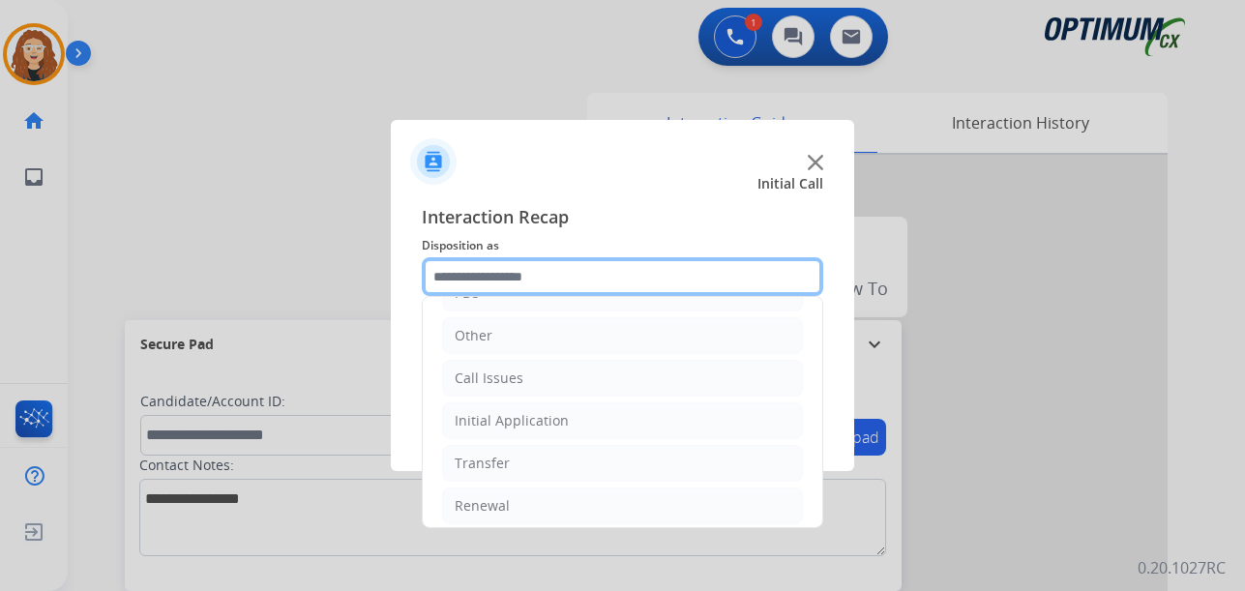
scroll to position [124, 0]
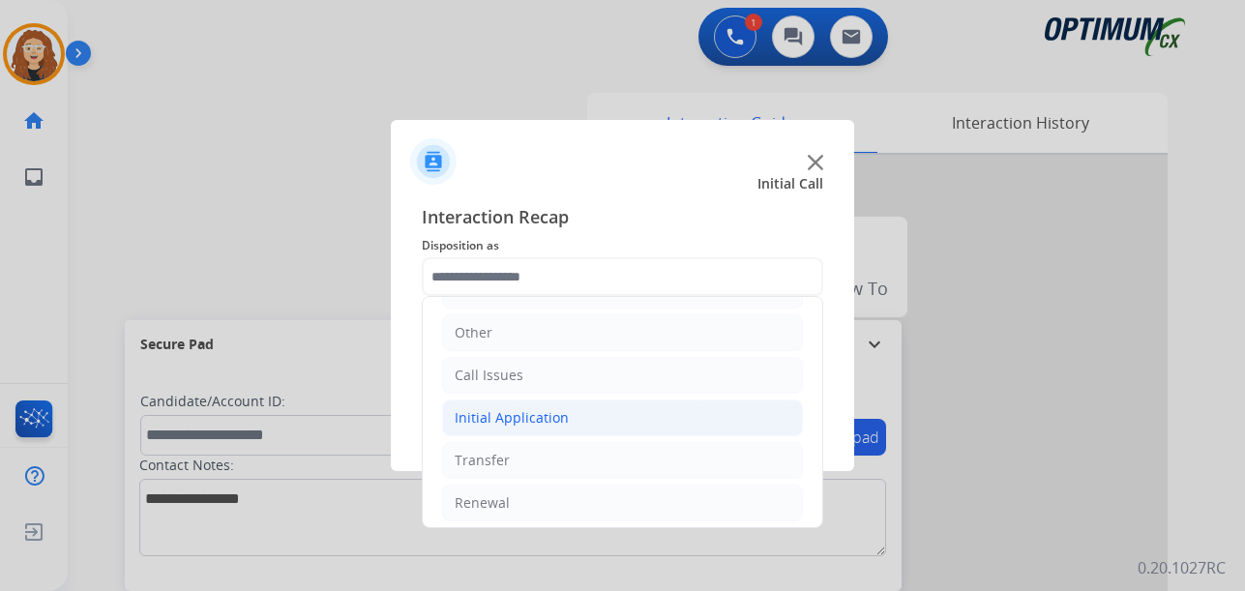
click at [623, 416] on li "Initial Application" at bounding box center [622, 417] width 361 height 37
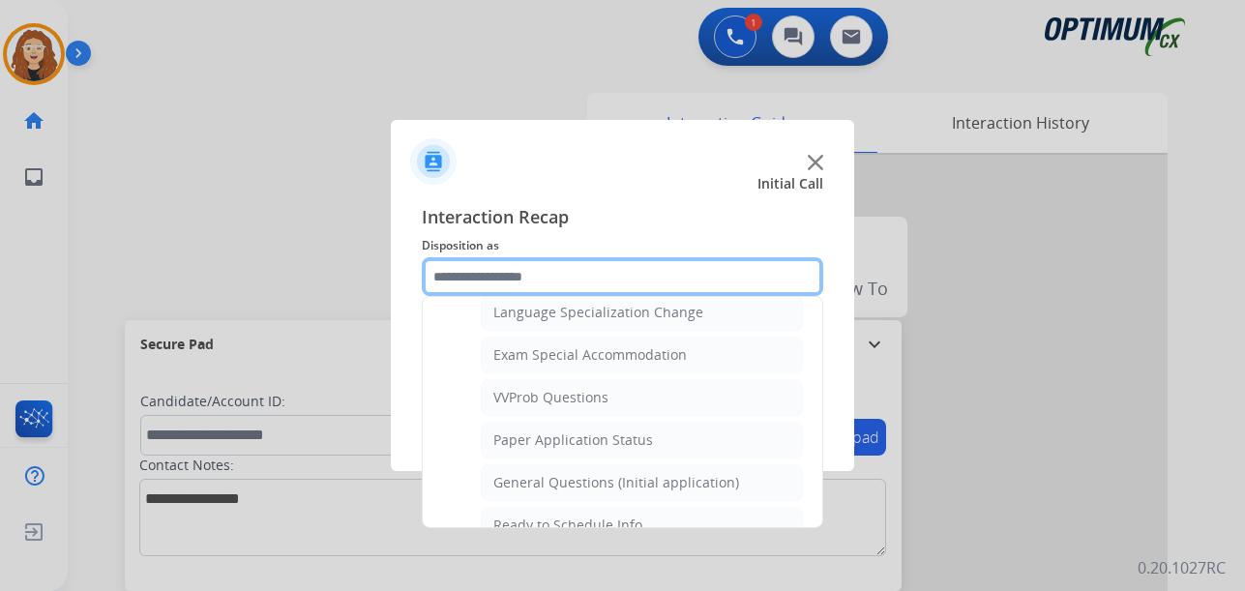
scroll to position [990, 0]
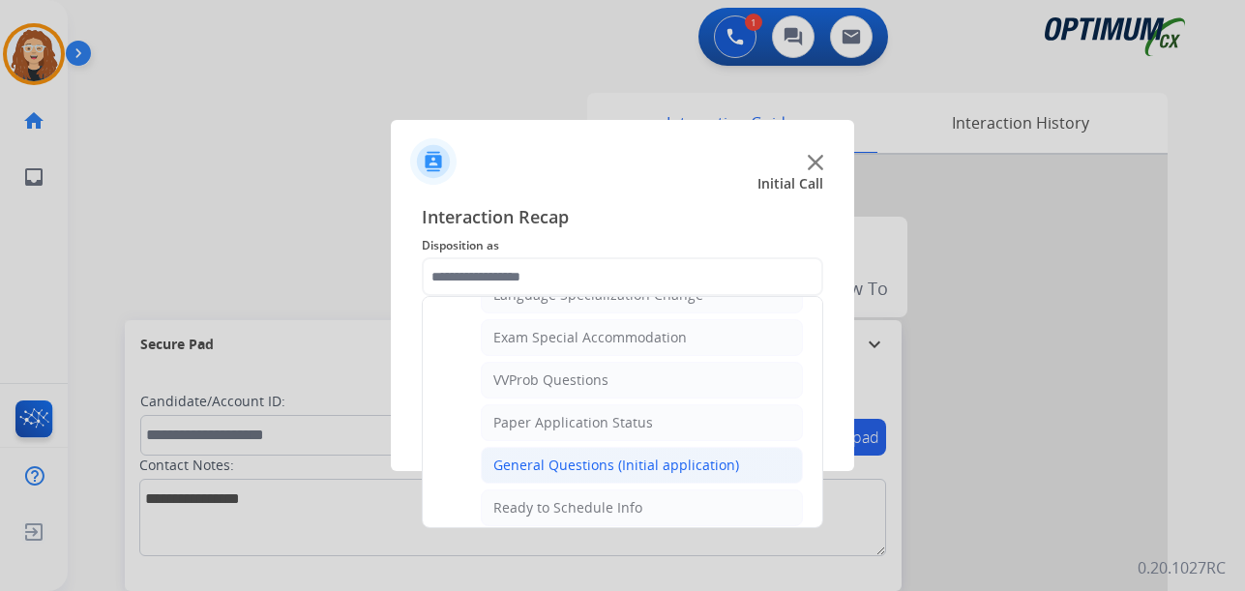
click at [703, 458] on div "General Questions (Initial application)" at bounding box center [616, 465] width 246 height 19
type input "**********"
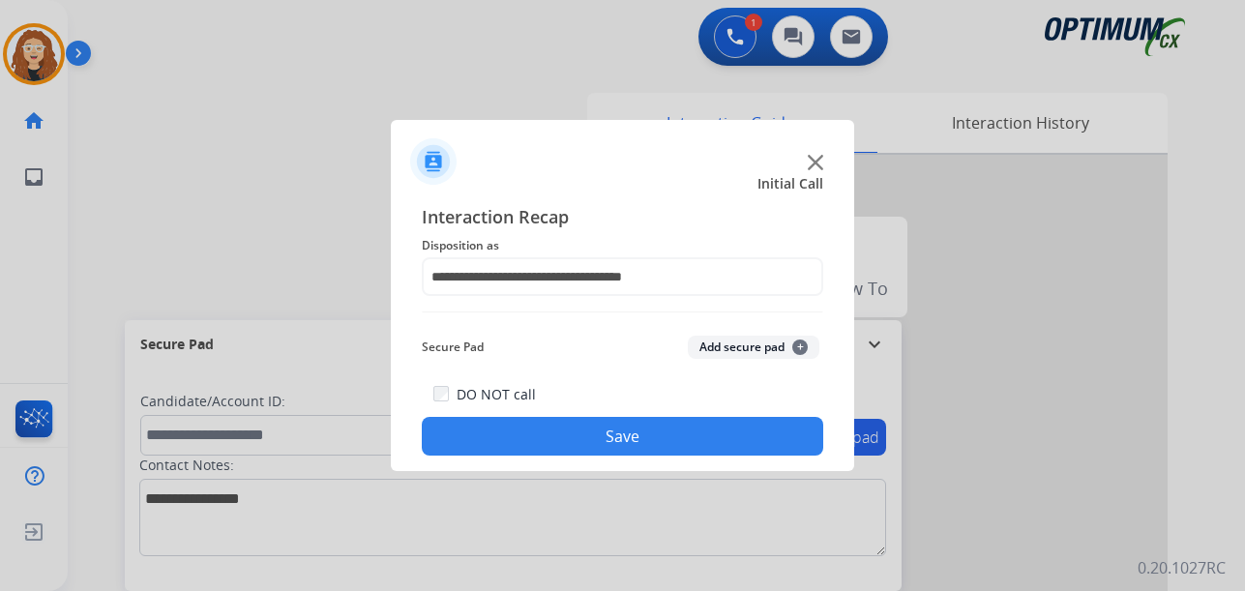
click at [658, 435] on button "Save" at bounding box center [622, 436] width 401 height 39
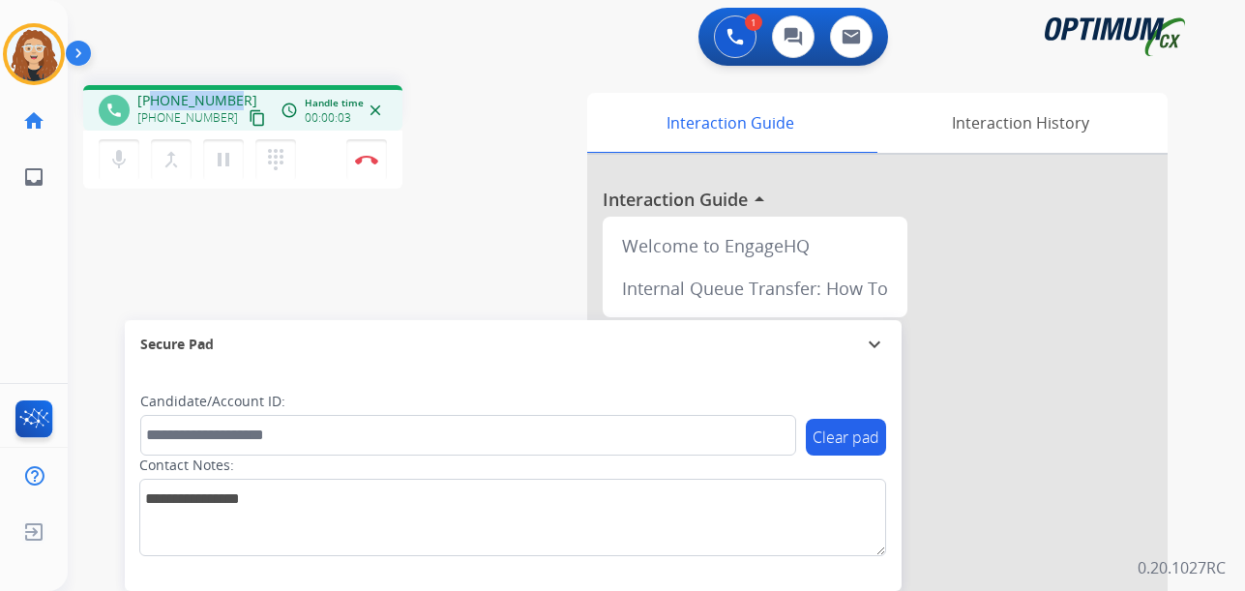
drag, startPoint x: 155, startPoint y: 103, endPoint x: 234, endPoint y: 98, distance: 79.5
click at [234, 98] on div "[PHONE_NUMBER] [PHONE_NUMBER] content_copy" at bounding box center [203, 110] width 132 height 39
copy span "3146888944"
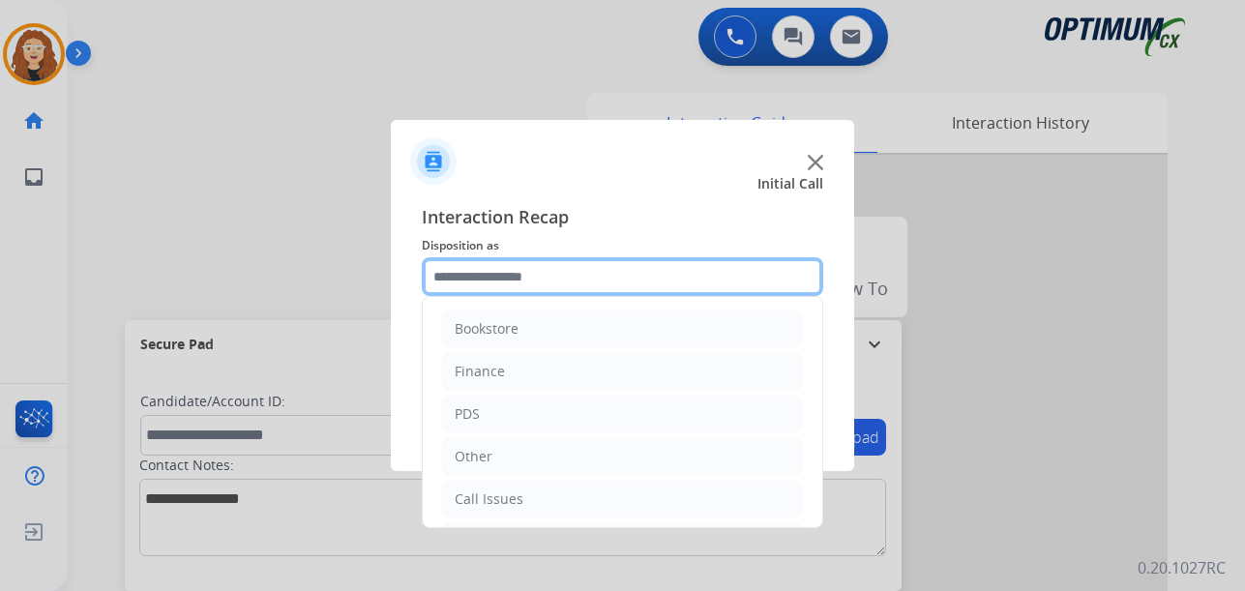
click at [485, 282] on input "text" at bounding box center [622, 276] width 401 height 39
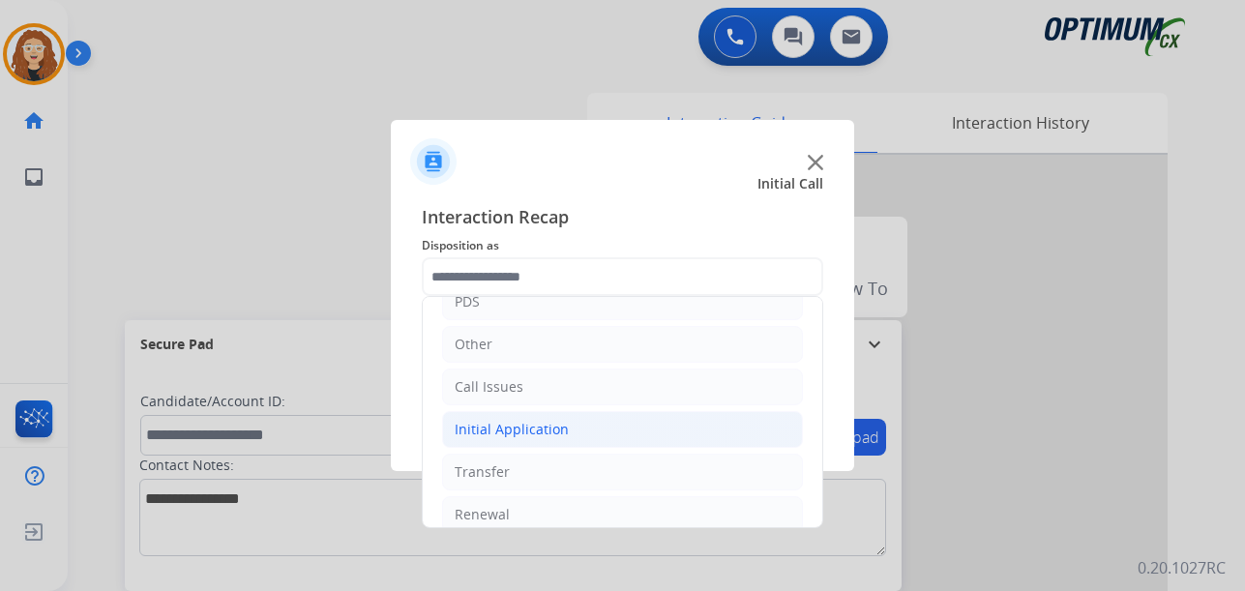
click at [555, 419] on li "Initial Application" at bounding box center [622, 429] width 361 height 37
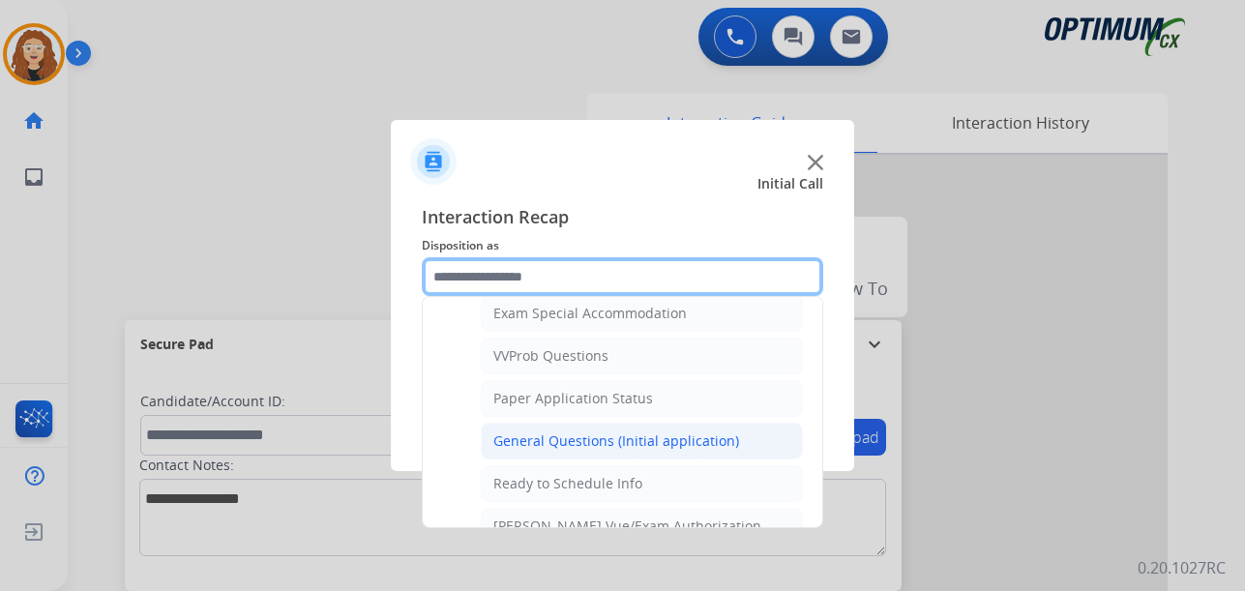
scroll to position [1007, 0]
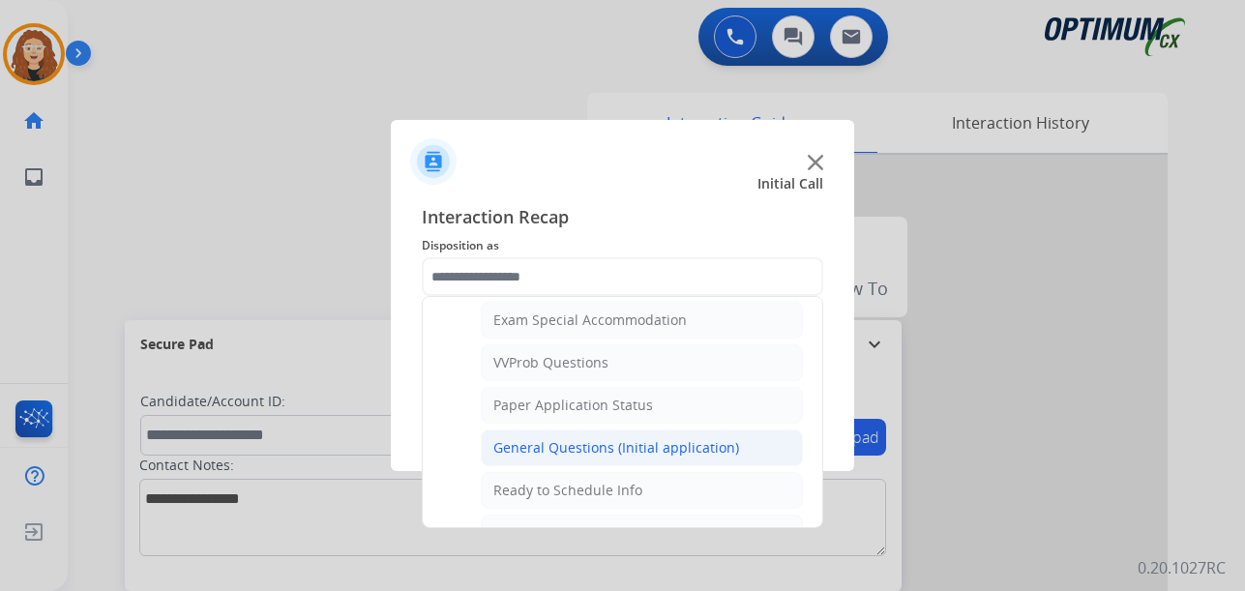
click at [685, 430] on li "General Questions (Initial application)" at bounding box center [642, 447] width 322 height 37
type input "**********"
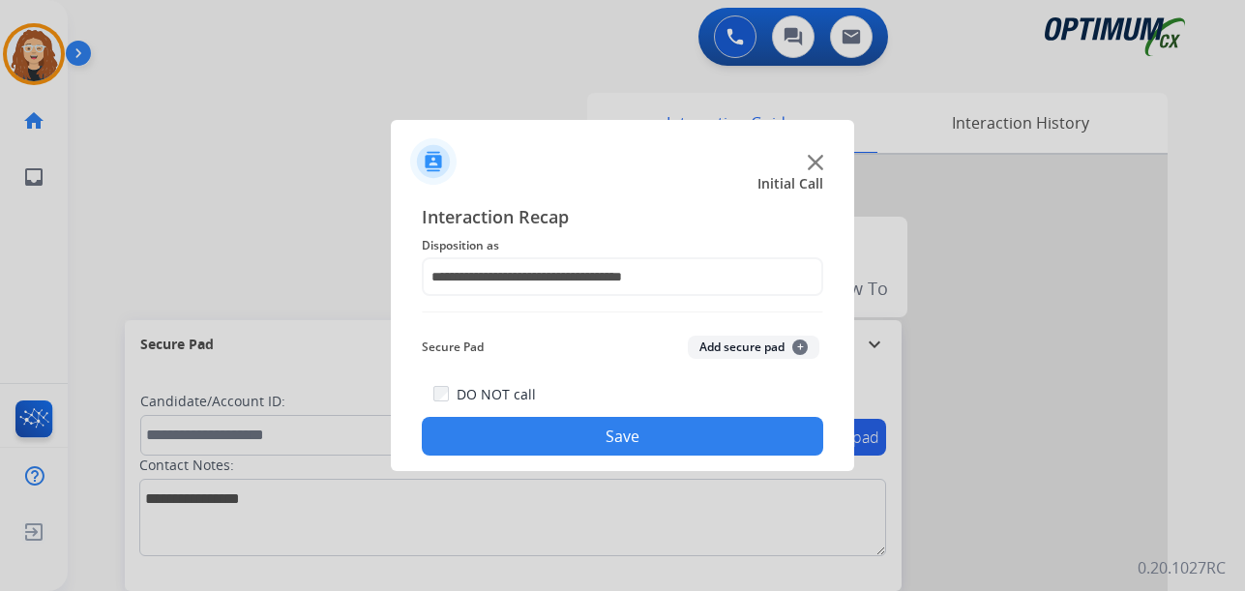
click at [639, 411] on div "DO NOT call Save" at bounding box center [622, 419] width 401 height 74
drag, startPoint x: 628, startPoint y: 435, endPoint x: 606, endPoint y: 196, distance: 239.9
click at [628, 429] on button "Save" at bounding box center [622, 436] width 401 height 39
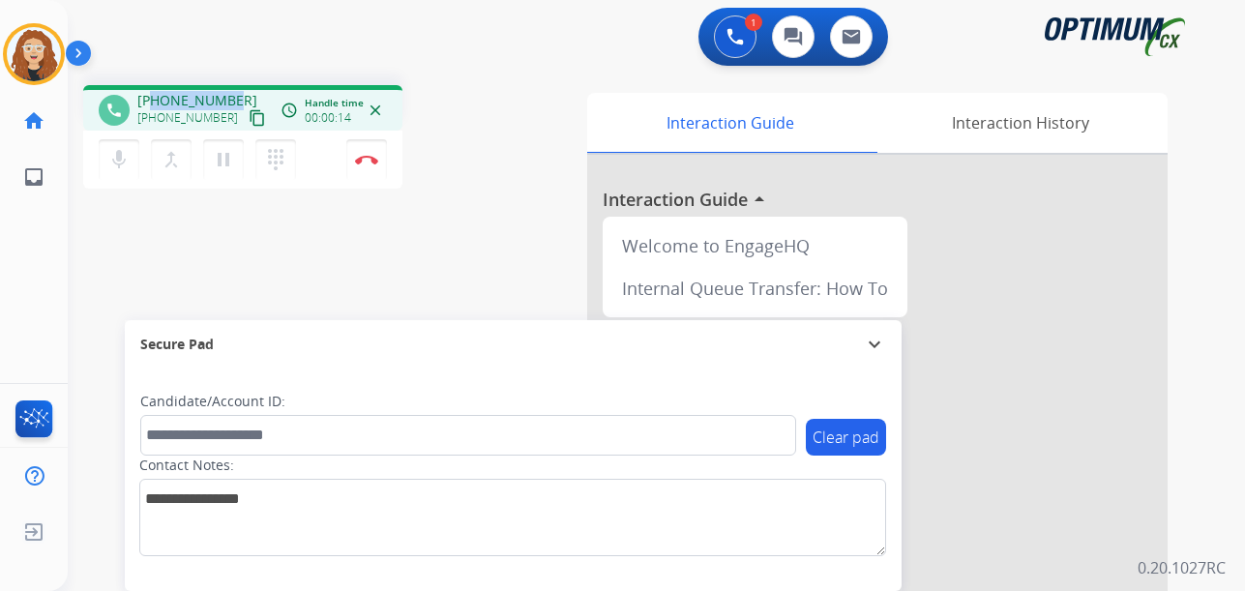
drag, startPoint x: 153, startPoint y: 95, endPoint x: 236, endPoint y: 95, distance: 83.2
click at [236, 95] on div "[PHONE_NUMBER] [PHONE_NUMBER] content_copy" at bounding box center [203, 110] width 132 height 39
copy span "7707742110"
click at [369, 163] on img at bounding box center [366, 160] width 23 height 10
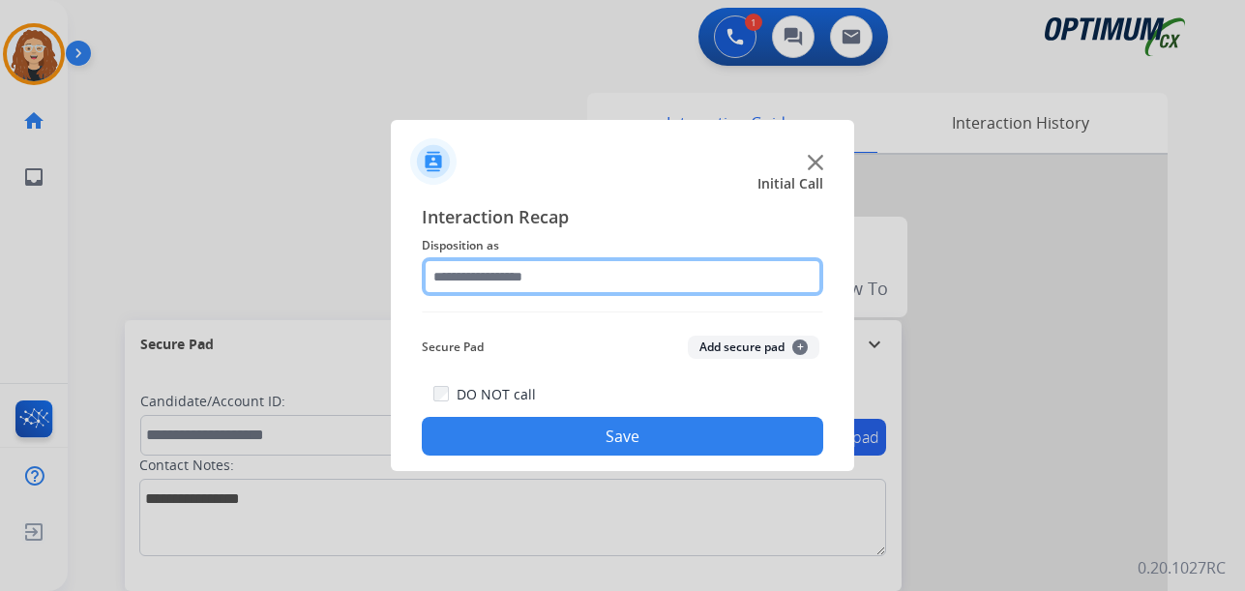
click at [577, 275] on input "text" at bounding box center [622, 276] width 401 height 39
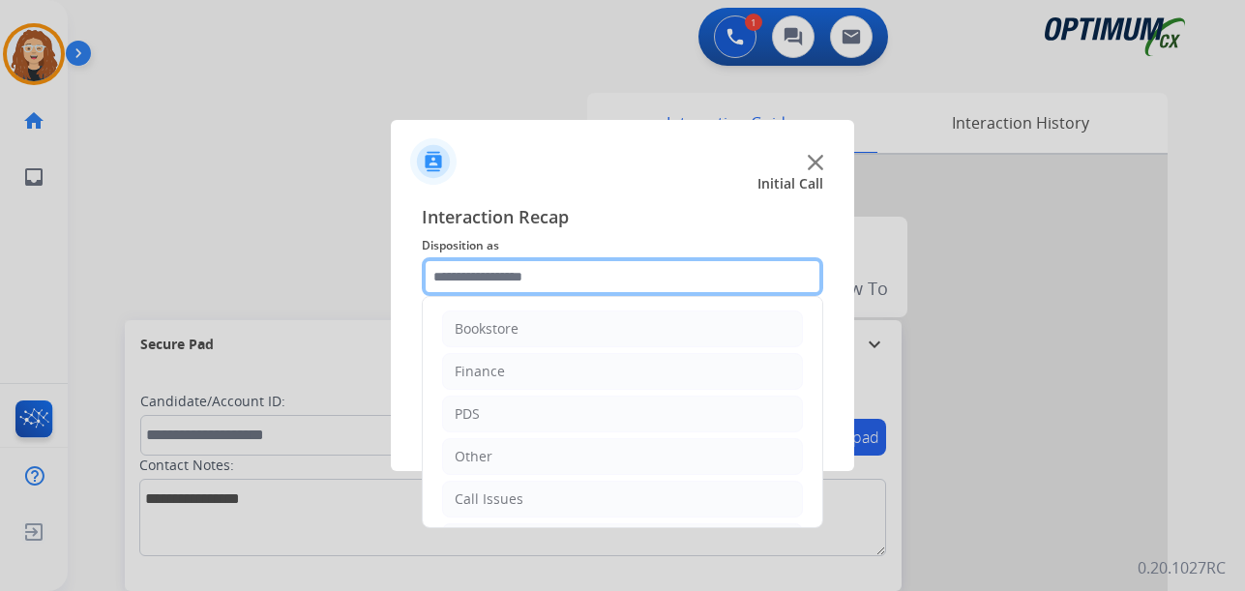
scroll to position [132, 0]
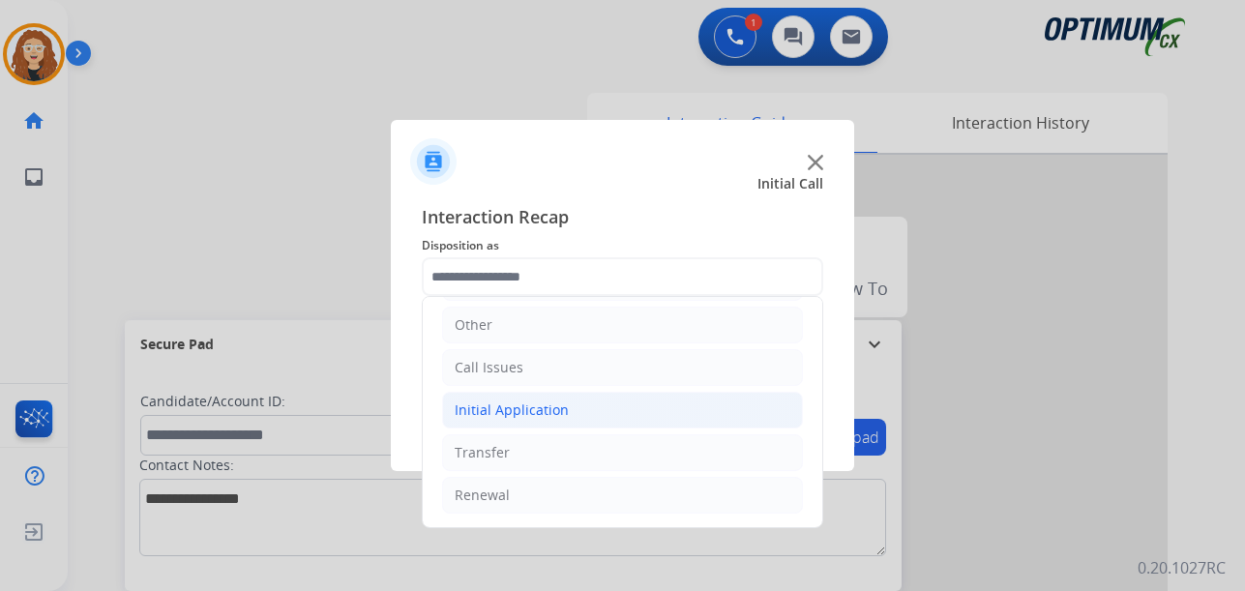
click at [575, 403] on li "Initial Application" at bounding box center [622, 410] width 361 height 37
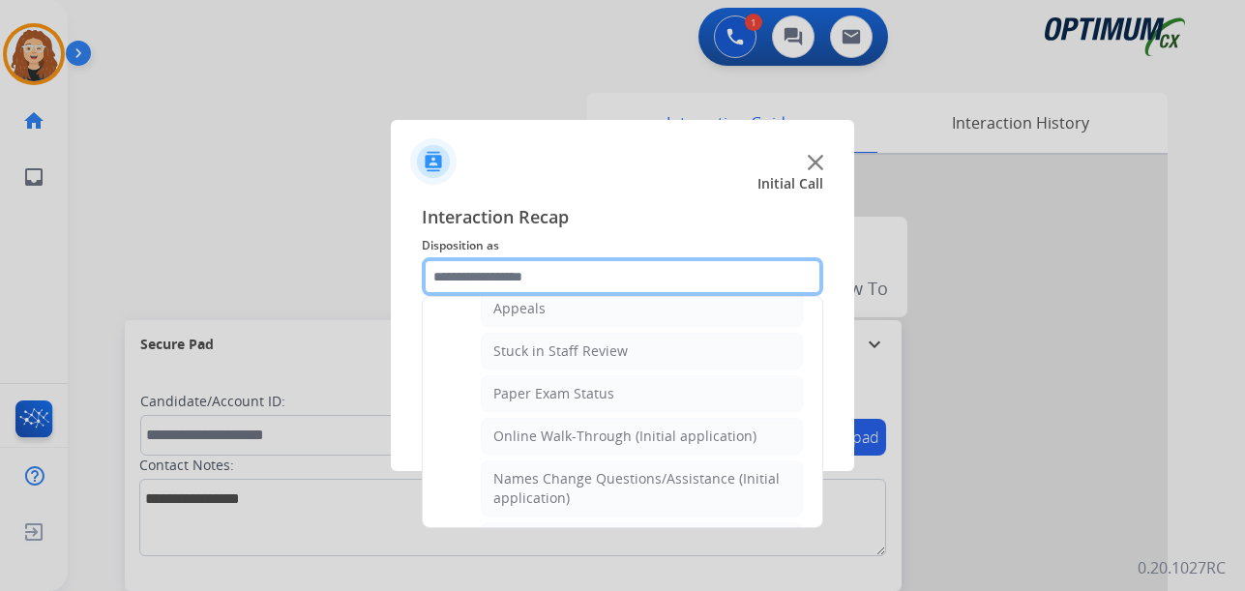
scroll to position [265, 0]
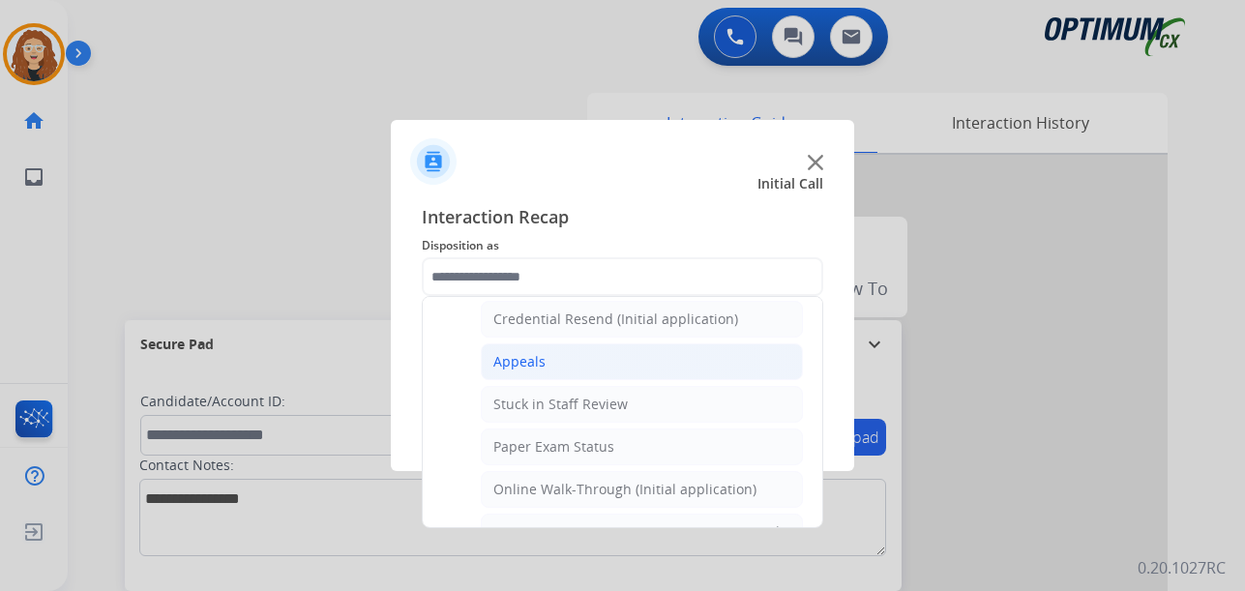
click at [726, 370] on li "Appeals" at bounding box center [642, 361] width 322 height 37
type input "*******"
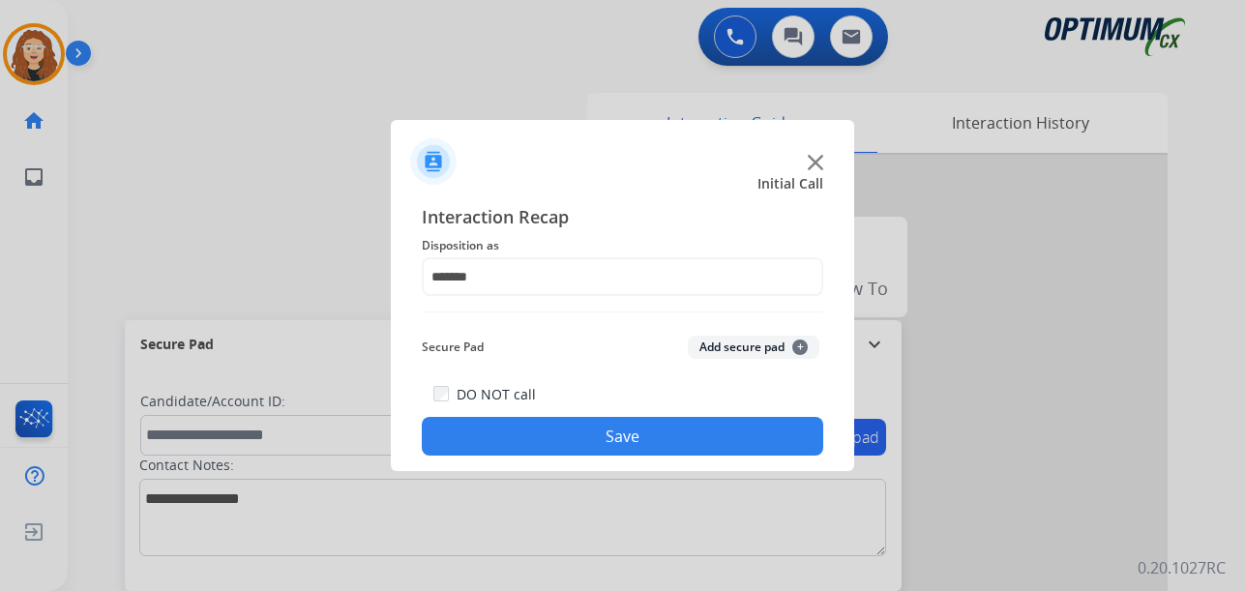
click at [694, 431] on button "Save" at bounding box center [622, 436] width 401 height 39
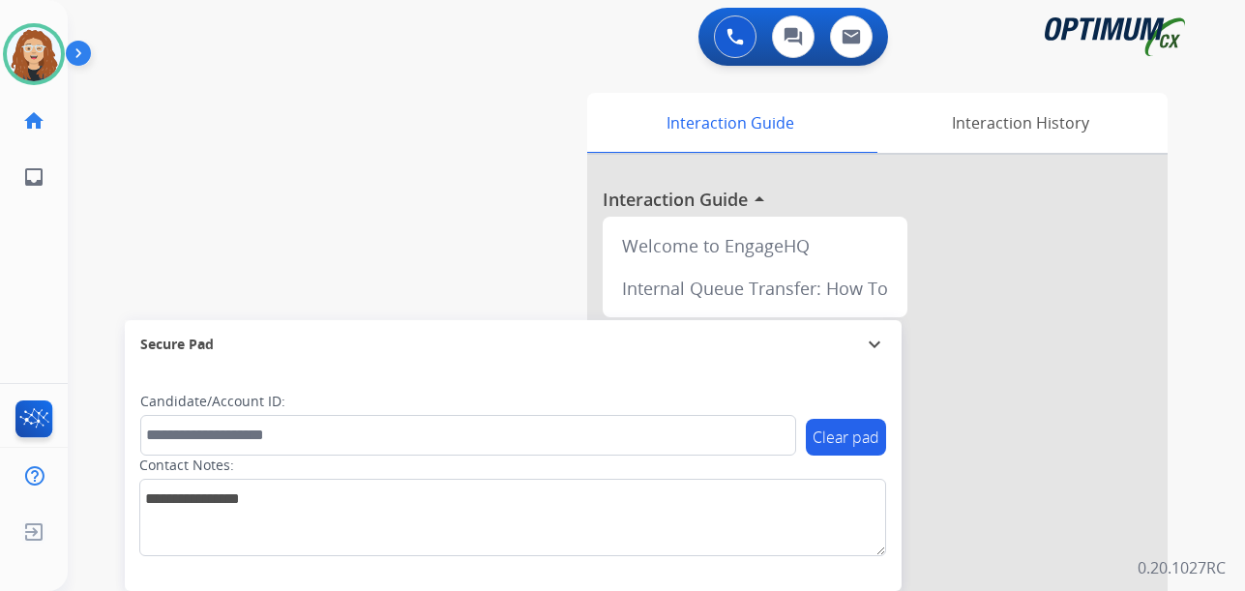
click at [88, 251] on div "swap_horiz Break voice bridge close_fullscreen Connect 3-Way Call merge_type Se…" at bounding box center [633, 473] width 1131 height 807
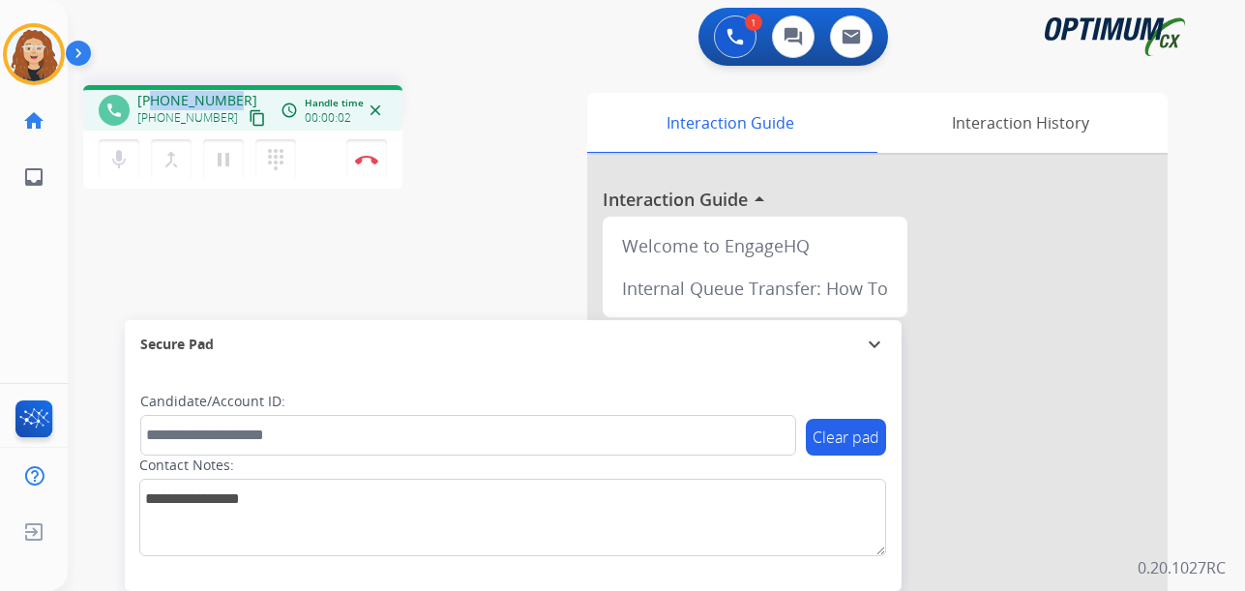
drag, startPoint x: 154, startPoint y: 100, endPoint x: 234, endPoint y: 94, distance: 80.5
click at [234, 94] on div "[PHONE_NUMBER] [PHONE_NUMBER] content_copy" at bounding box center [203, 110] width 132 height 39
copy span "8594922689"
click at [376, 170] on button "Disconnect" at bounding box center [366, 159] width 41 height 41
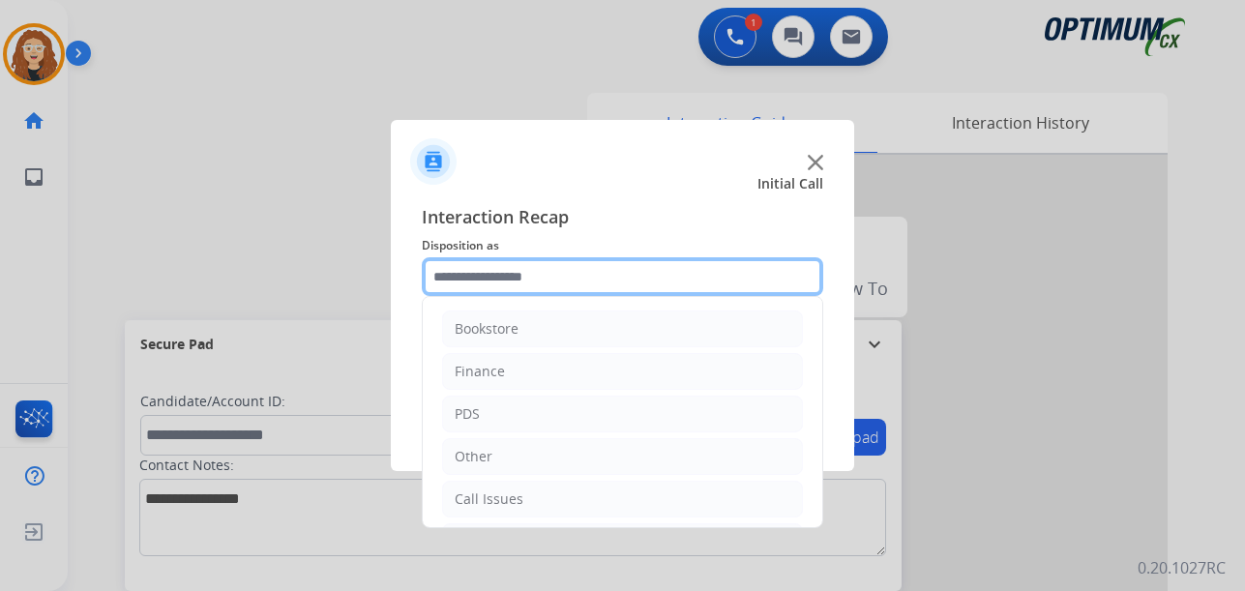
click at [481, 272] on input "text" at bounding box center [622, 276] width 401 height 39
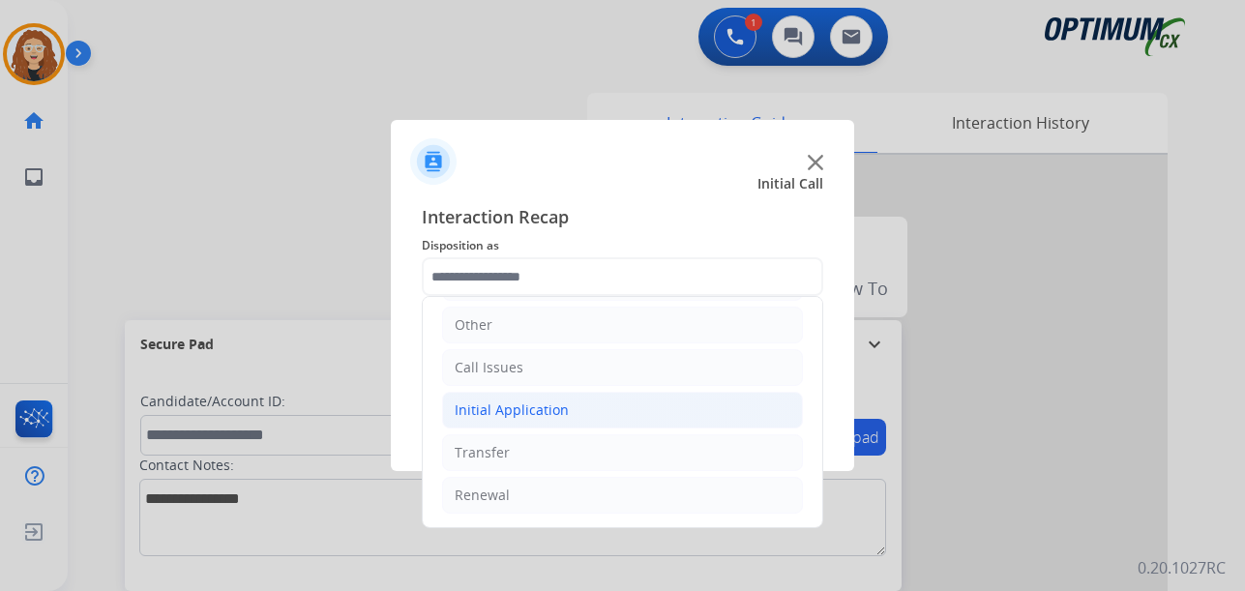
click at [504, 412] on div "Initial Application" at bounding box center [512, 409] width 114 height 19
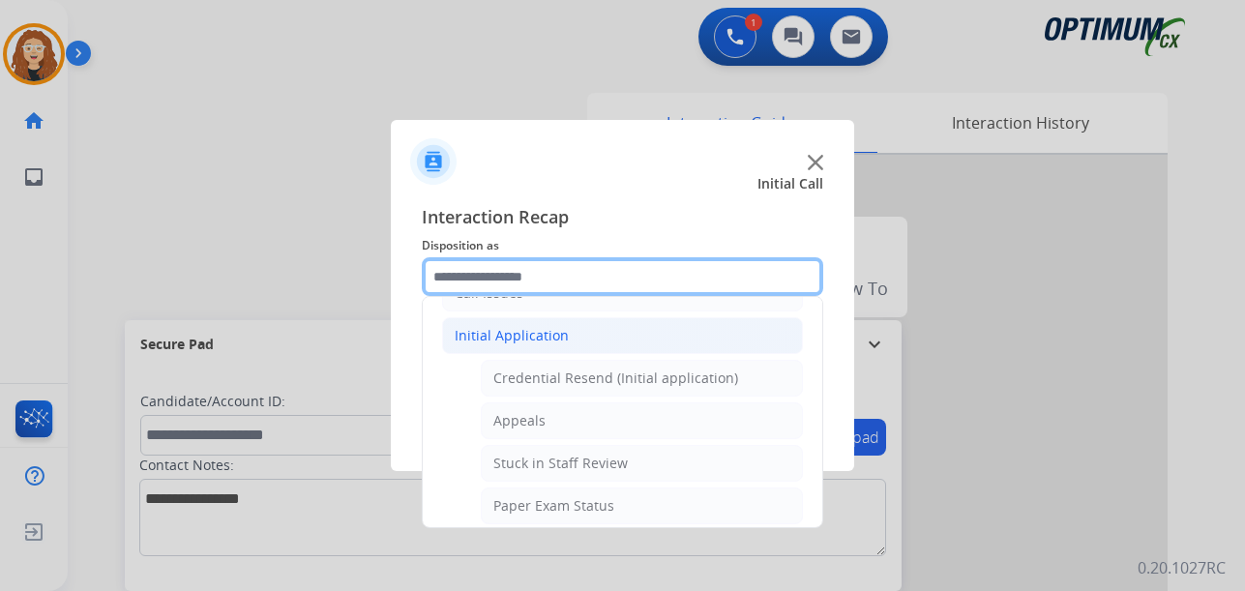
scroll to position [165, 0]
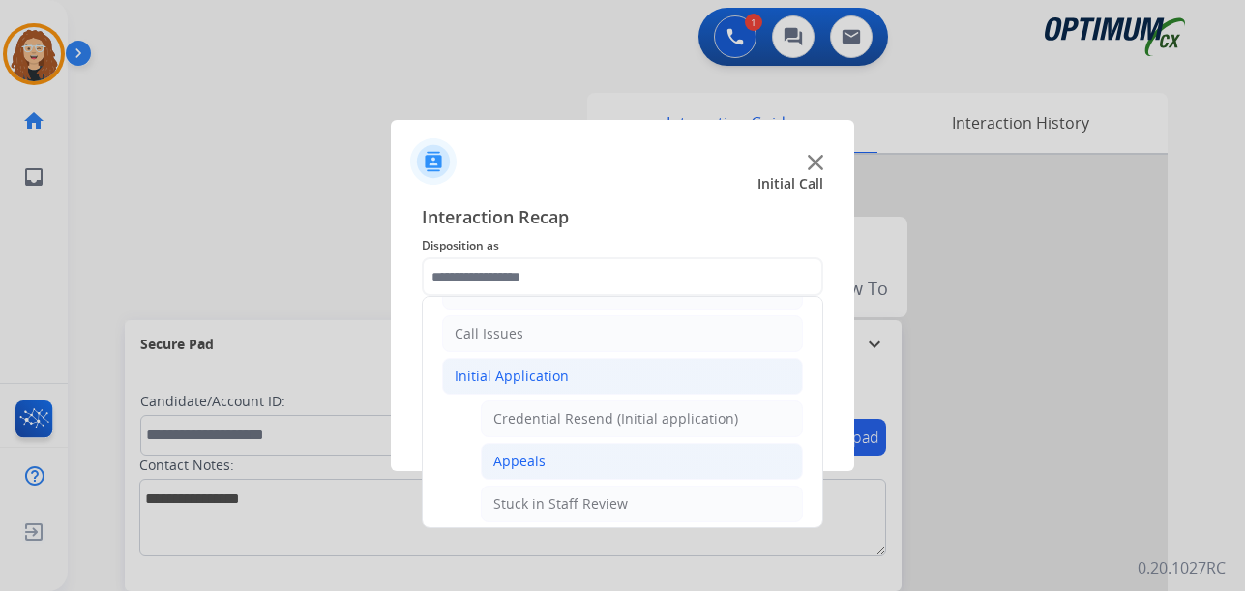
click at [592, 452] on li "Appeals" at bounding box center [642, 461] width 322 height 37
type input "*******"
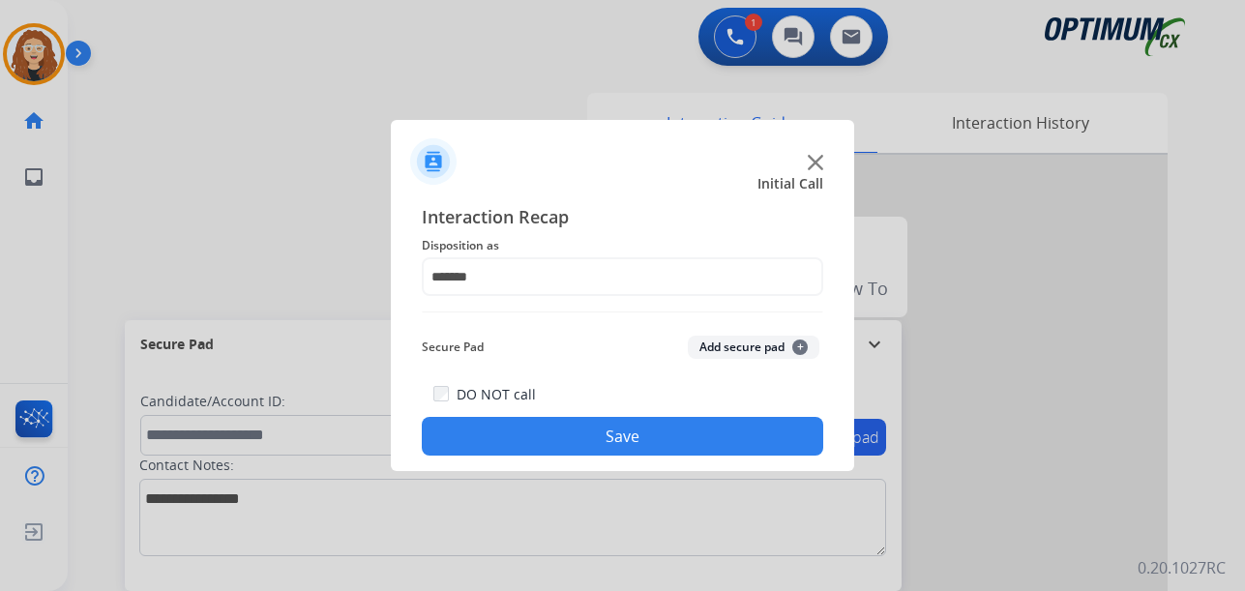
click at [580, 436] on button "Save" at bounding box center [622, 436] width 401 height 39
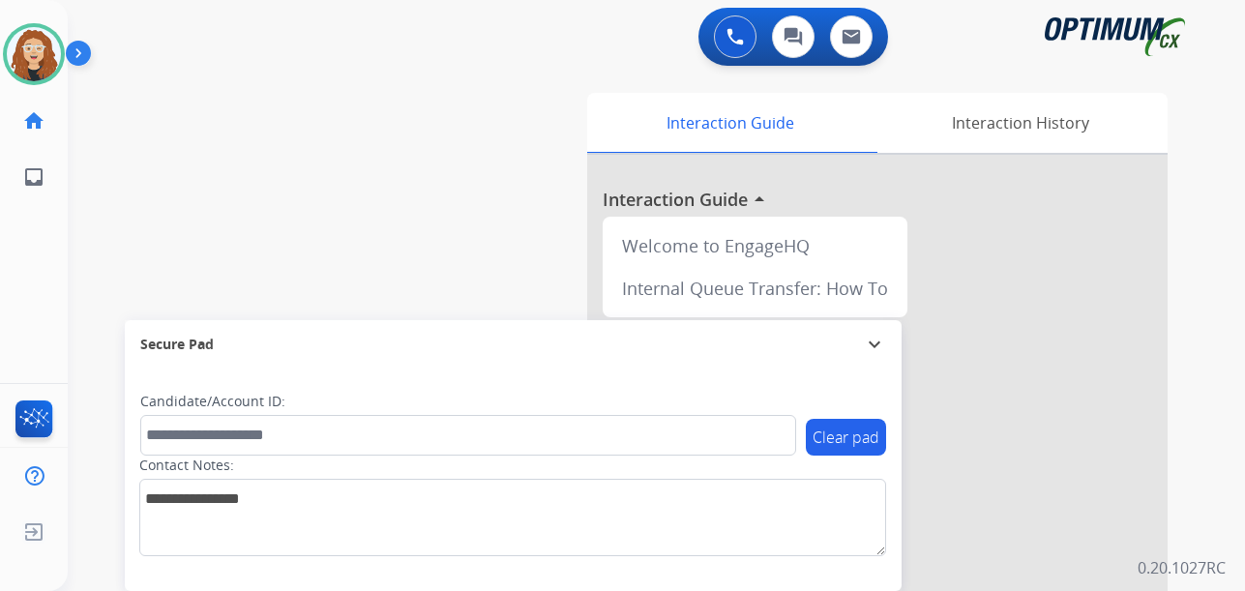
click at [107, 175] on div "swap_horiz Break voice bridge close_fullscreen Connect 3-Way Call merge_type Se…" at bounding box center [633, 473] width 1131 height 807
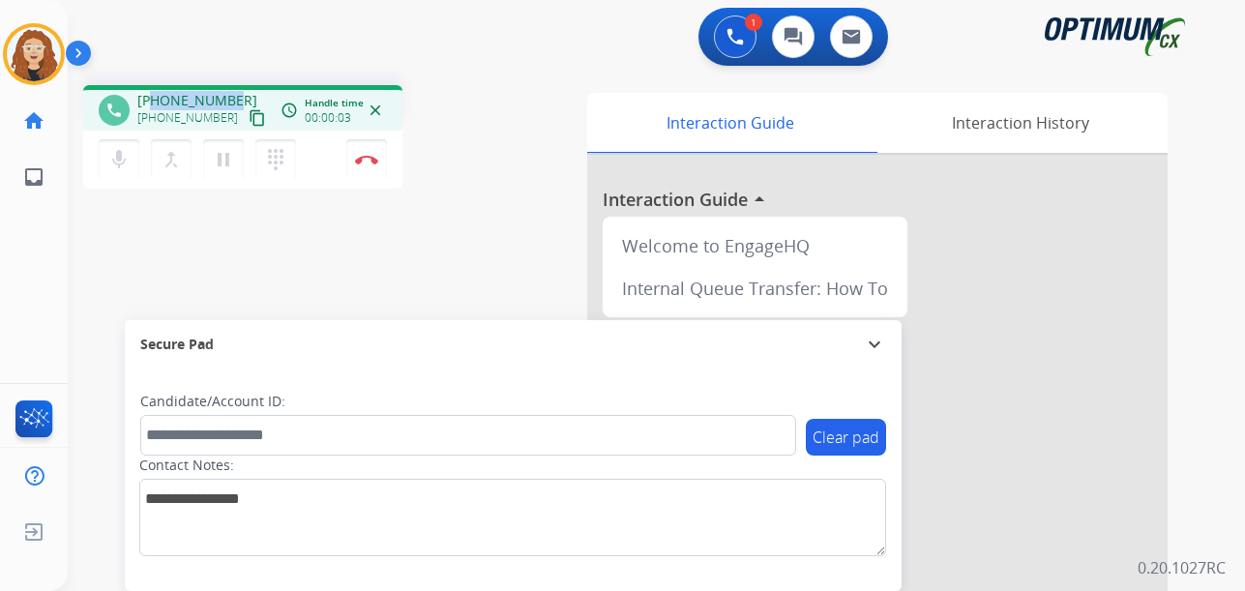
drag, startPoint x: 153, startPoint y: 101, endPoint x: 235, endPoint y: 91, distance: 82.8
click at [235, 91] on div "[PHONE_NUMBER] [PHONE_NUMBER] content_copy" at bounding box center [203, 110] width 132 height 39
copy span "6147359321"
click at [370, 164] on button "Disconnect" at bounding box center [366, 159] width 41 height 41
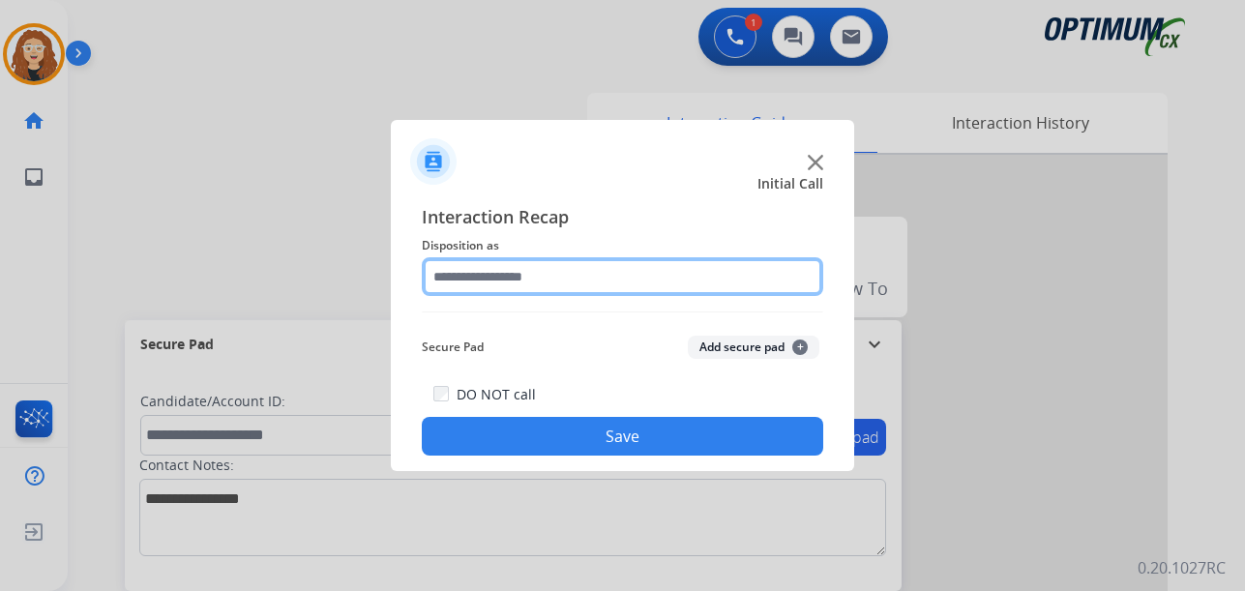
click at [497, 274] on input "text" at bounding box center [622, 276] width 401 height 39
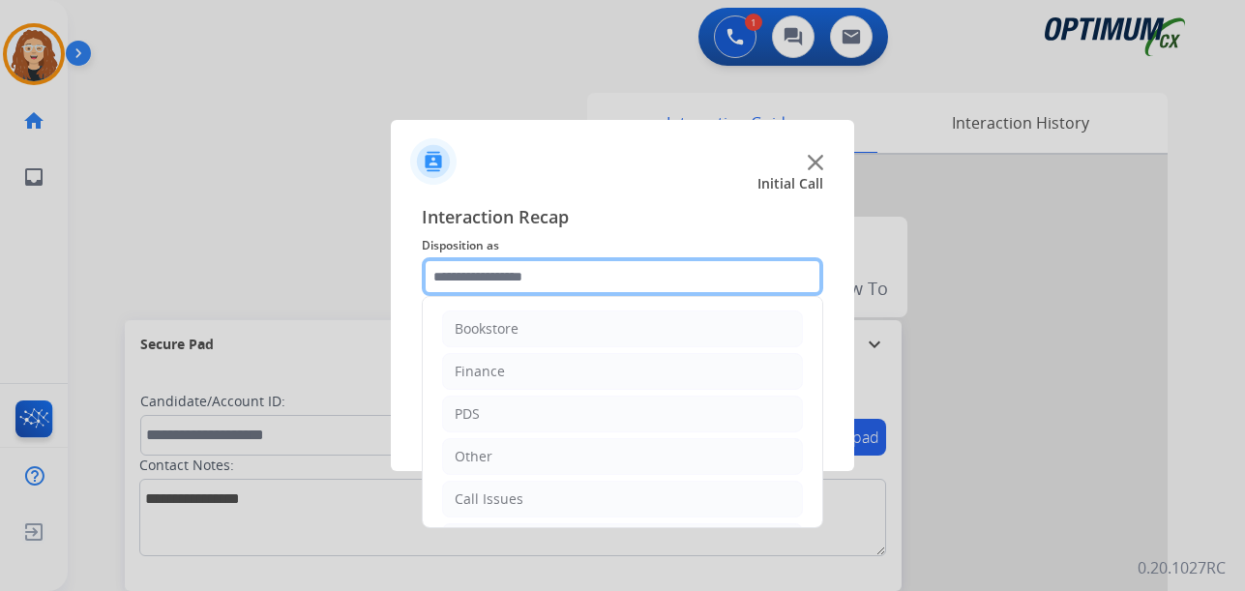
scroll to position [132, 0]
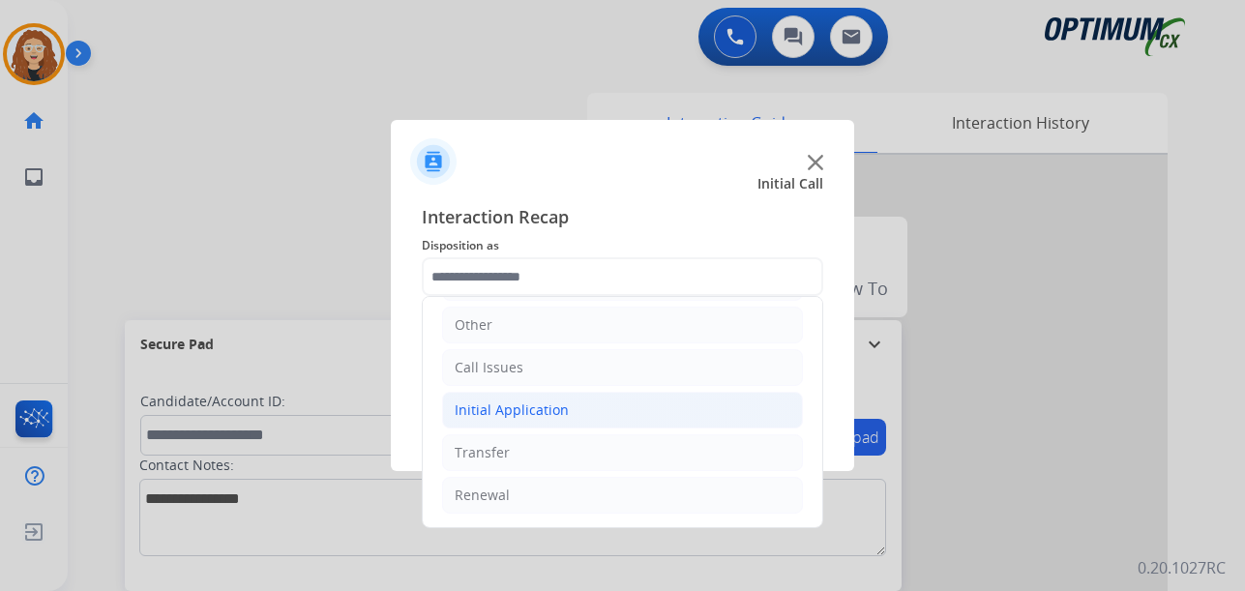
click at [493, 411] on div "Initial Application" at bounding box center [512, 409] width 114 height 19
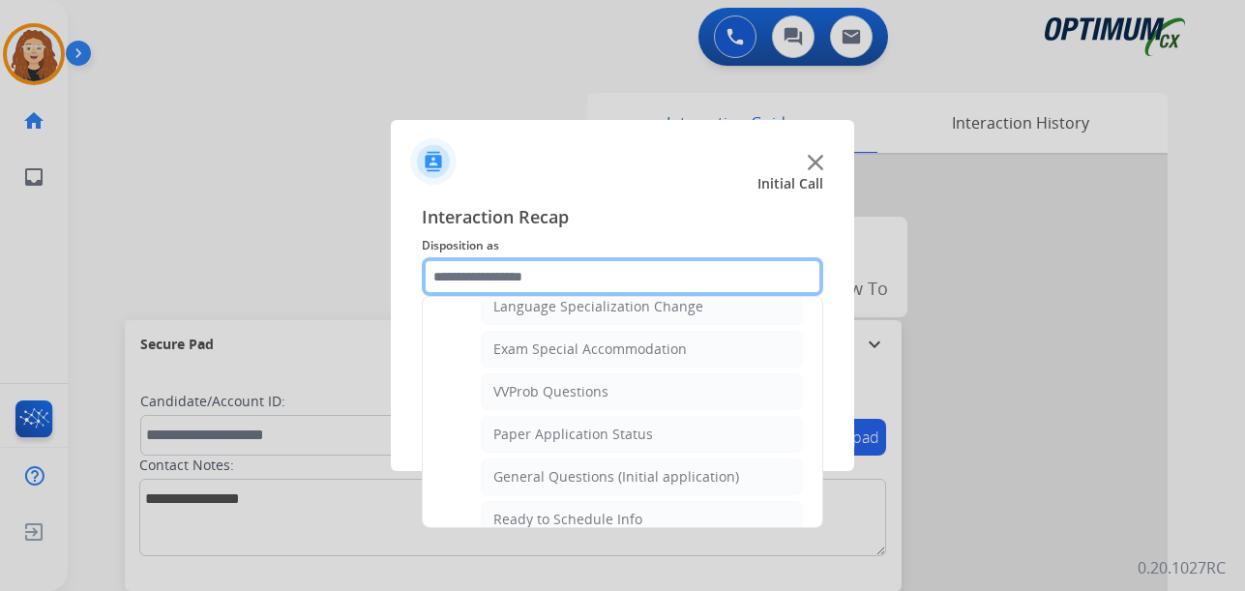
scroll to position [990, 0]
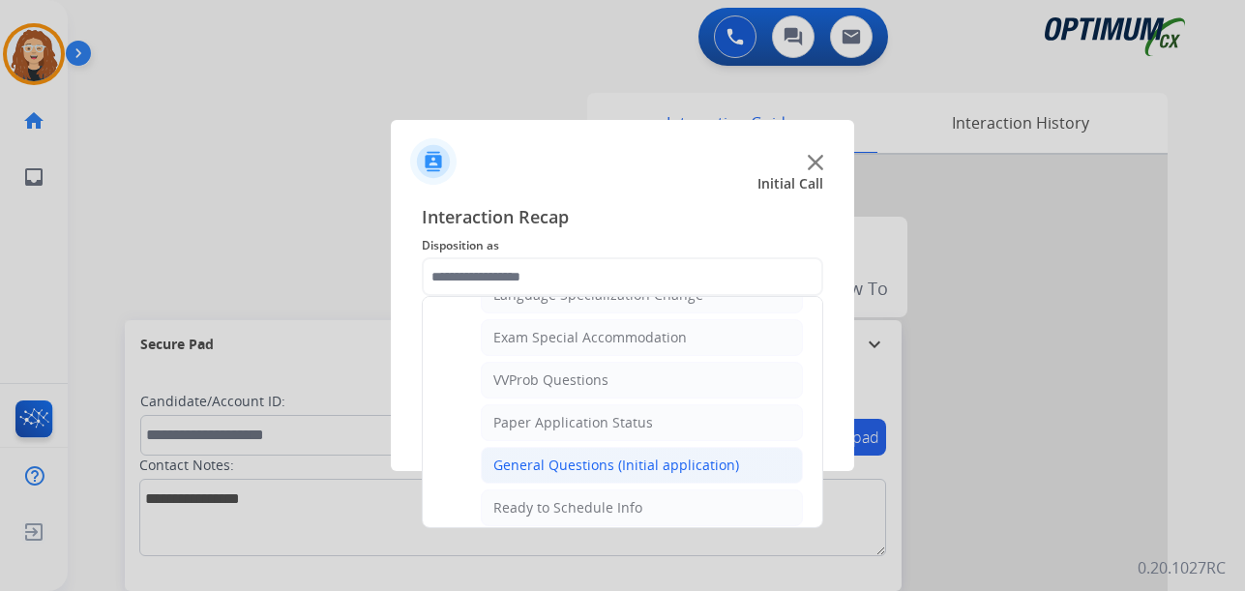
click at [701, 465] on div "General Questions (Initial application)" at bounding box center [616, 465] width 246 height 19
type input "**********"
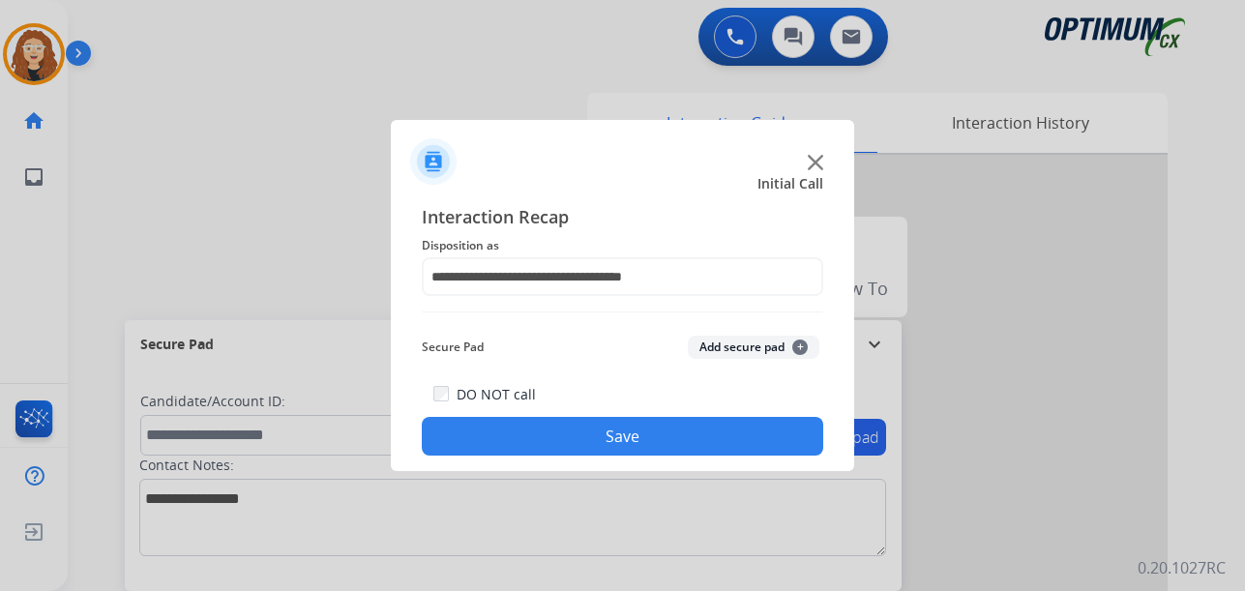
click at [671, 441] on button "Save" at bounding box center [622, 436] width 401 height 39
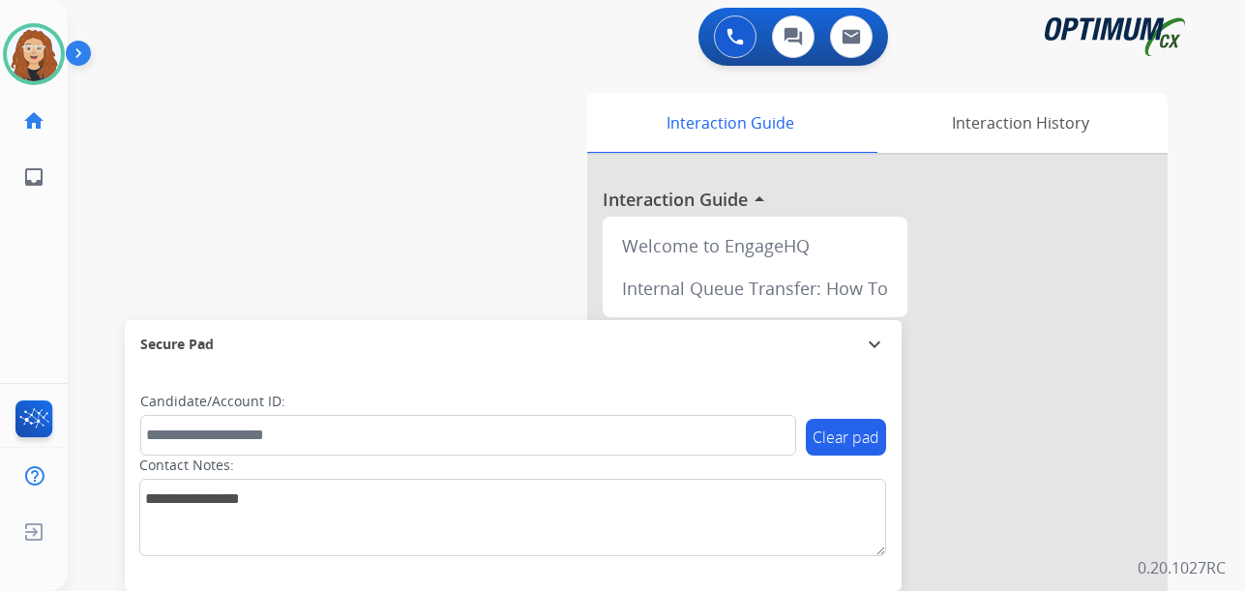
click at [100, 307] on div "swap_horiz Break voice bridge close_fullscreen Connect 3-Way Call merge_type Se…" at bounding box center [633, 473] width 1131 height 807
click at [96, 278] on div "swap_horiz Break voice bridge close_fullscreen Connect 3-Way Call merge_type Se…" at bounding box center [633, 473] width 1131 height 807
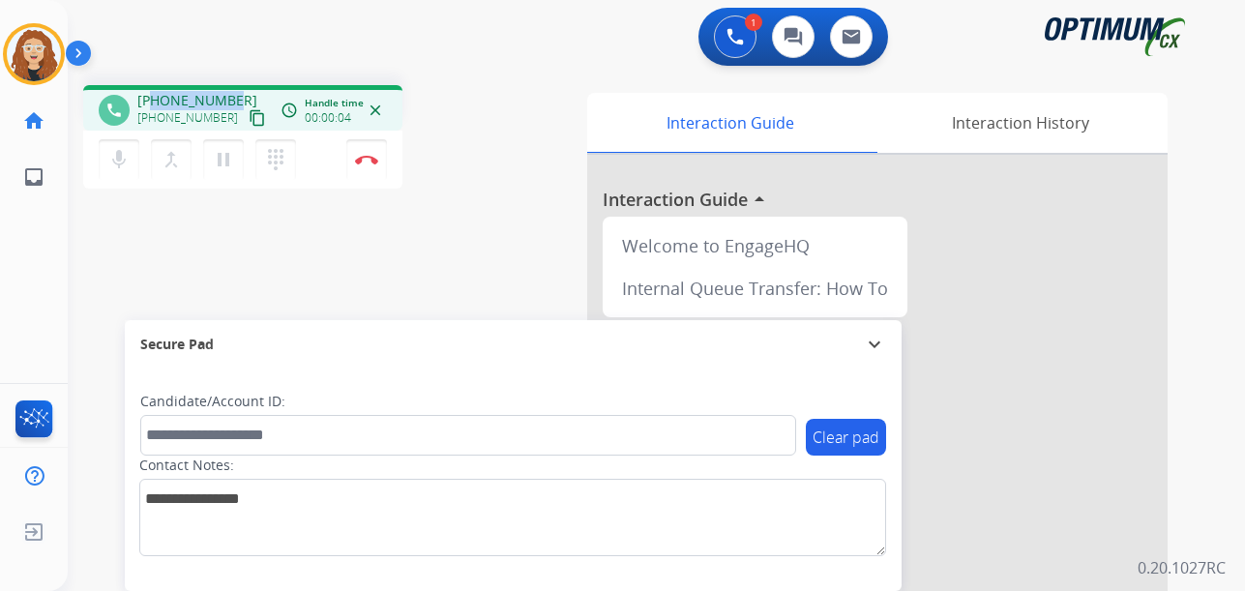
drag, startPoint x: 151, startPoint y: 94, endPoint x: 228, endPoint y: 94, distance: 77.4
click at [228, 94] on span "[PHONE_NUMBER]" at bounding box center [197, 100] width 120 height 19
copy span "3145138675"
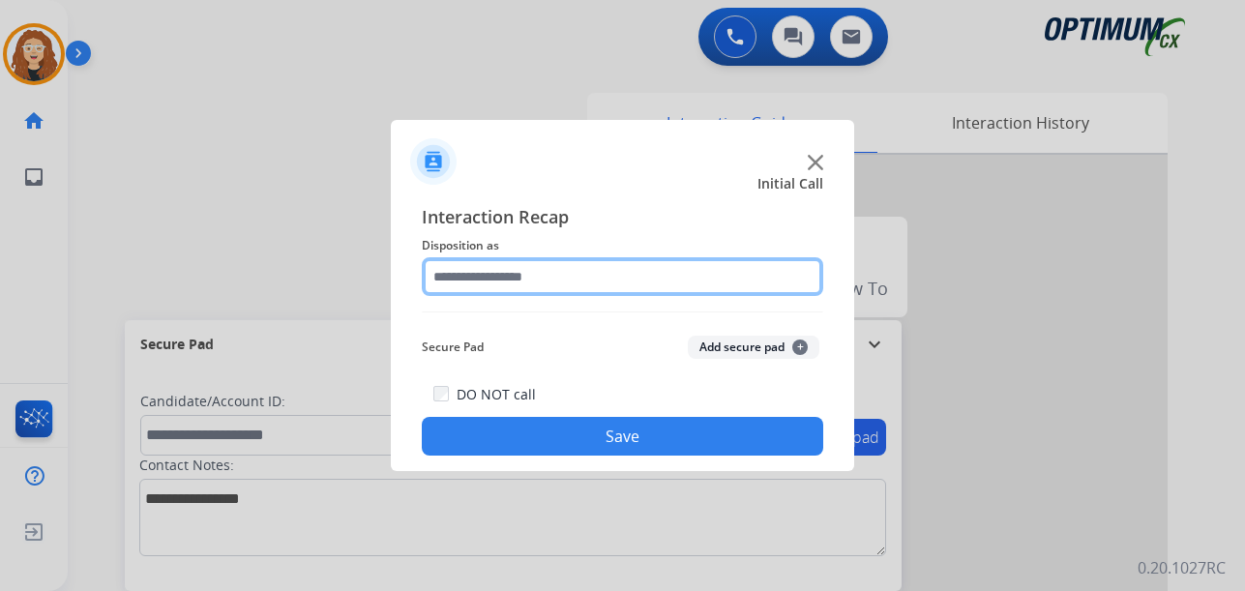
click at [484, 278] on input "text" at bounding box center [622, 276] width 401 height 39
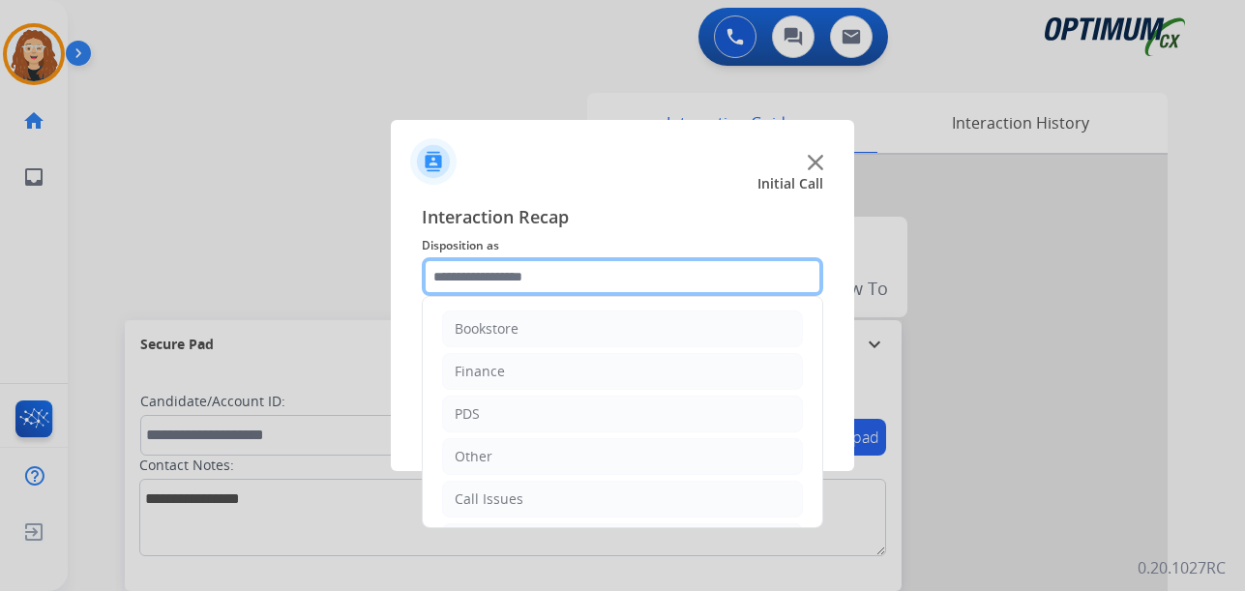
scroll to position [132, 0]
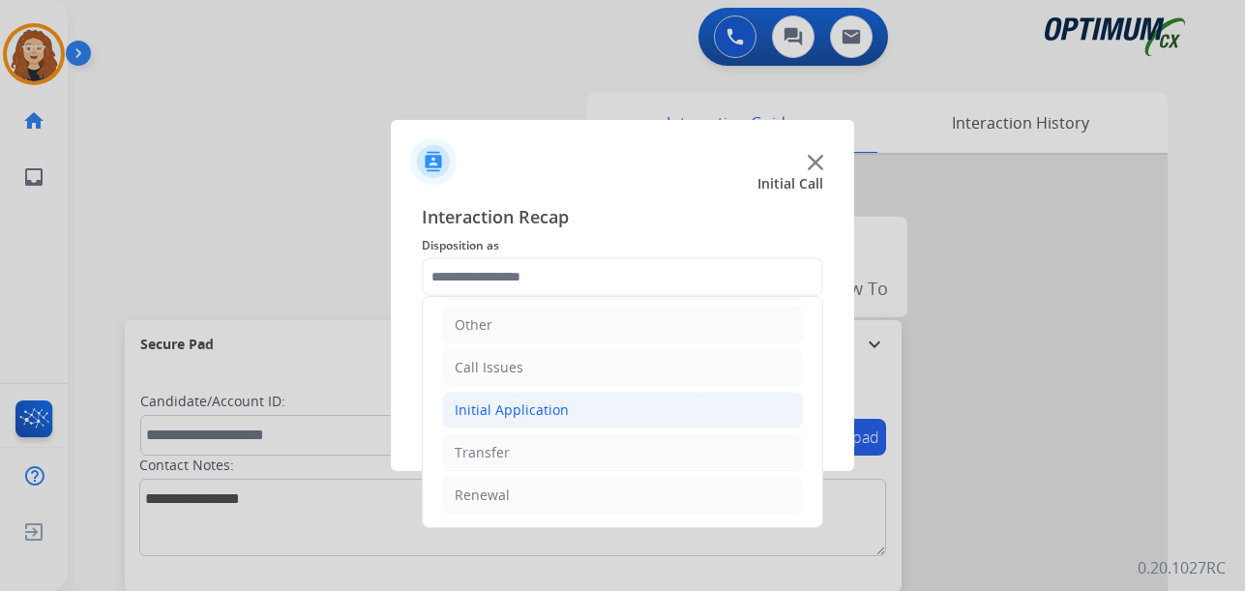
click at [555, 408] on div "Initial Application" at bounding box center [512, 409] width 114 height 19
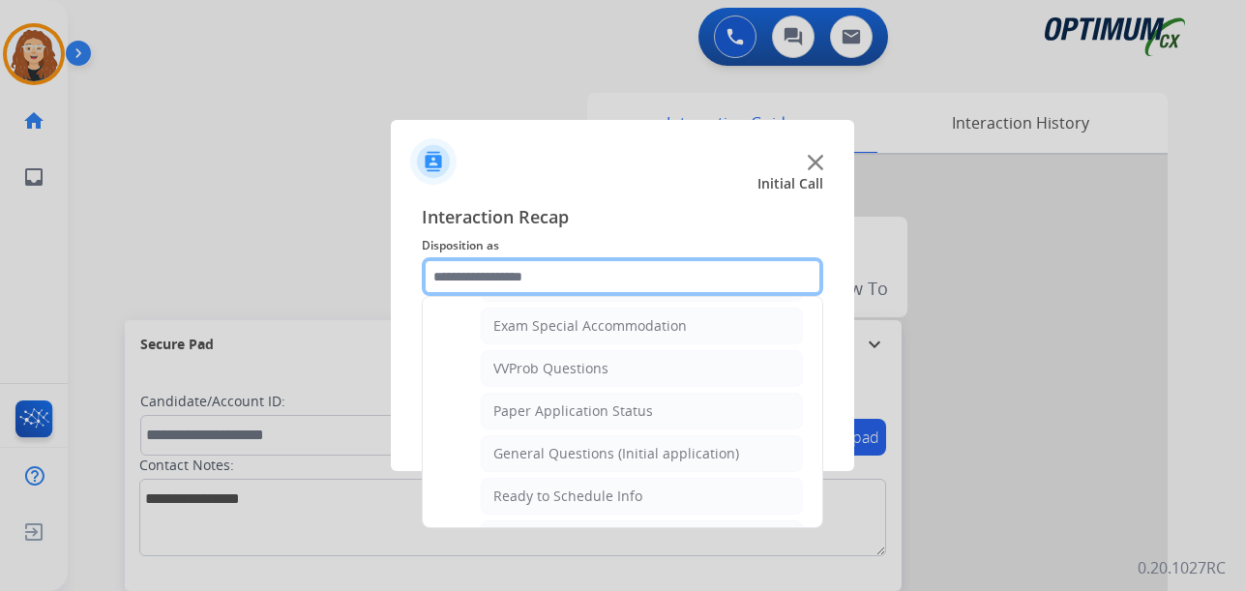
scroll to position [1014, 0]
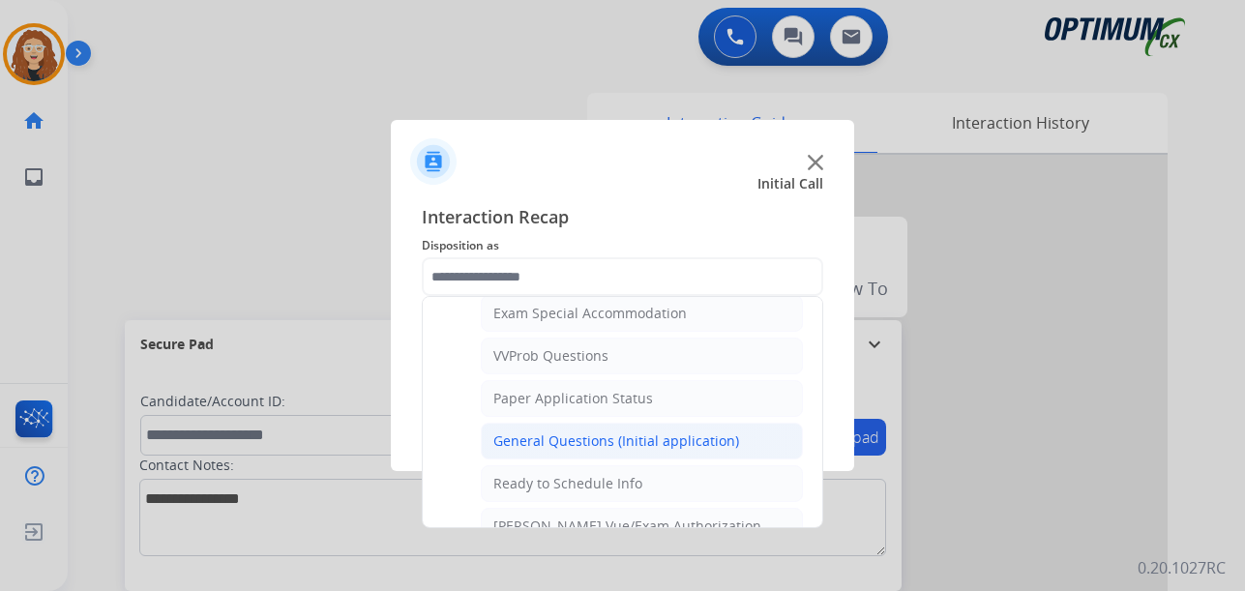
click at [693, 439] on div "General Questions (Initial application)" at bounding box center [616, 440] width 246 height 19
type input "**********"
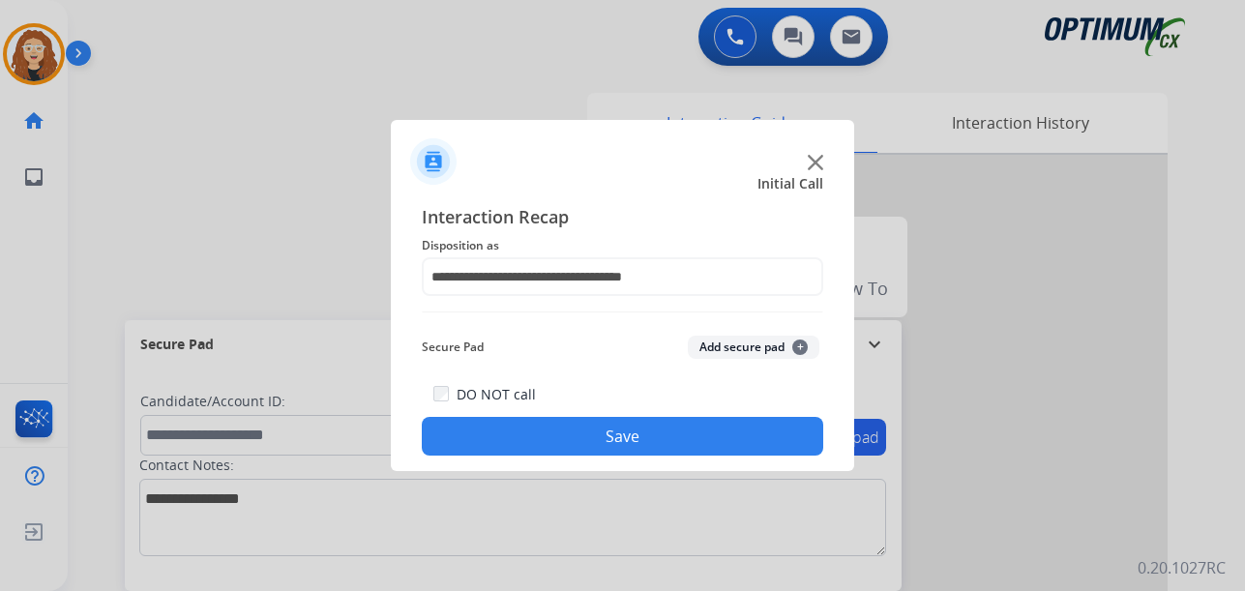
click at [684, 441] on button "Save" at bounding box center [622, 436] width 401 height 39
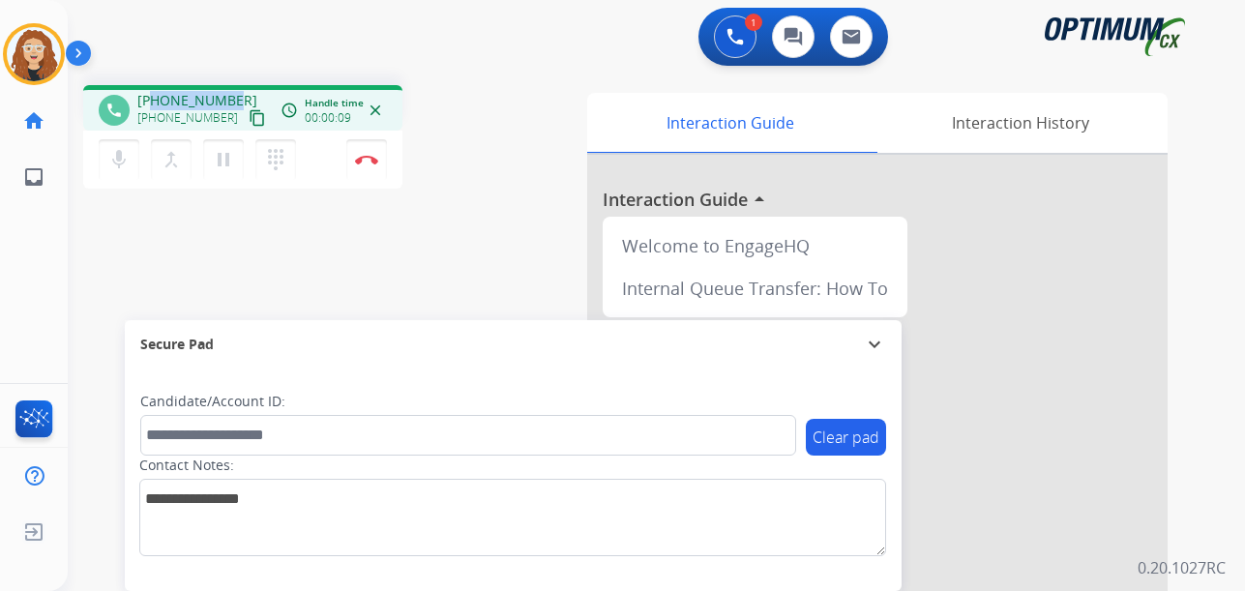
drag, startPoint x: 155, startPoint y: 97, endPoint x: 242, endPoint y: 90, distance: 87.3
click at [242, 90] on div "phone [PHONE_NUMBER] [PHONE_NUMBER] content_copy access_time Call metrics Queue…" at bounding box center [242, 107] width 319 height 45
copy span "5129194316"
click at [369, 157] on img at bounding box center [366, 160] width 23 height 10
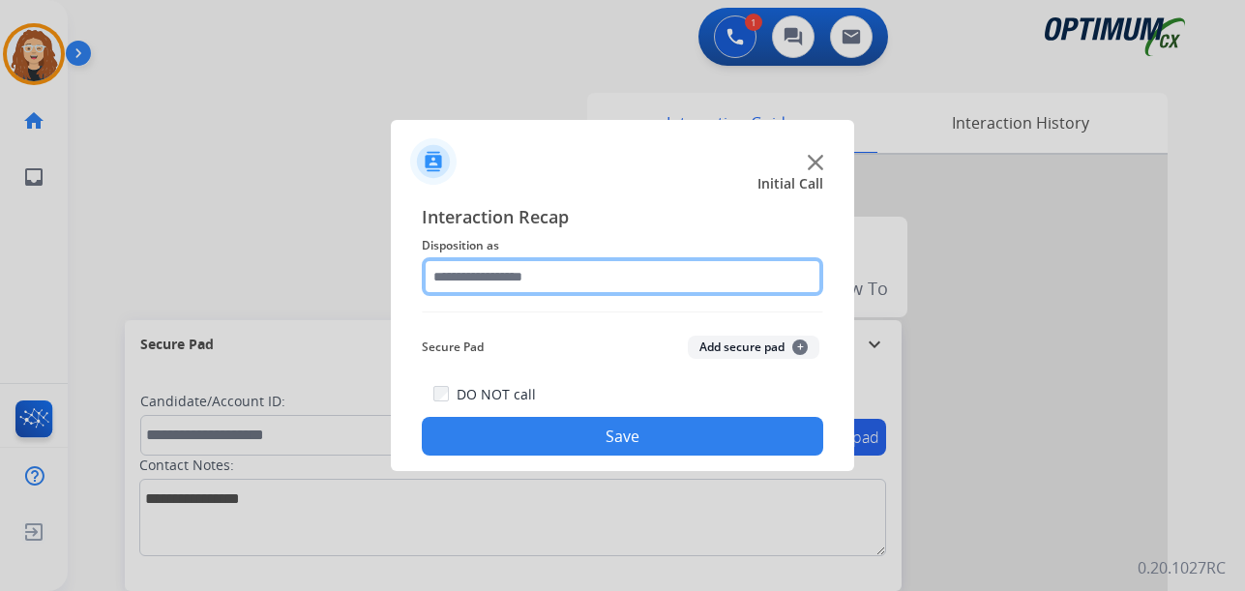
click at [545, 273] on input "text" at bounding box center [622, 276] width 401 height 39
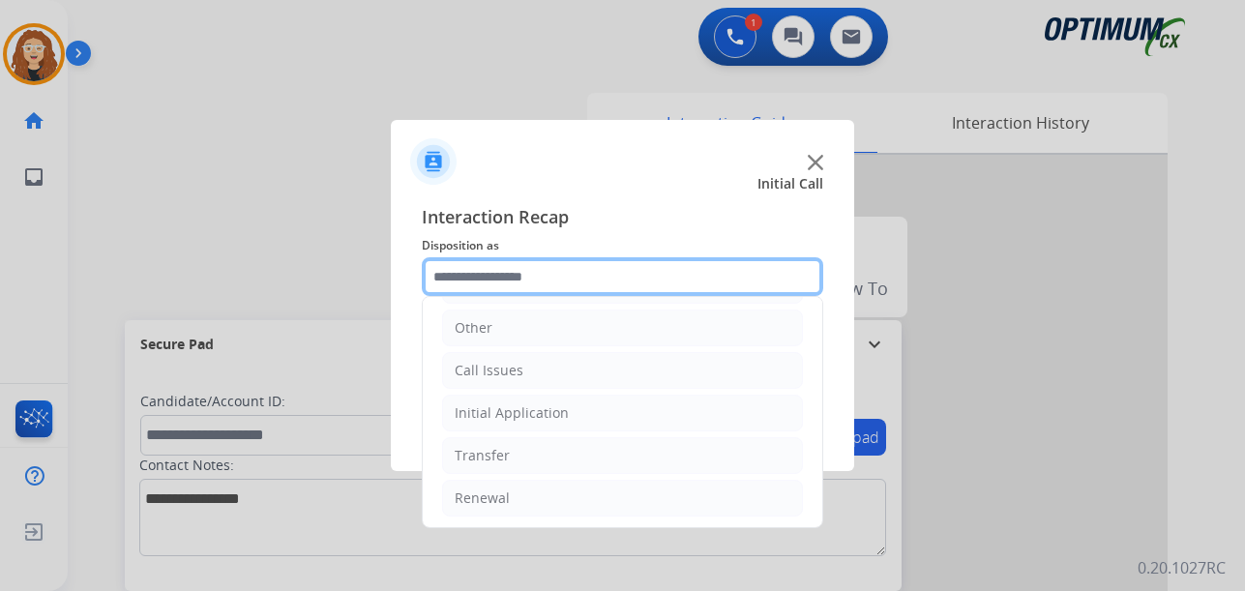
scroll to position [132, 0]
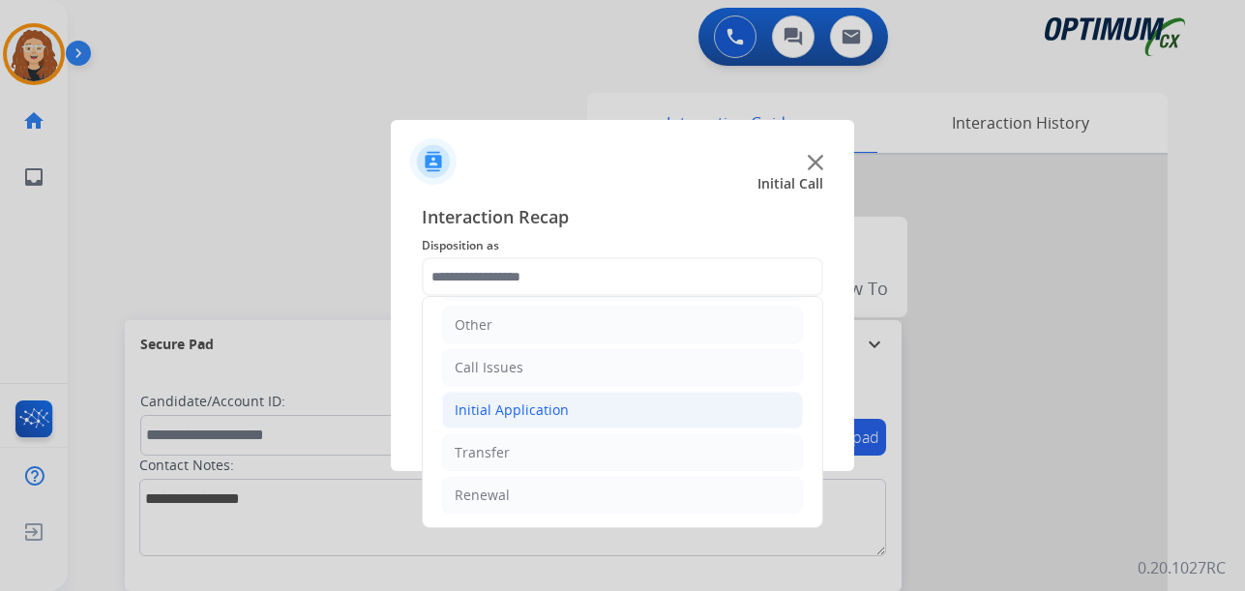
click at [489, 403] on div "Initial Application" at bounding box center [512, 409] width 114 height 19
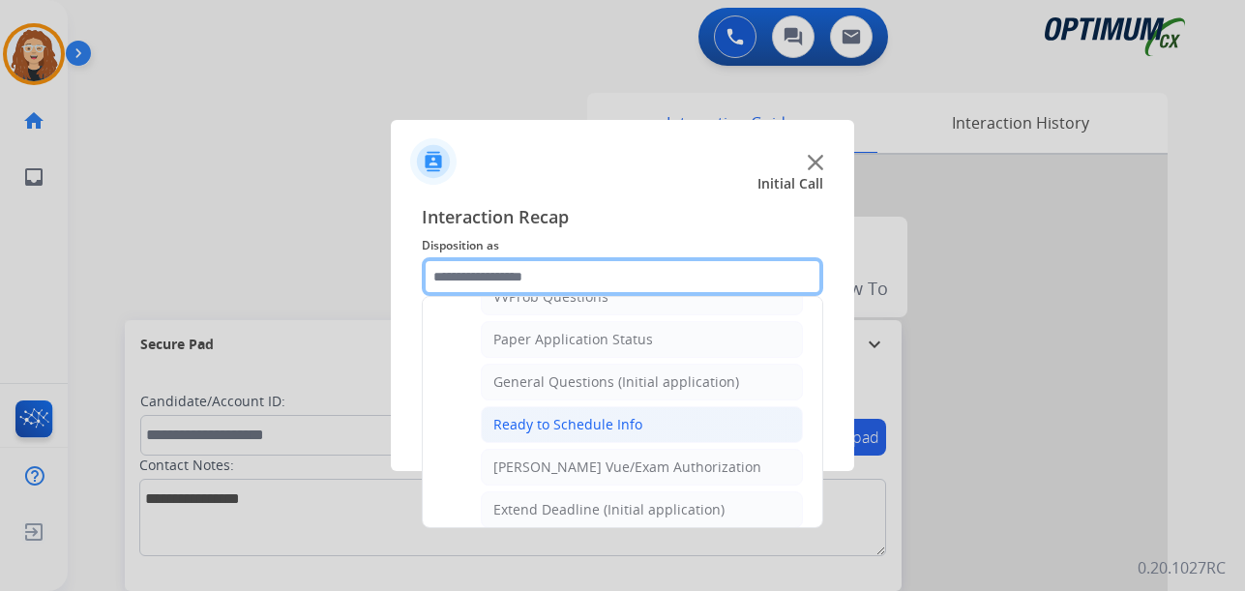
scroll to position [1066, 0]
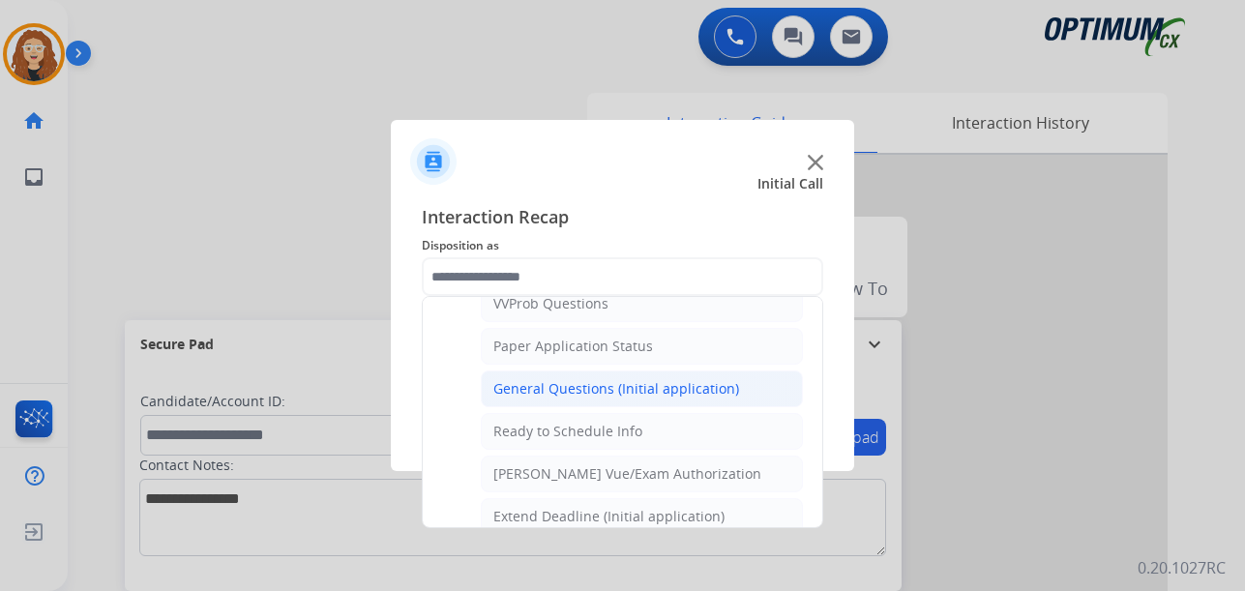
click at [639, 401] on li "General Questions (Initial application)" at bounding box center [642, 388] width 322 height 37
type input "**********"
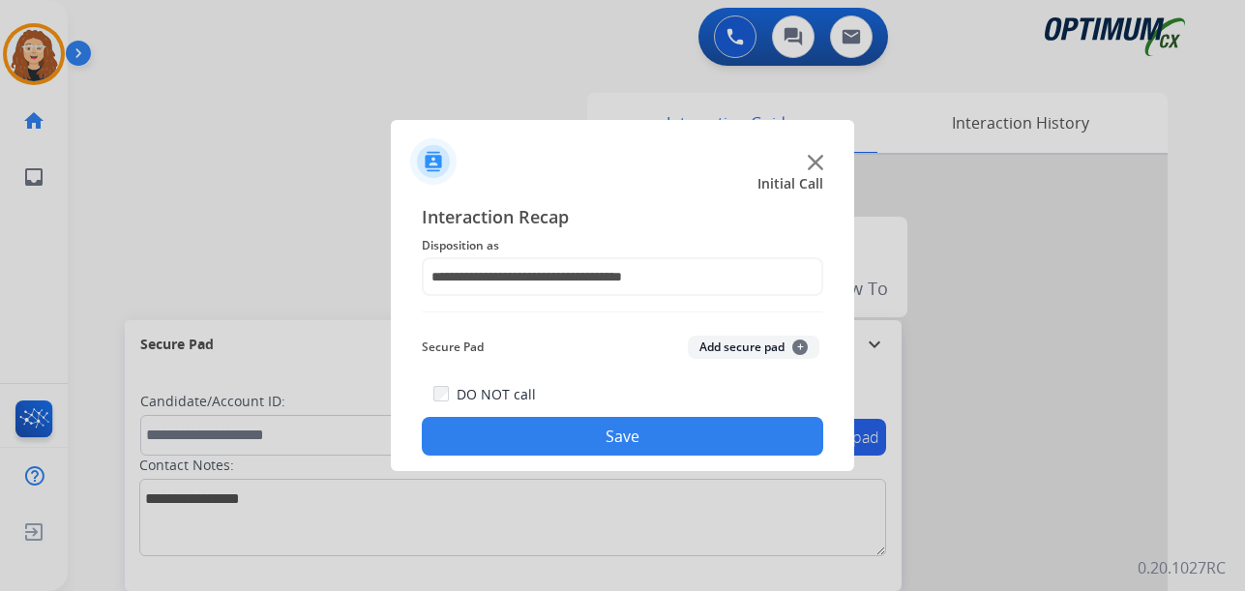
click at [624, 442] on button "Save" at bounding box center [622, 436] width 401 height 39
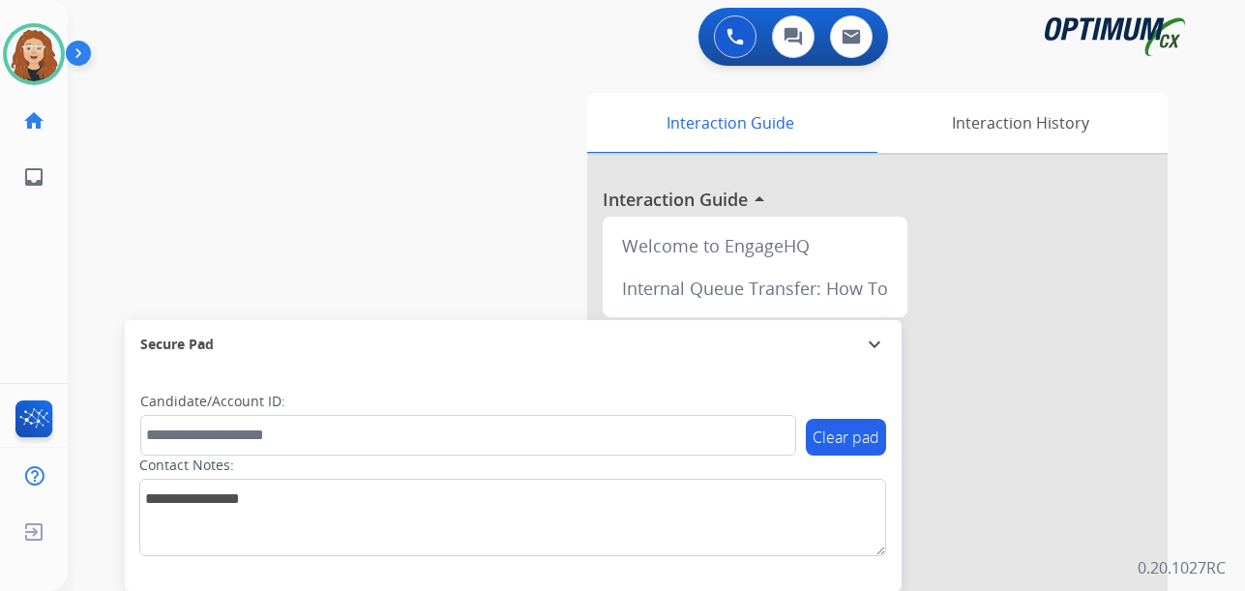
click at [98, 156] on div "swap_horiz Break voice bridge close_fullscreen Connect 3-Way Call merge_type Se…" at bounding box center [633, 473] width 1131 height 807
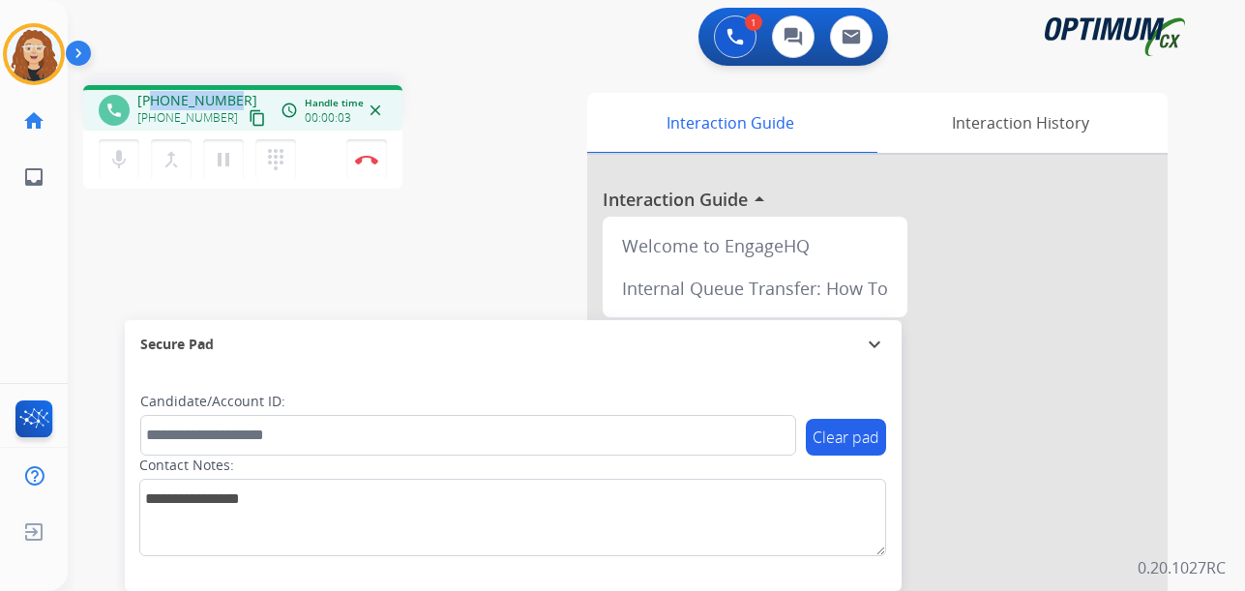
drag, startPoint x: 151, startPoint y: 101, endPoint x: 241, endPoint y: 92, distance: 90.4
click at [241, 92] on div "[PHONE_NUMBER] [PHONE_NUMBER] content_copy" at bounding box center [203, 110] width 132 height 39
copy span "2025175786"
click at [369, 166] on button "Disconnect" at bounding box center [366, 159] width 41 height 41
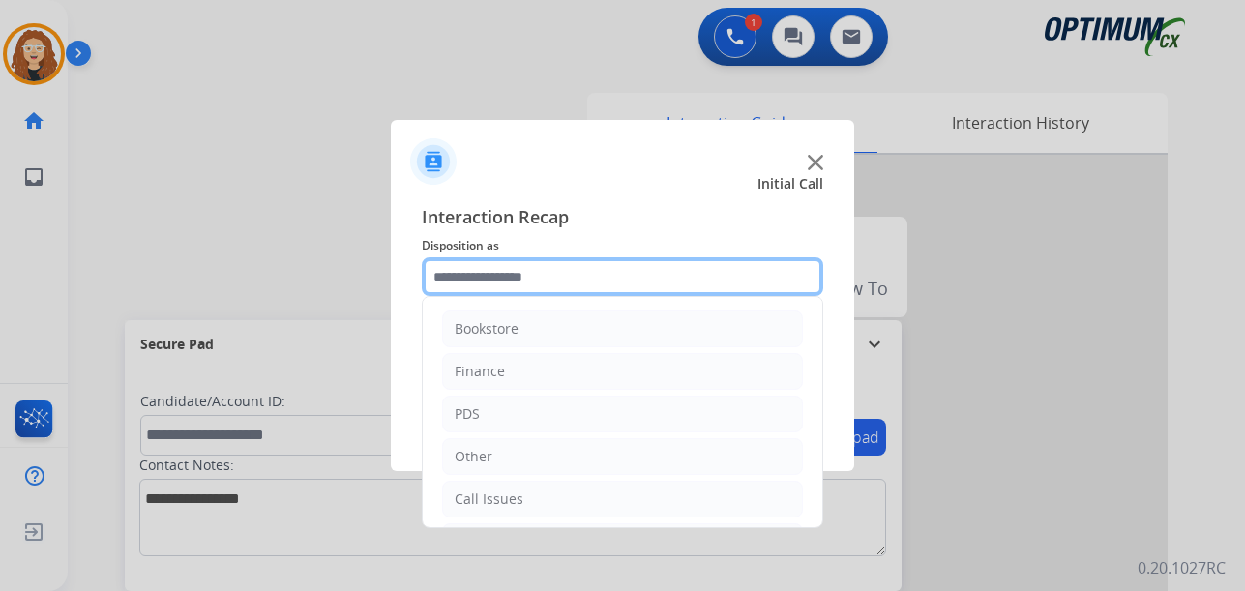
click at [547, 279] on input "text" at bounding box center [622, 276] width 401 height 39
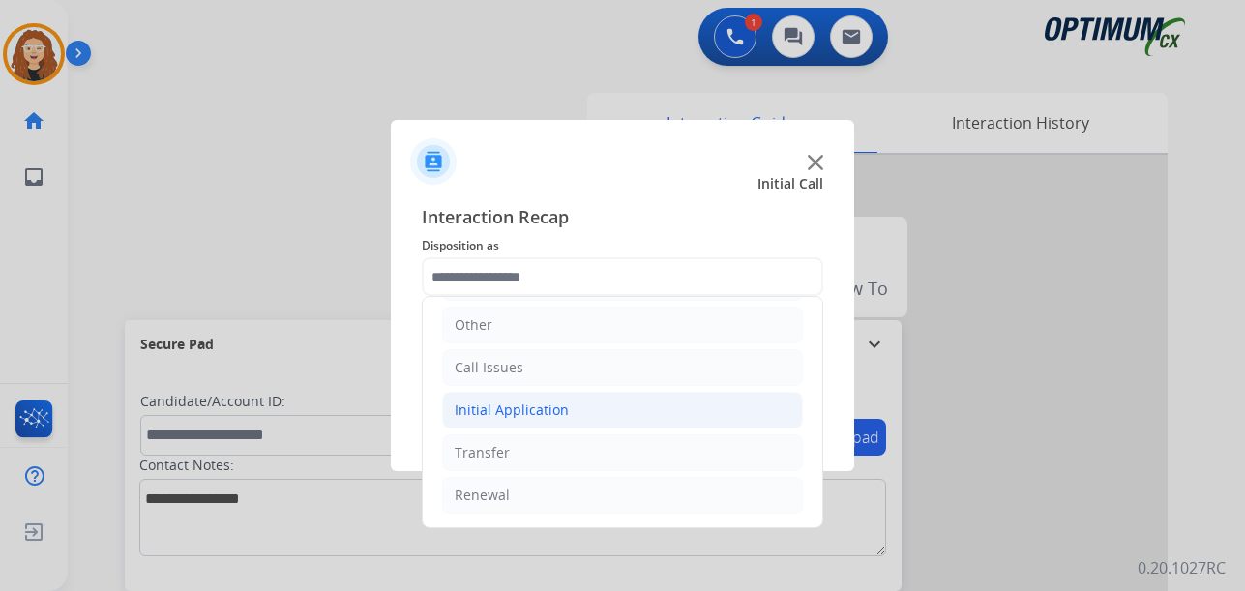
click at [489, 406] on div "Initial Application" at bounding box center [512, 409] width 114 height 19
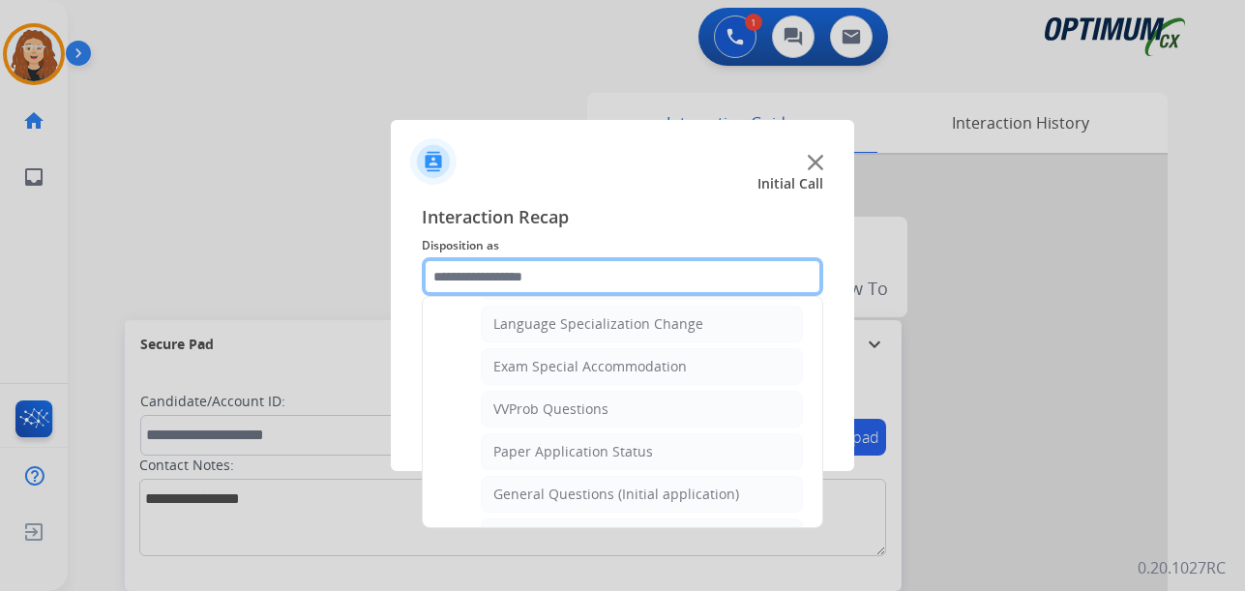
scroll to position [1020, 0]
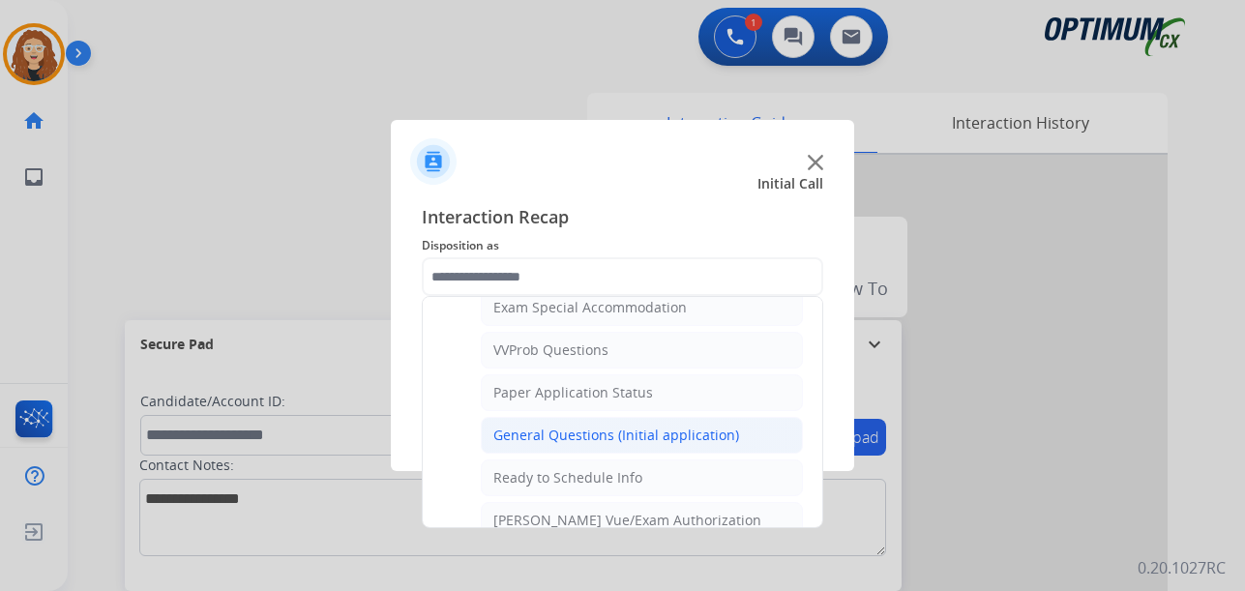
click at [684, 439] on div "General Questions (Initial application)" at bounding box center [616, 435] width 246 height 19
type input "**********"
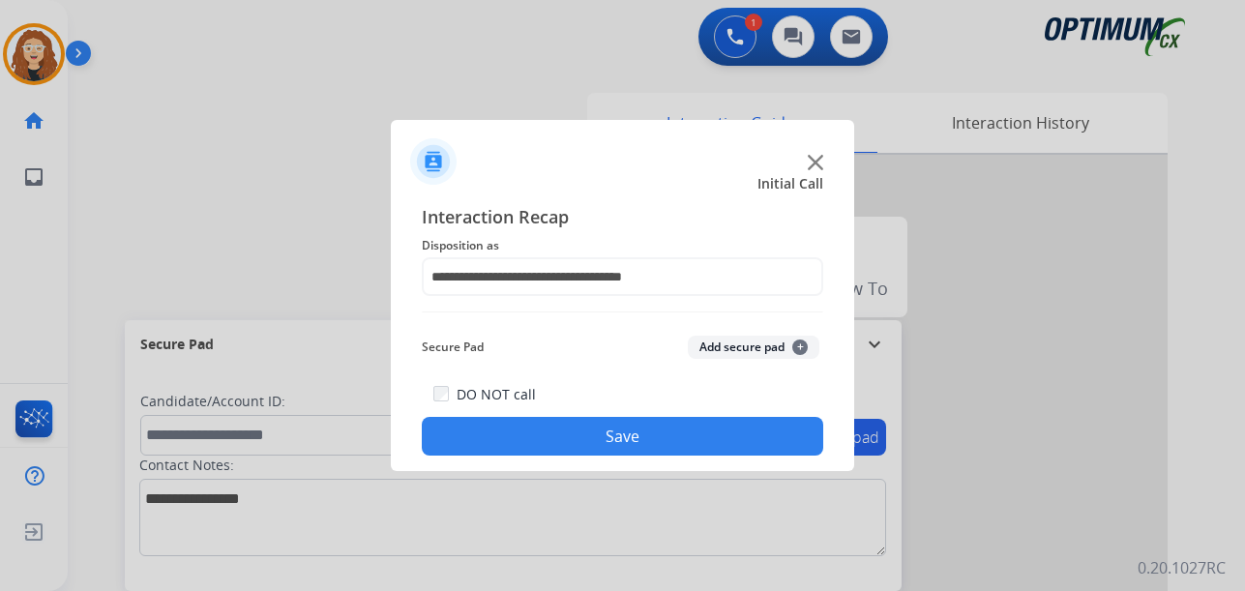
click at [676, 439] on button "Save" at bounding box center [622, 436] width 401 height 39
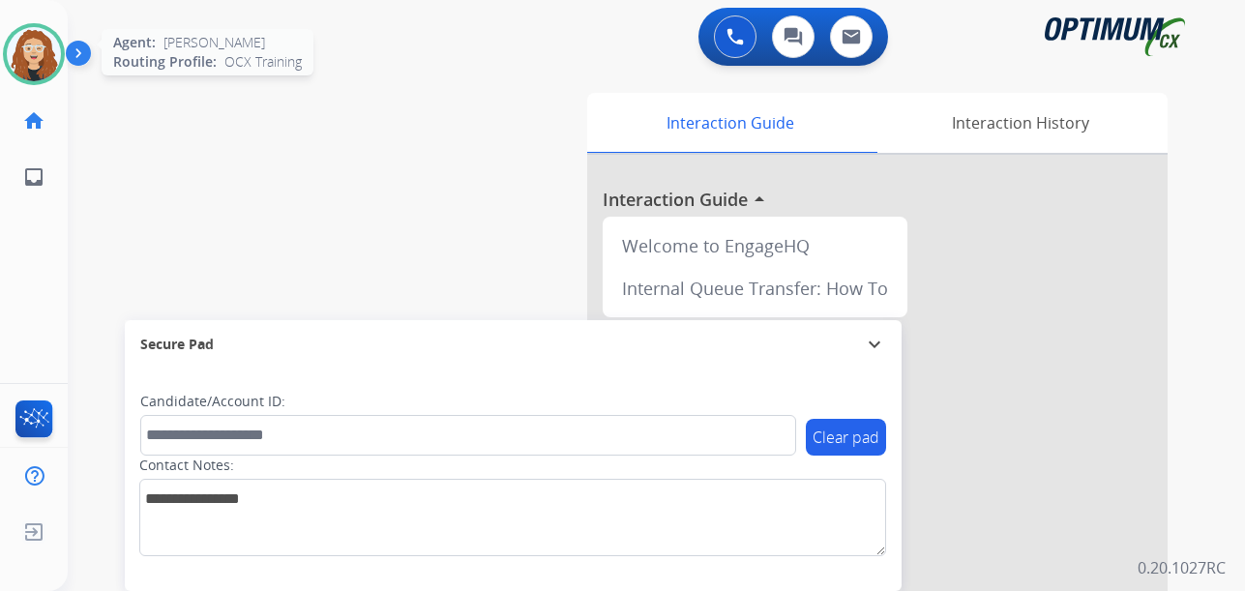
click at [19, 50] on img at bounding box center [34, 54] width 54 height 54
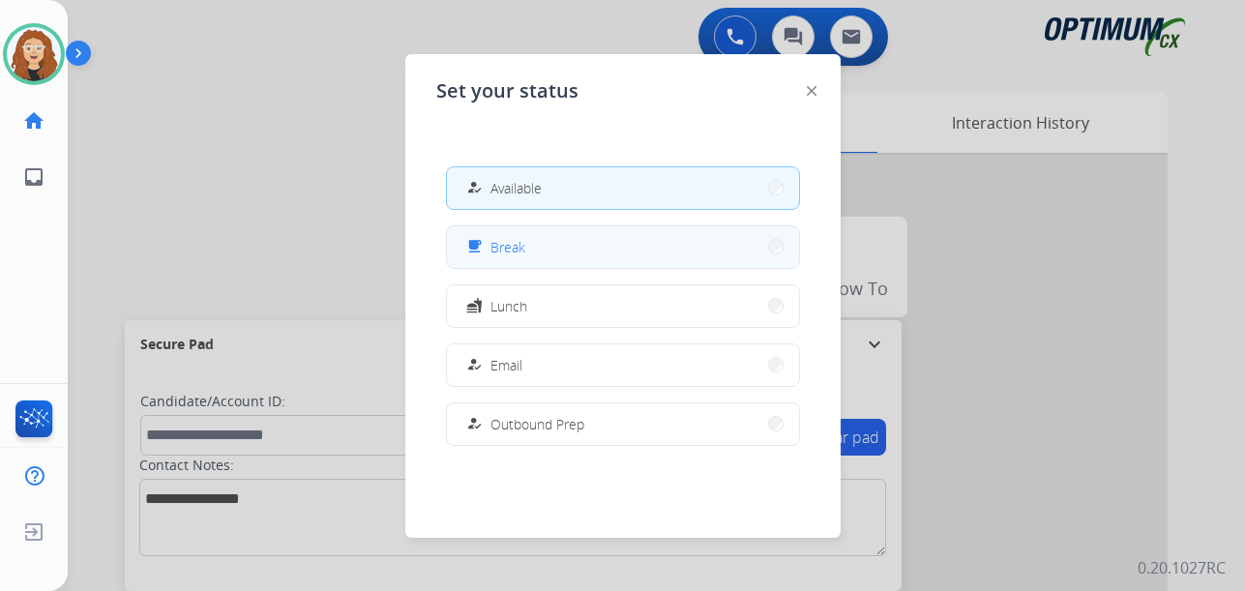
click at [557, 243] on button "free_breakfast Break" at bounding box center [623, 247] width 352 height 42
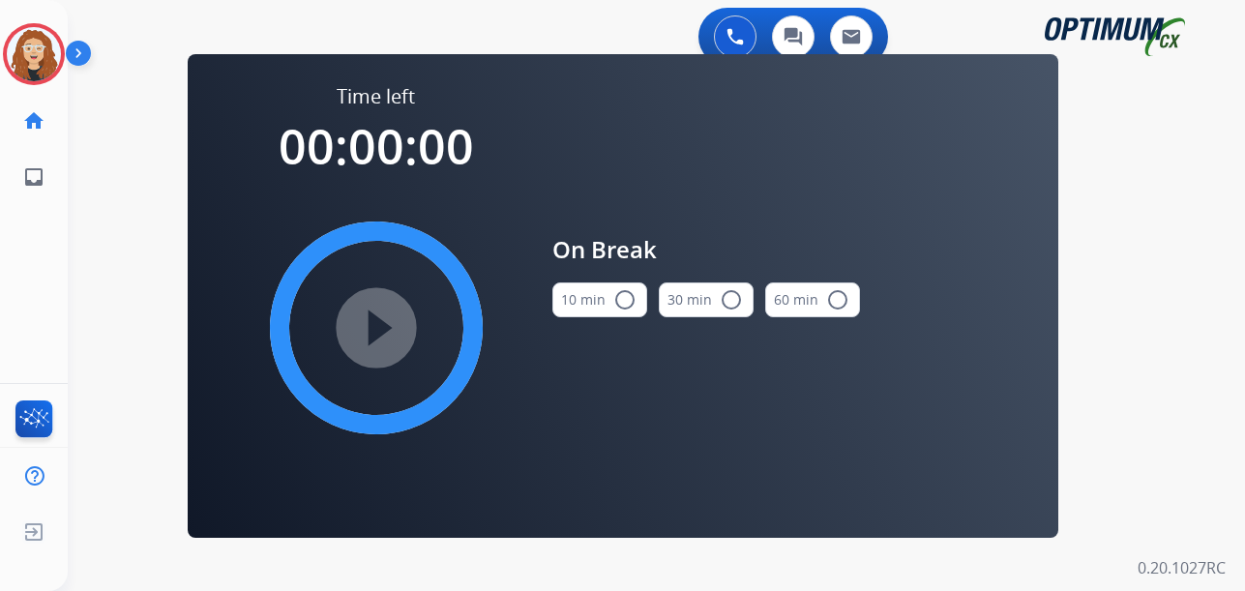
click at [620, 302] on mat-icon "radio_button_unchecked" at bounding box center [624, 299] width 23 height 23
click at [376, 327] on mat-icon "play_circle_filled" at bounding box center [376, 327] width 23 height 23
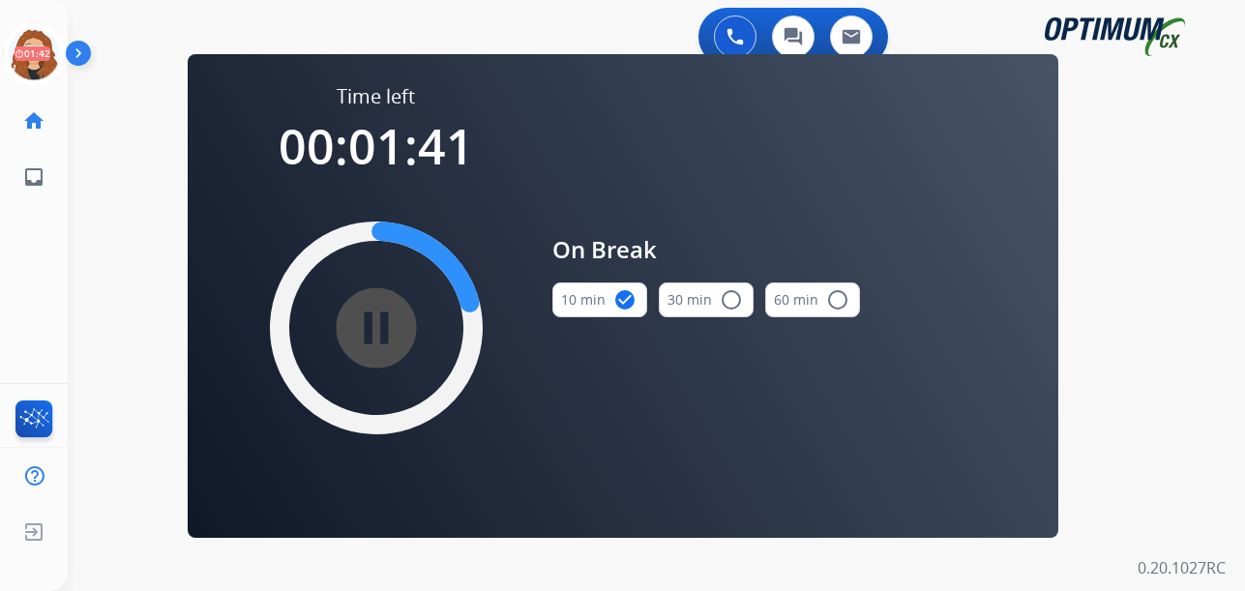
click at [91, 234] on div "0 Voice Interactions 0 Chat Interactions 0 Email Interactions swap_horiz Break …" at bounding box center [656, 295] width 1177 height 591
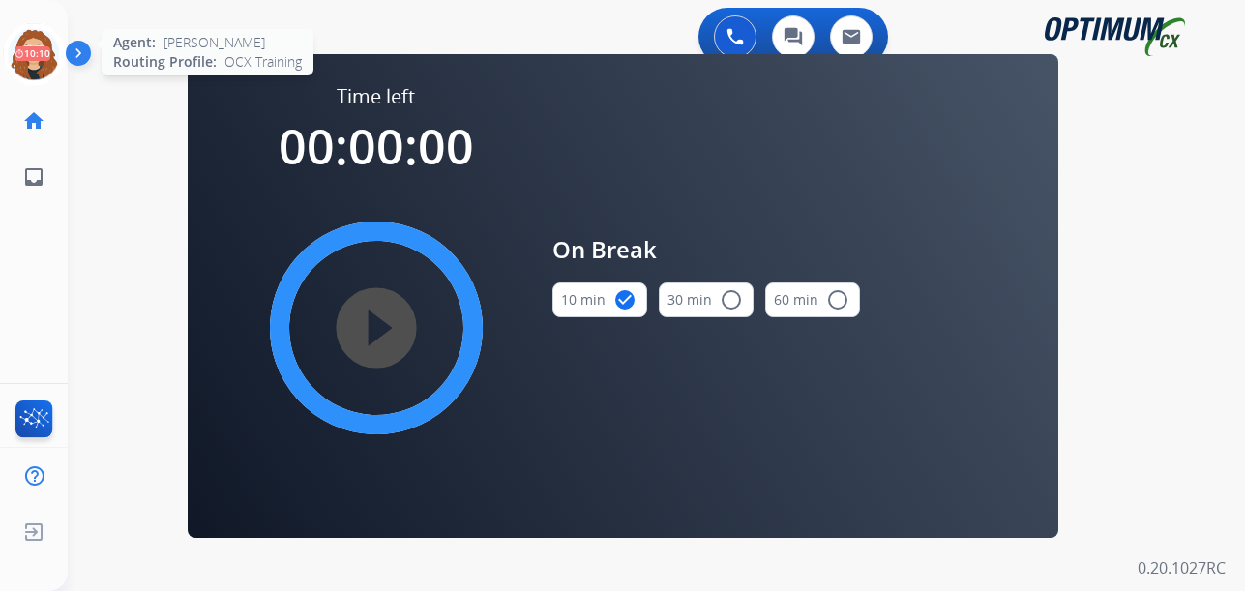
click at [34, 65] on icon at bounding box center [34, 54] width 63 height 63
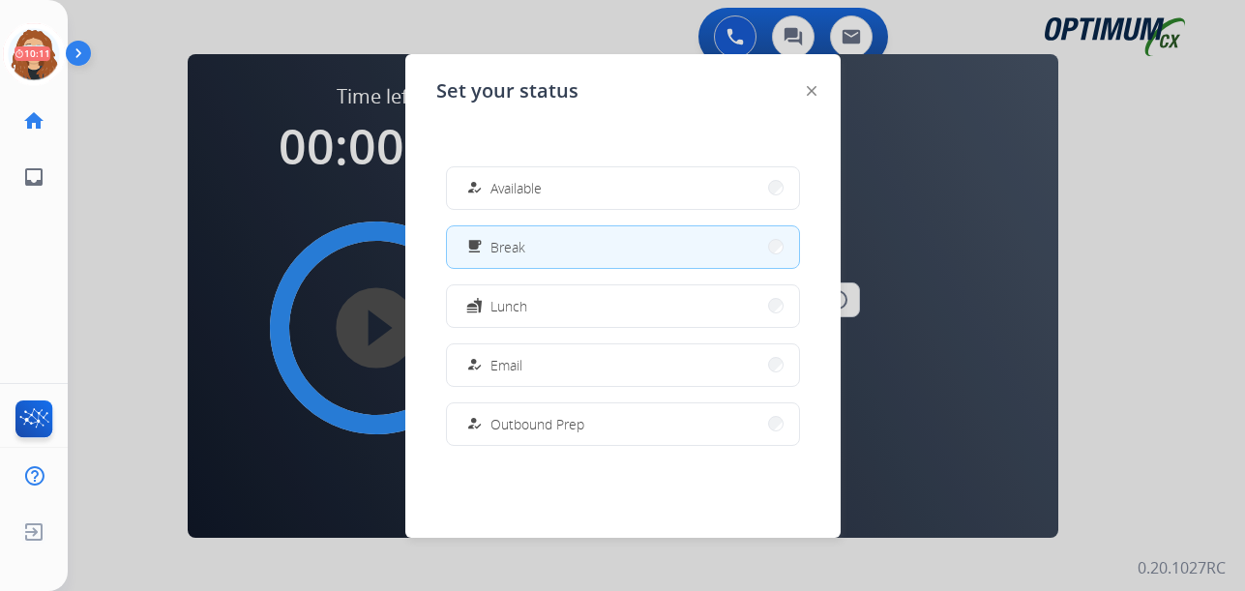
click at [511, 196] on span "Available" at bounding box center [515, 188] width 51 height 20
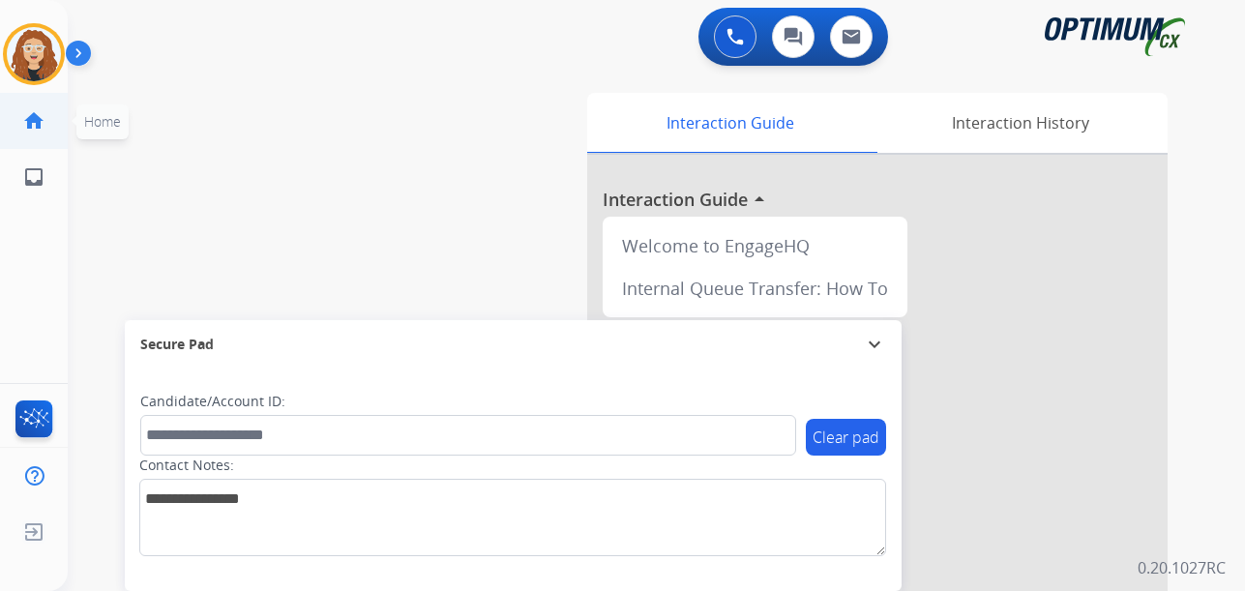
click at [59, 132] on link "home Home" at bounding box center [34, 121] width 54 height 54
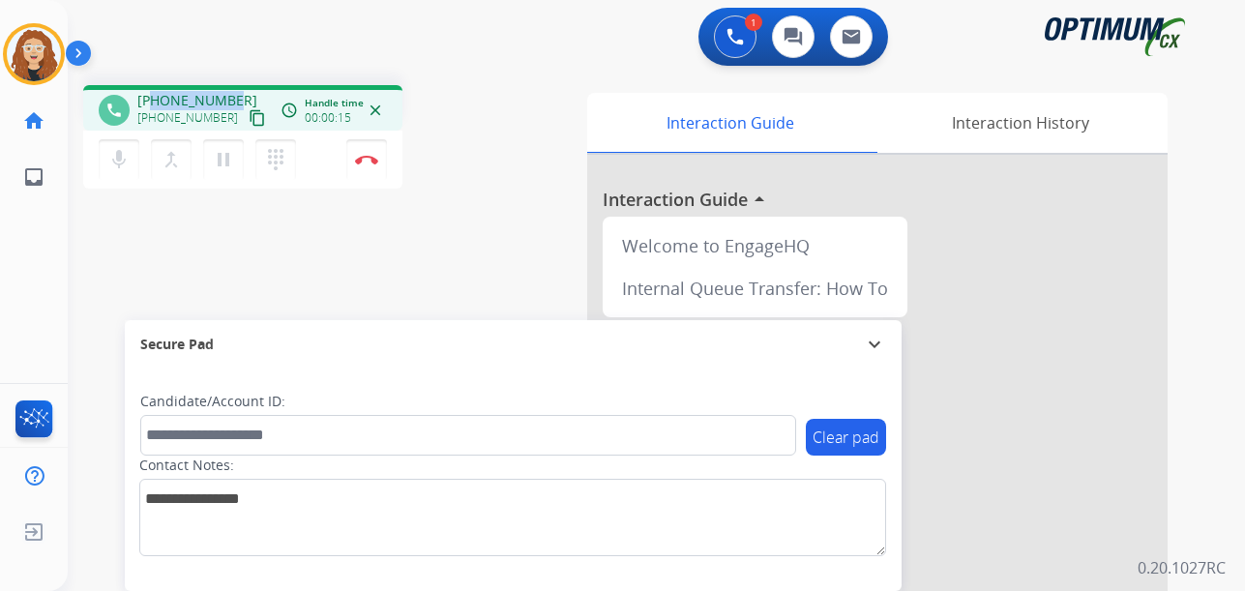
drag, startPoint x: 151, startPoint y: 102, endPoint x: 236, endPoint y: 90, distance: 85.9
click at [236, 90] on div "phone [PHONE_NUMBER] [PHONE_NUMBER] content_copy access_time Call metrics Queue…" at bounding box center [242, 107] width 319 height 45
copy span "4704244705"
click at [375, 157] on img at bounding box center [366, 160] width 23 height 10
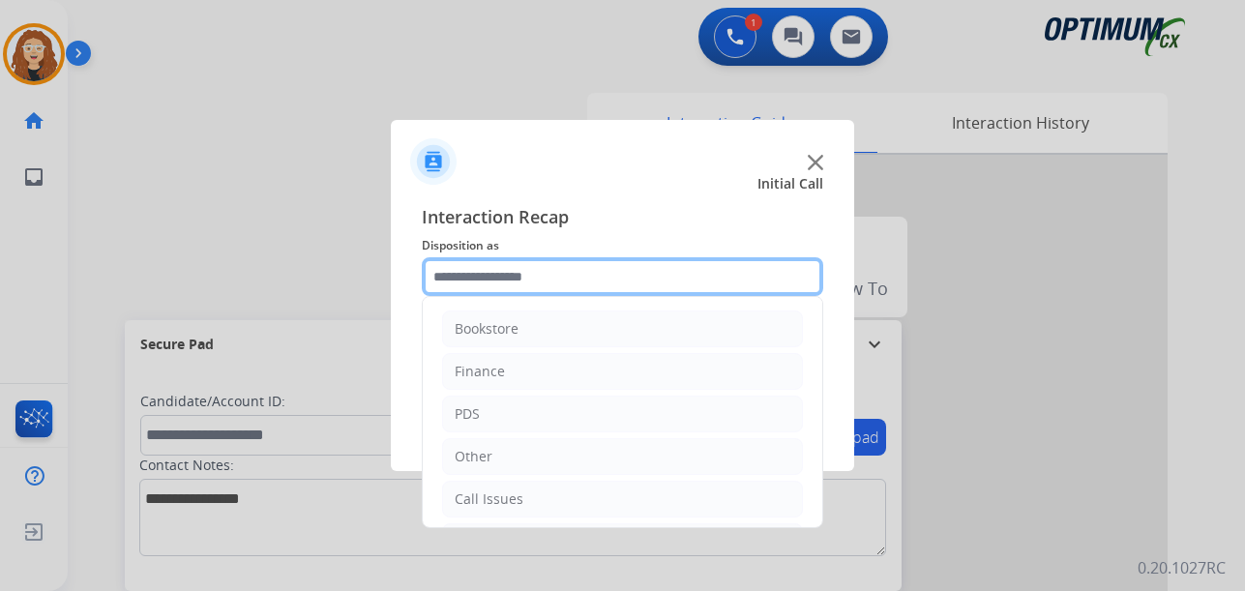
click at [477, 273] on input "text" at bounding box center [622, 276] width 401 height 39
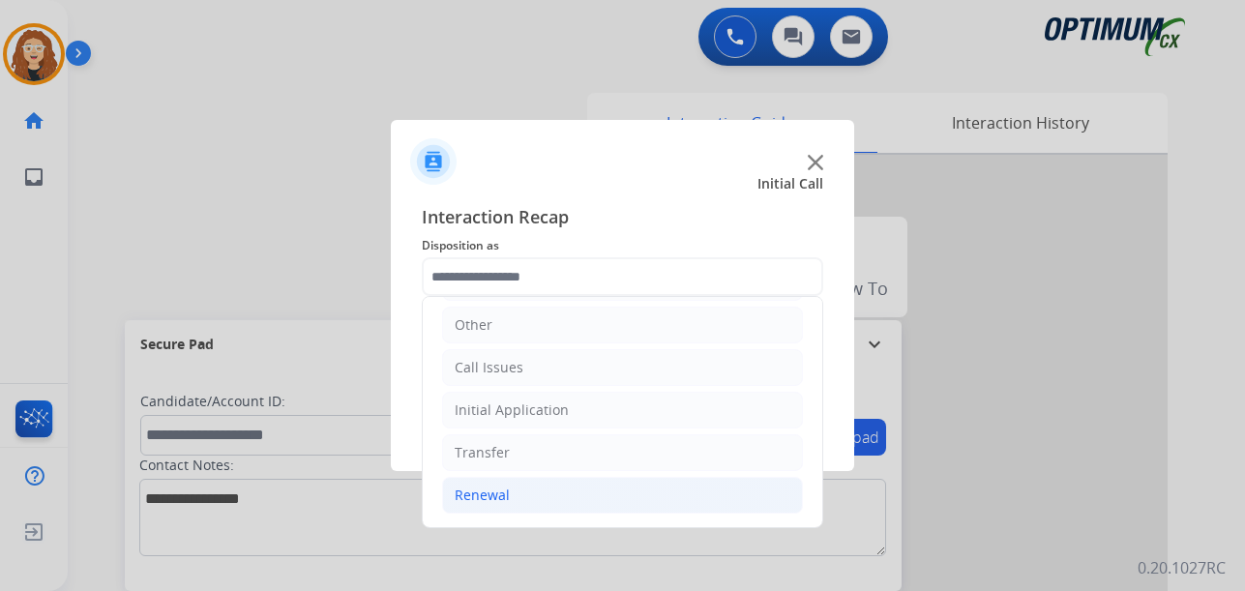
drag, startPoint x: 580, startPoint y: 498, endPoint x: 601, endPoint y: 498, distance: 20.3
click at [582, 498] on li "Renewal" at bounding box center [622, 495] width 361 height 37
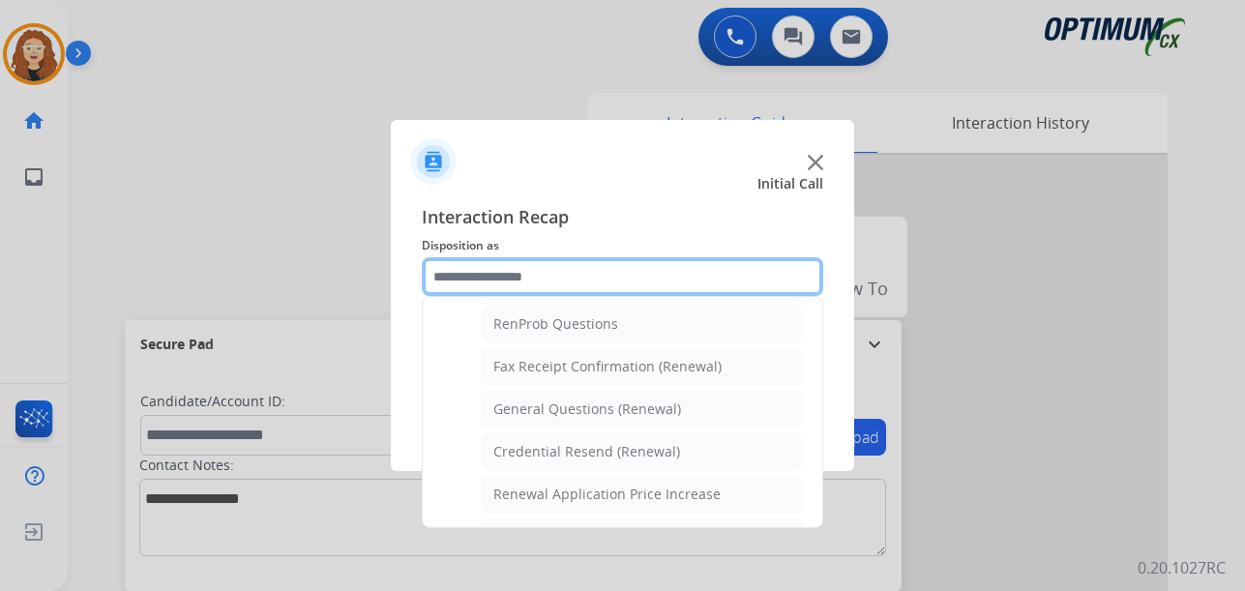
scroll to position [505, 0]
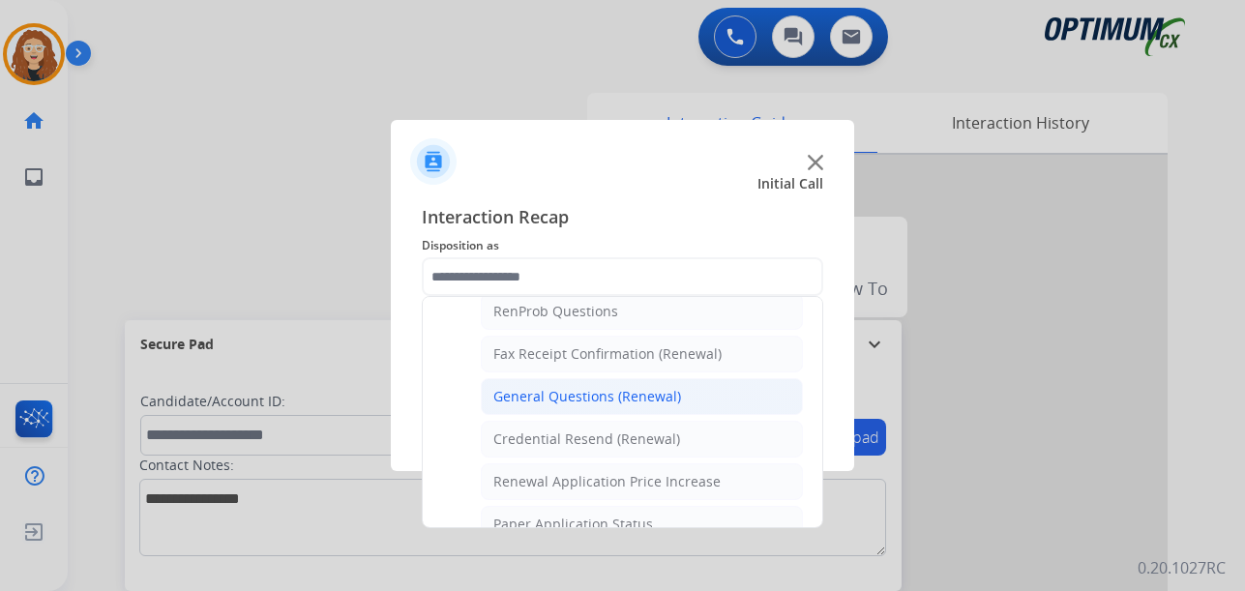
click at [680, 402] on li "General Questions (Renewal)" at bounding box center [642, 396] width 322 height 37
type input "**********"
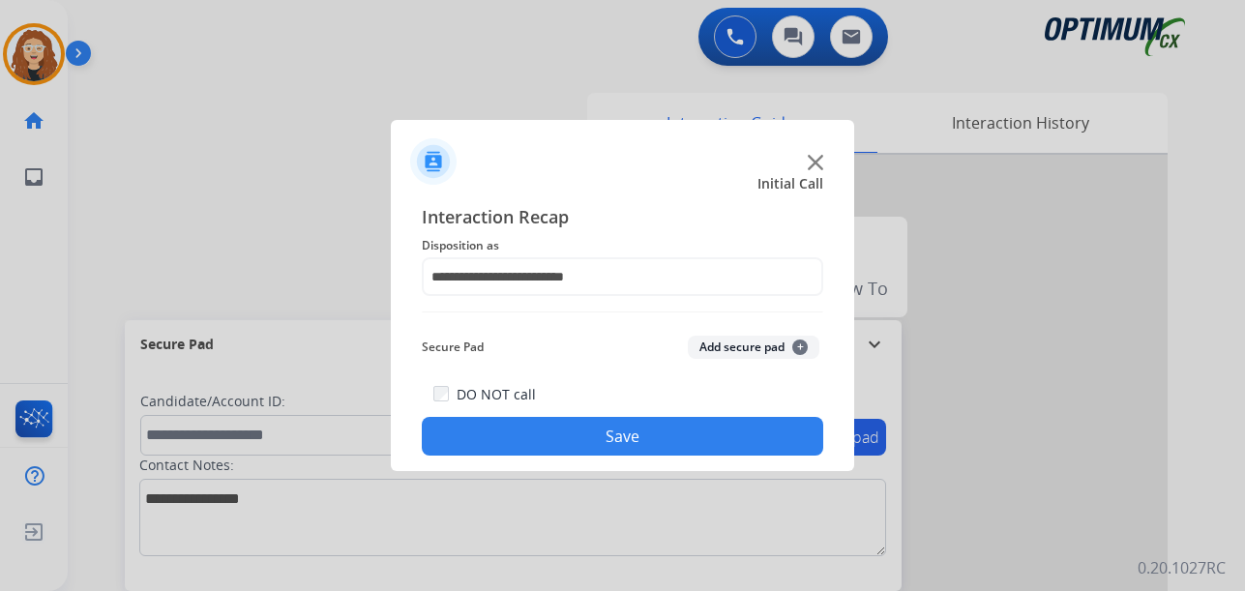
drag, startPoint x: 645, startPoint y: 443, endPoint x: 644, endPoint y: 420, distance: 23.2
click at [644, 422] on button "Save" at bounding box center [622, 436] width 401 height 39
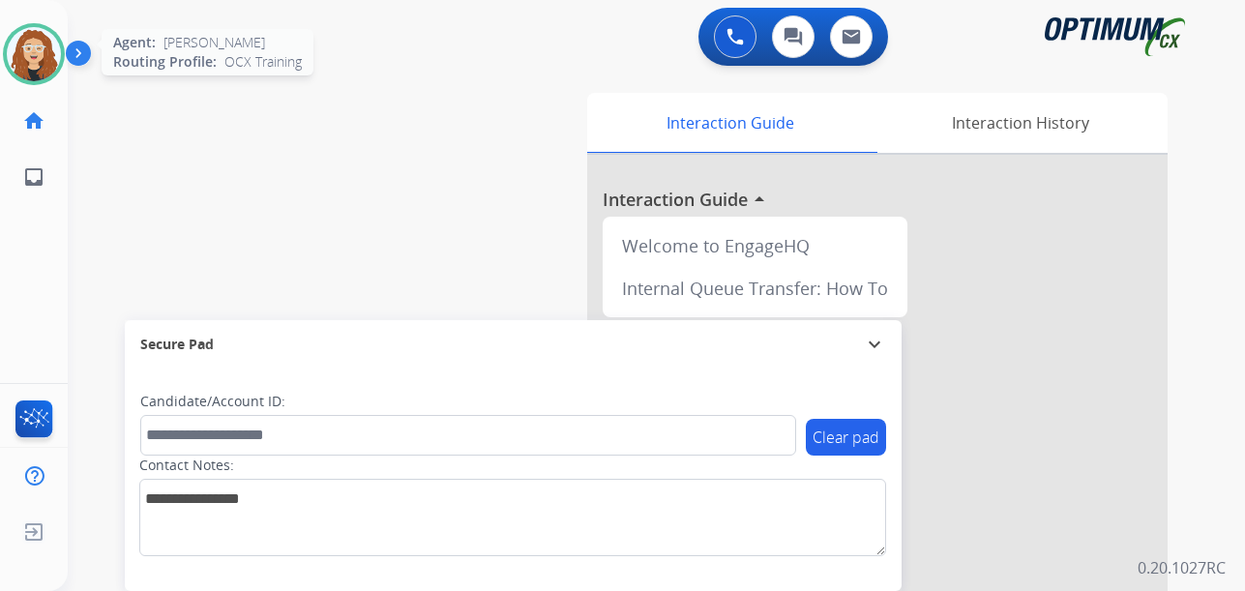
click at [45, 52] on img at bounding box center [34, 54] width 54 height 54
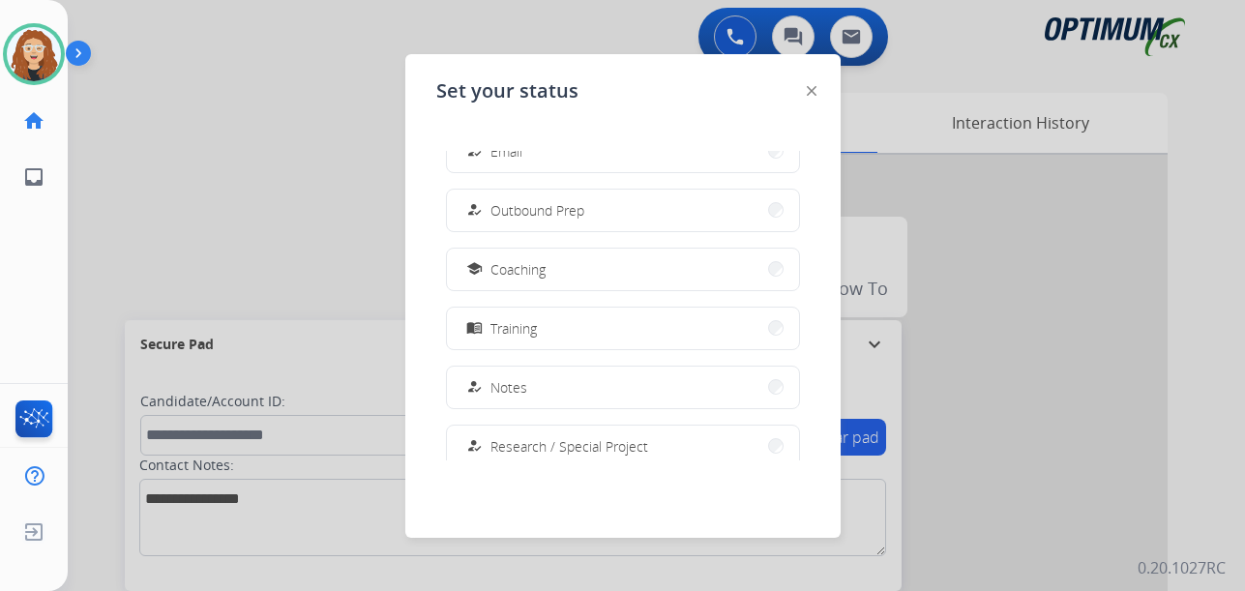
scroll to position [210, 0]
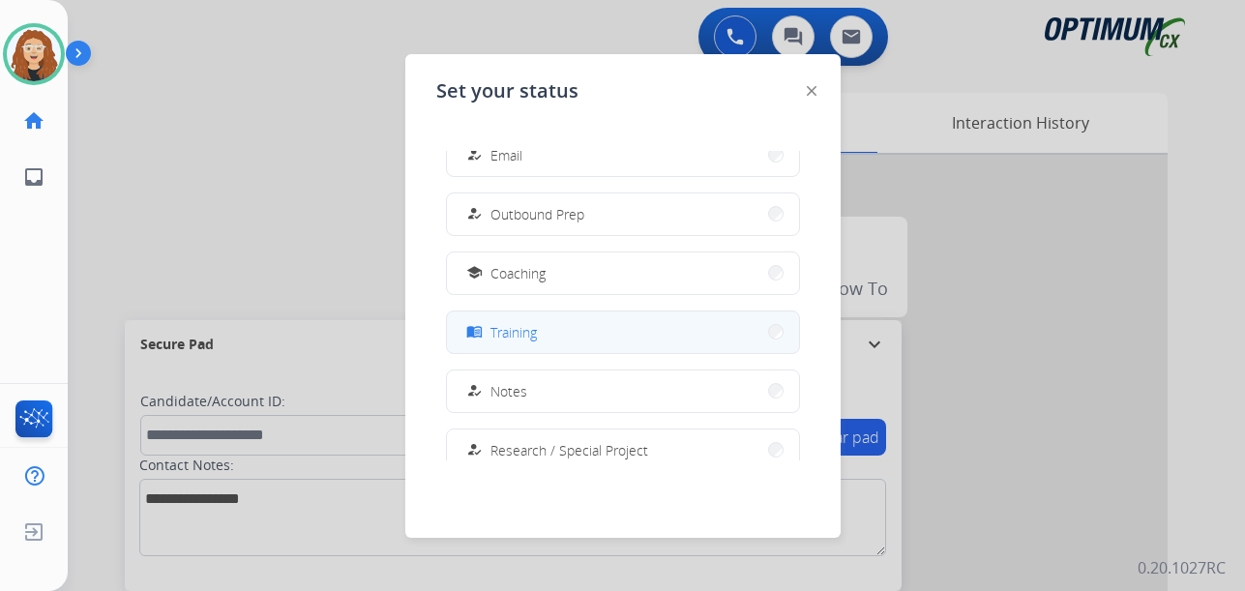
click at [594, 337] on button "menu_book Training" at bounding box center [623, 332] width 352 height 42
